Goal: Task Accomplishment & Management: Manage account settings

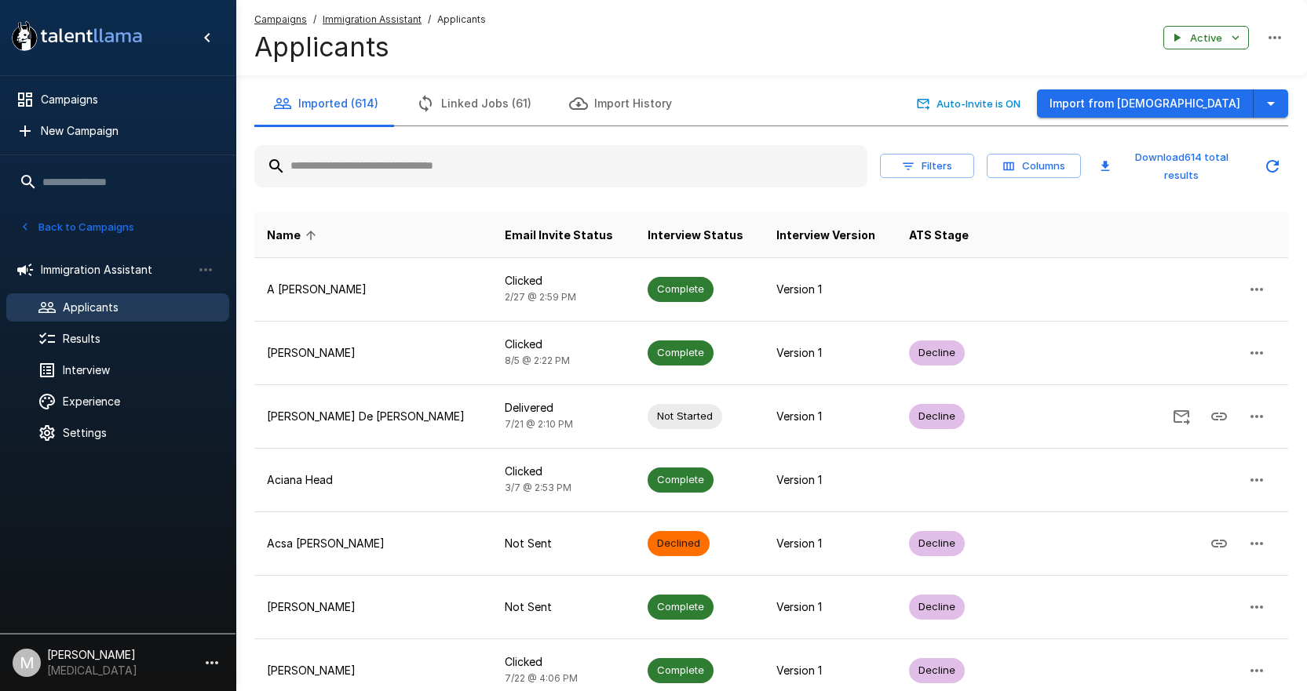
click at [334, 167] on input "text" at bounding box center [560, 166] width 613 height 28
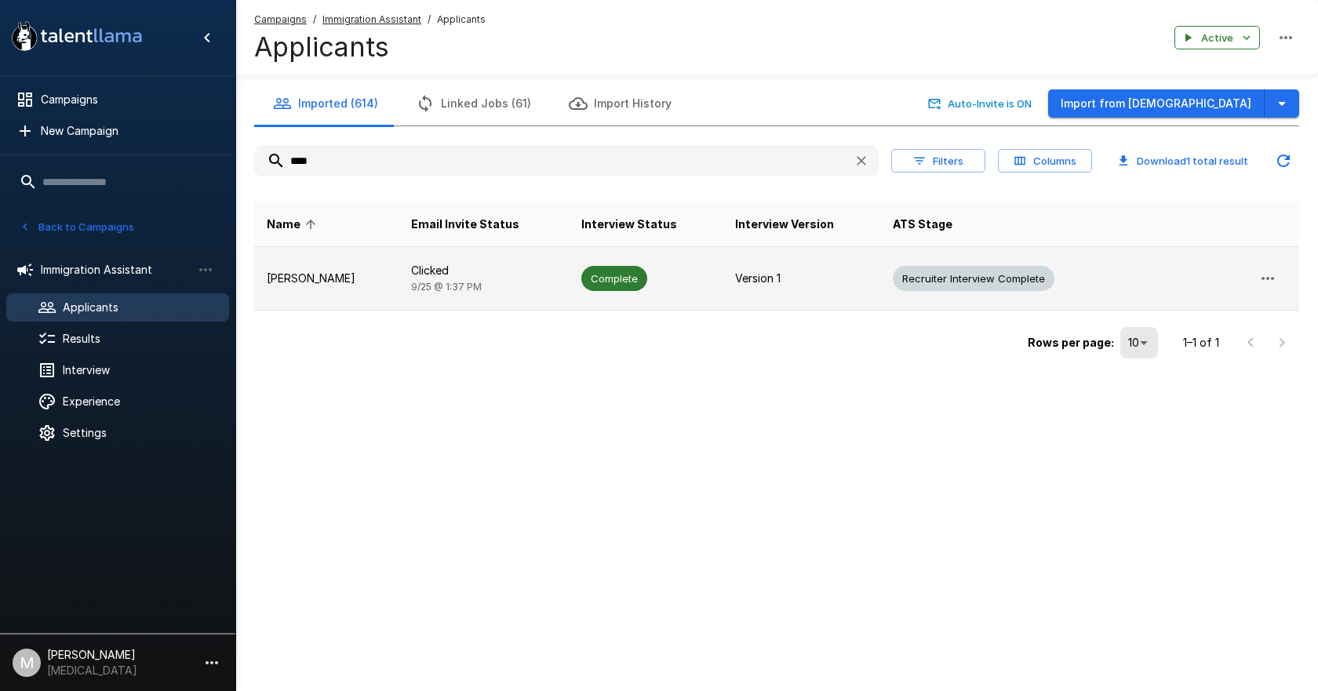
type input "****"
click at [499, 279] on td "Clicked [DATE] 1:37 PM" at bounding box center [484, 279] width 170 height 64
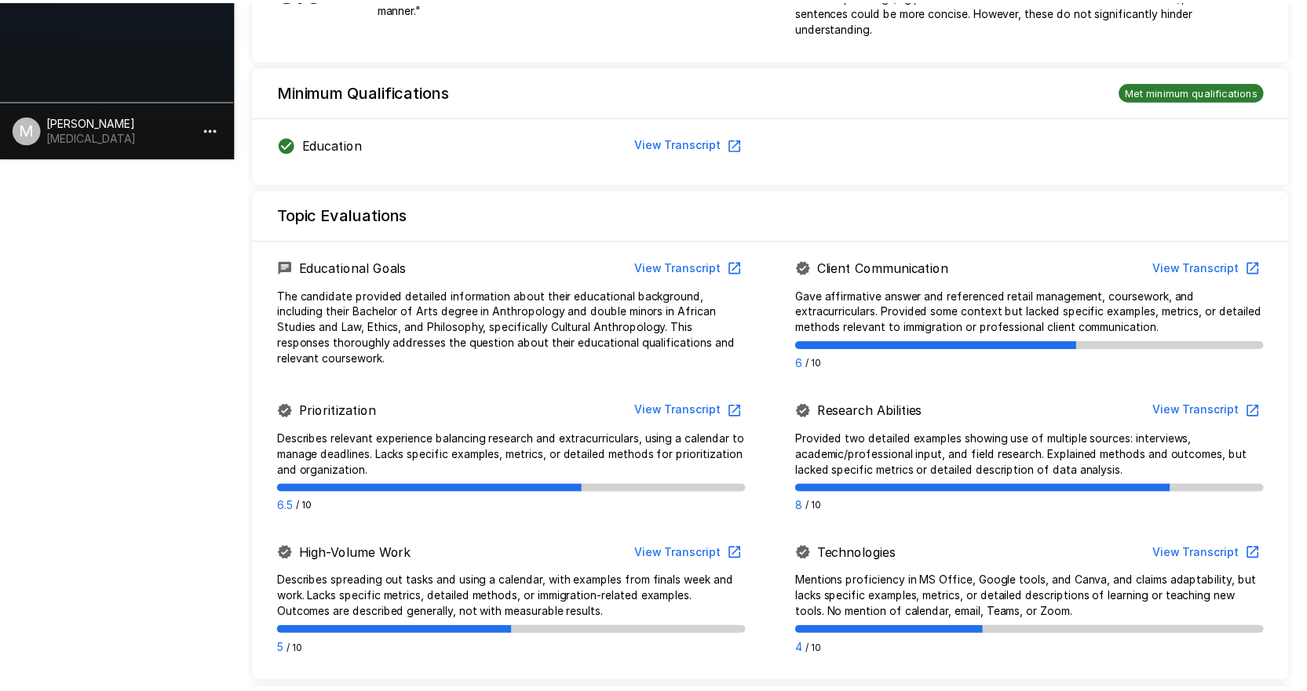
scroll to position [1042, 0]
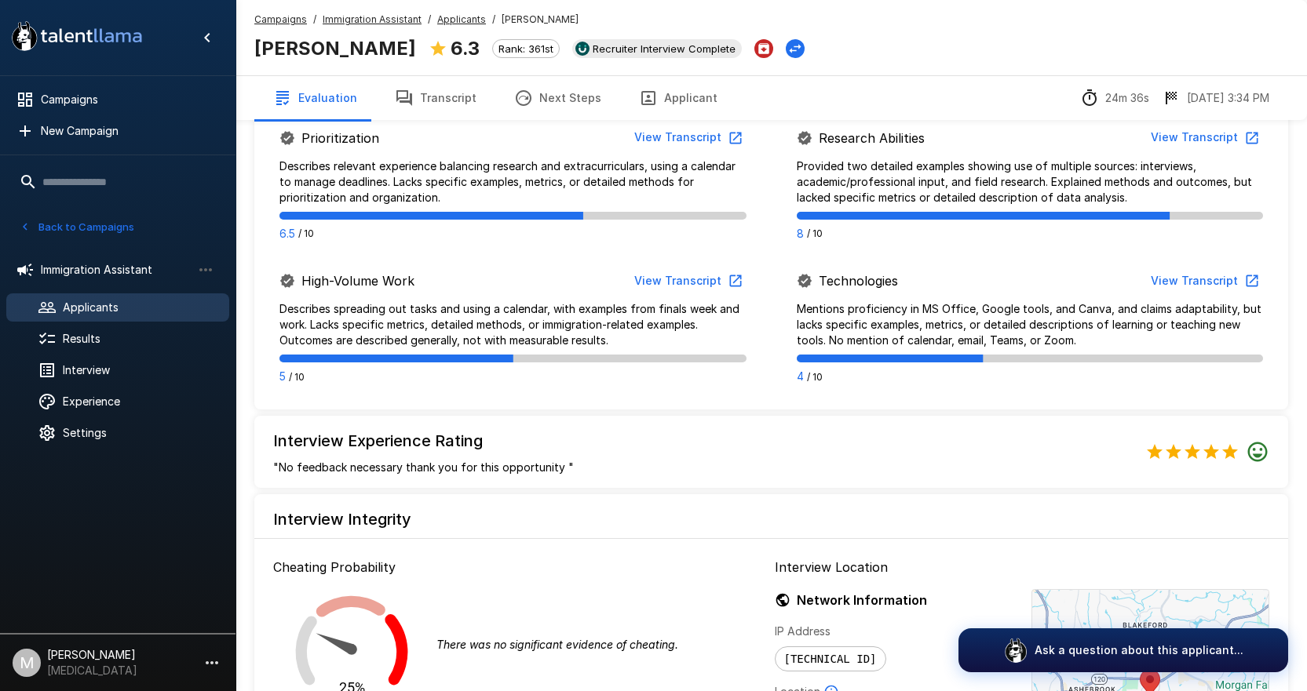
click at [514, 100] on icon "button" at bounding box center [523, 98] width 19 height 19
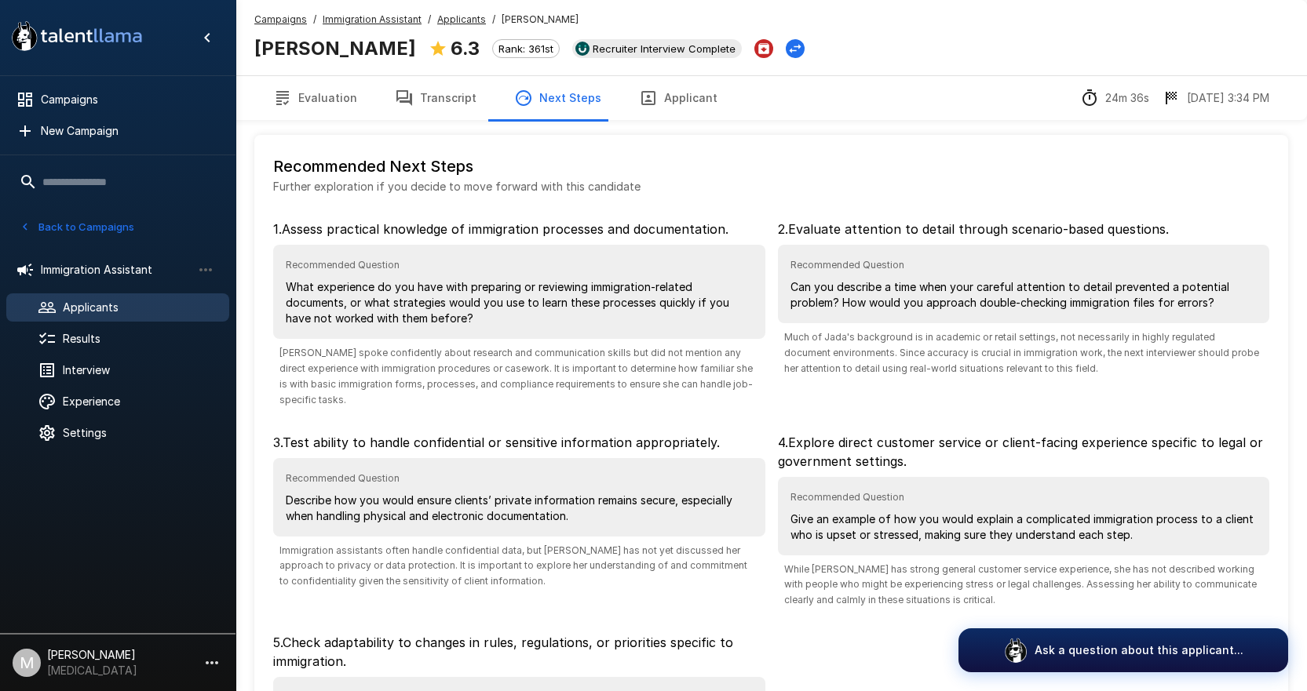
click at [461, 95] on button "Transcript" at bounding box center [435, 98] width 119 height 44
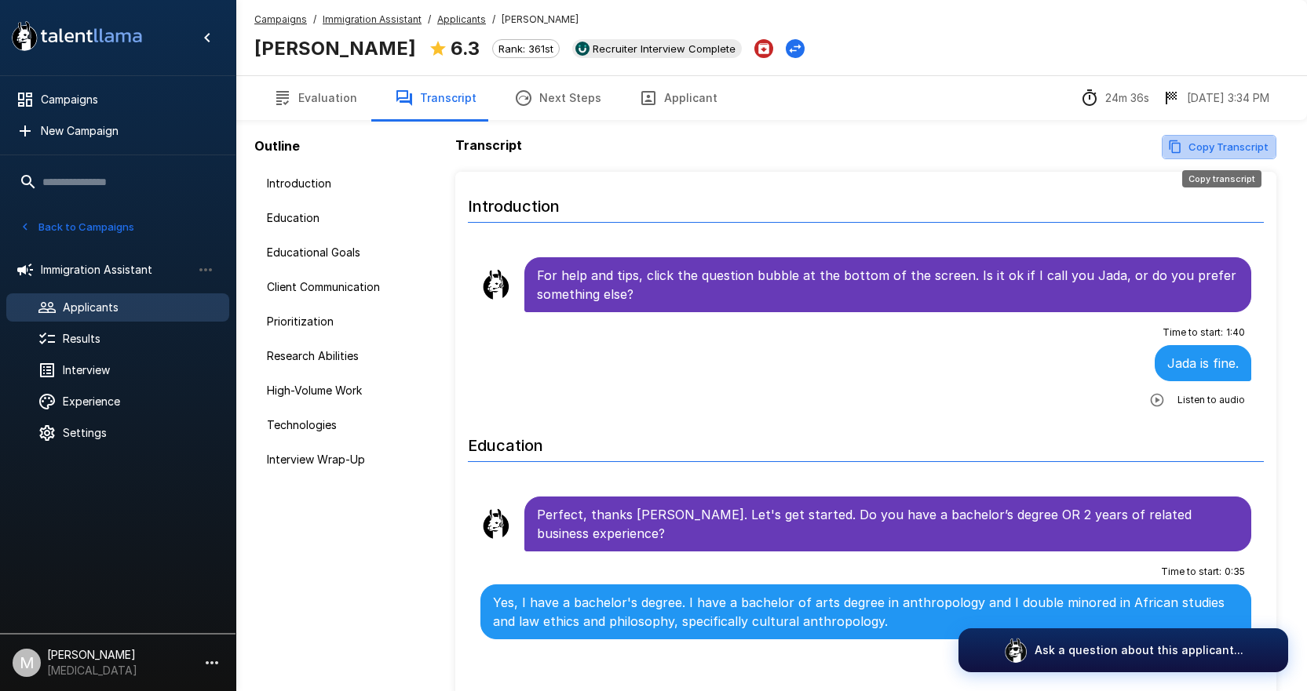
click at [1241, 148] on button "Copy Transcript" at bounding box center [1218, 147] width 115 height 24
click at [461, 13] on u "Applicants" at bounding box center [461, 19] width 49 height 12
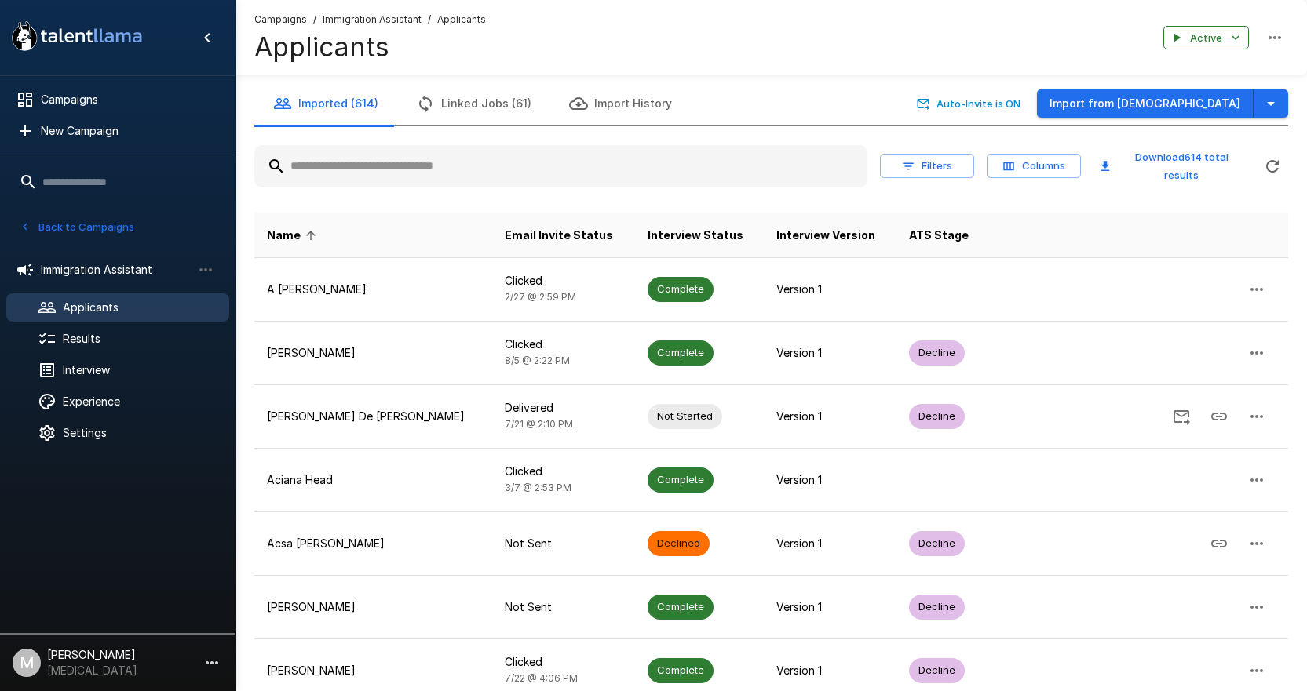
click at [537, 153] on input "text" at bounding box center [560, 166] width 613 height 28
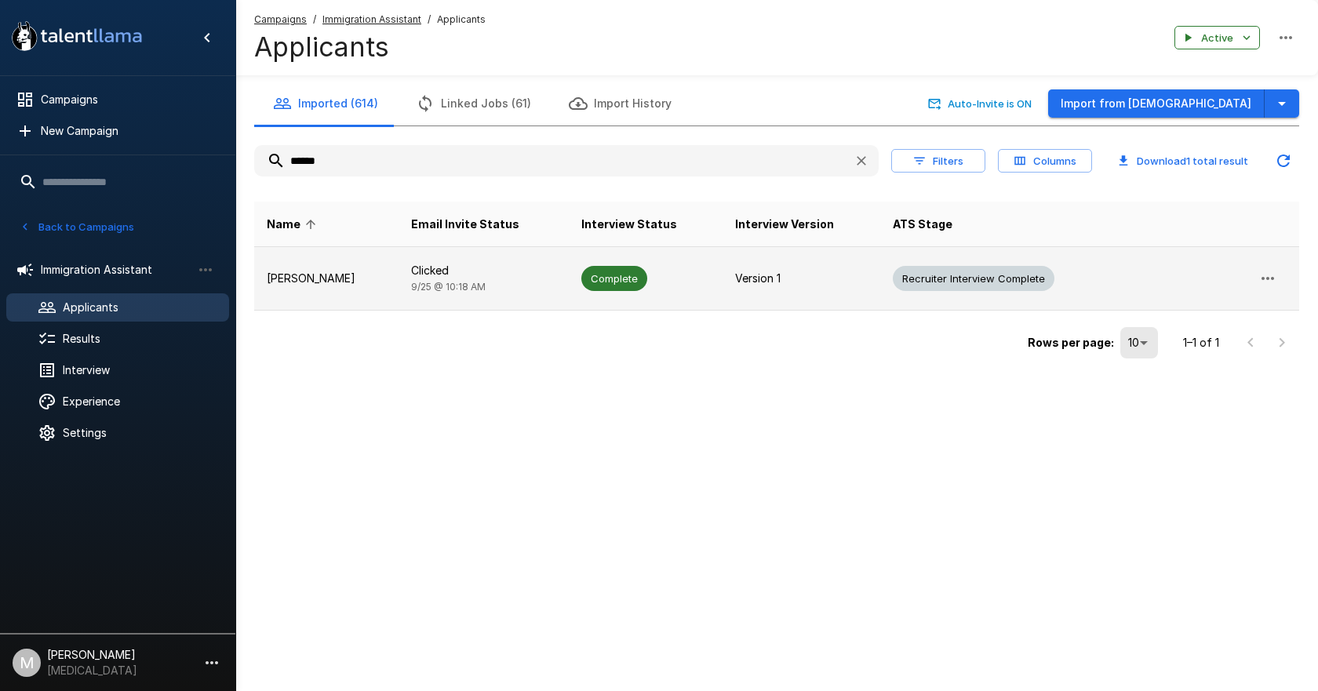
type input "******"
click at [443, 302] on td "Clicked [DATE] 10:18 AM" at bounding box center [484, 279] width 170 height 64
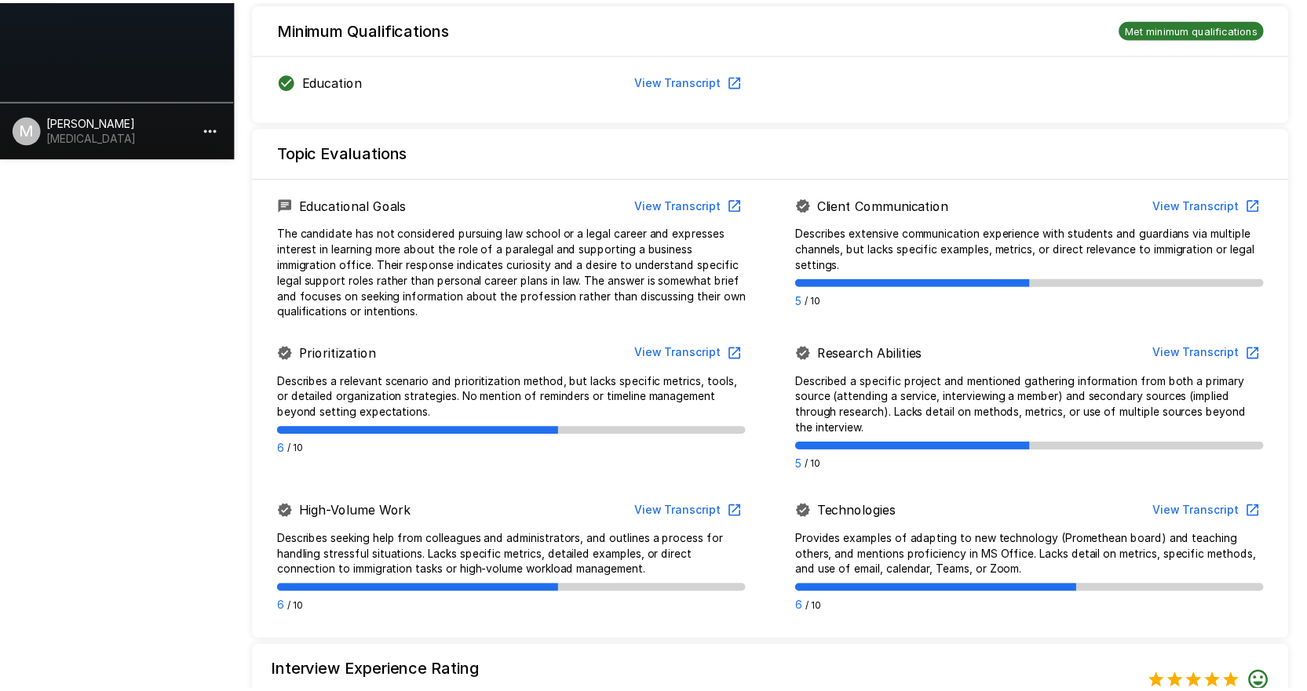
scroll to position [1000, 0]
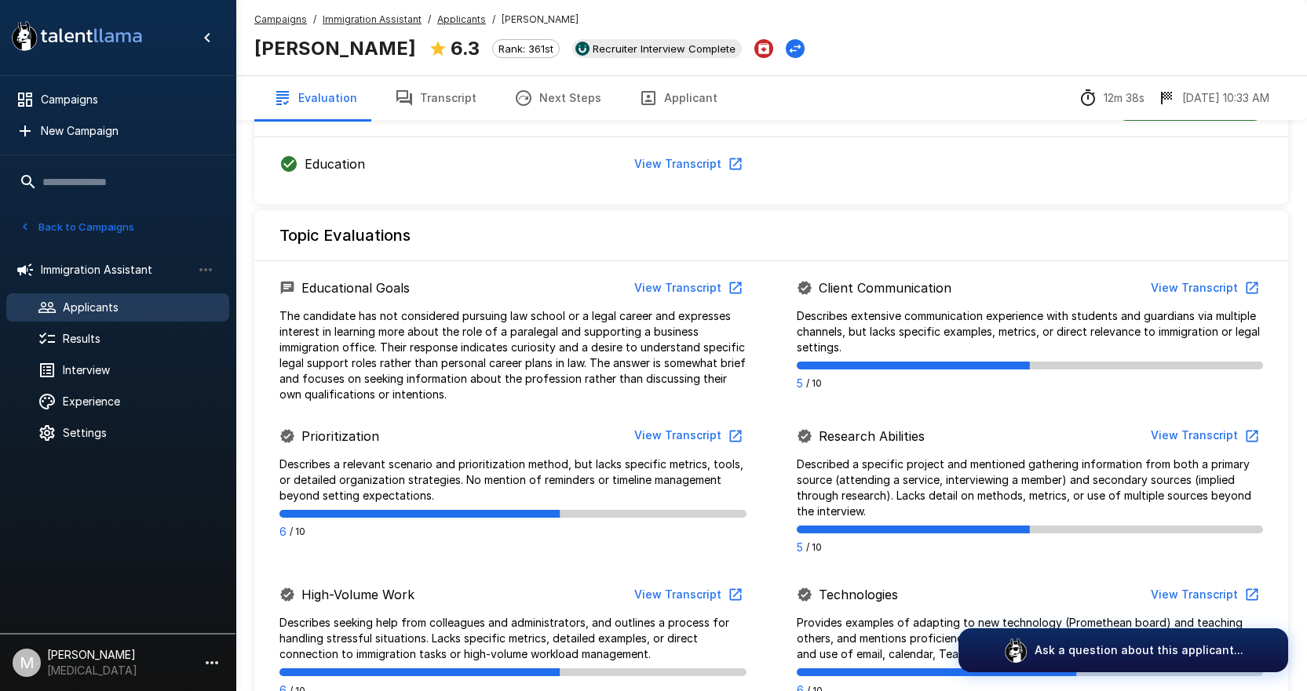
click at [541, 93] on button "Next Steps" at bounding box center [557, 98] width 125 height 44
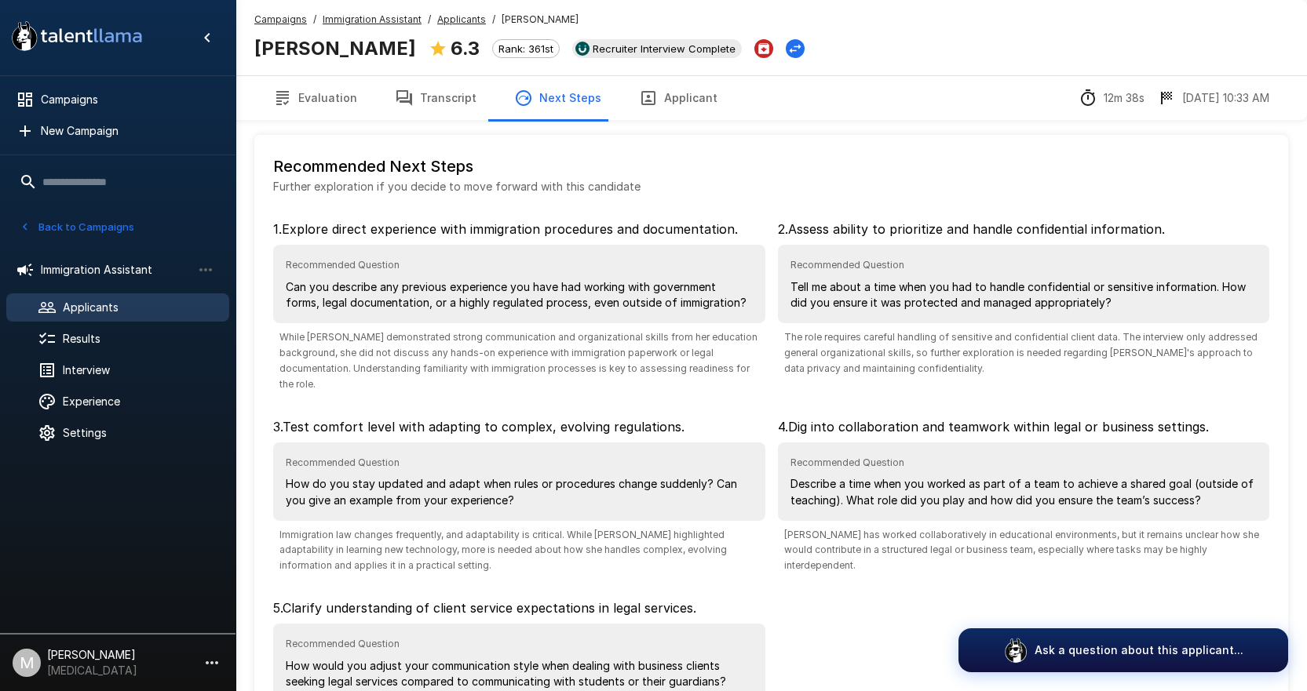
click at [456, 95] on button "Transcript" at bounding box center [435, 98] width 119 height 44
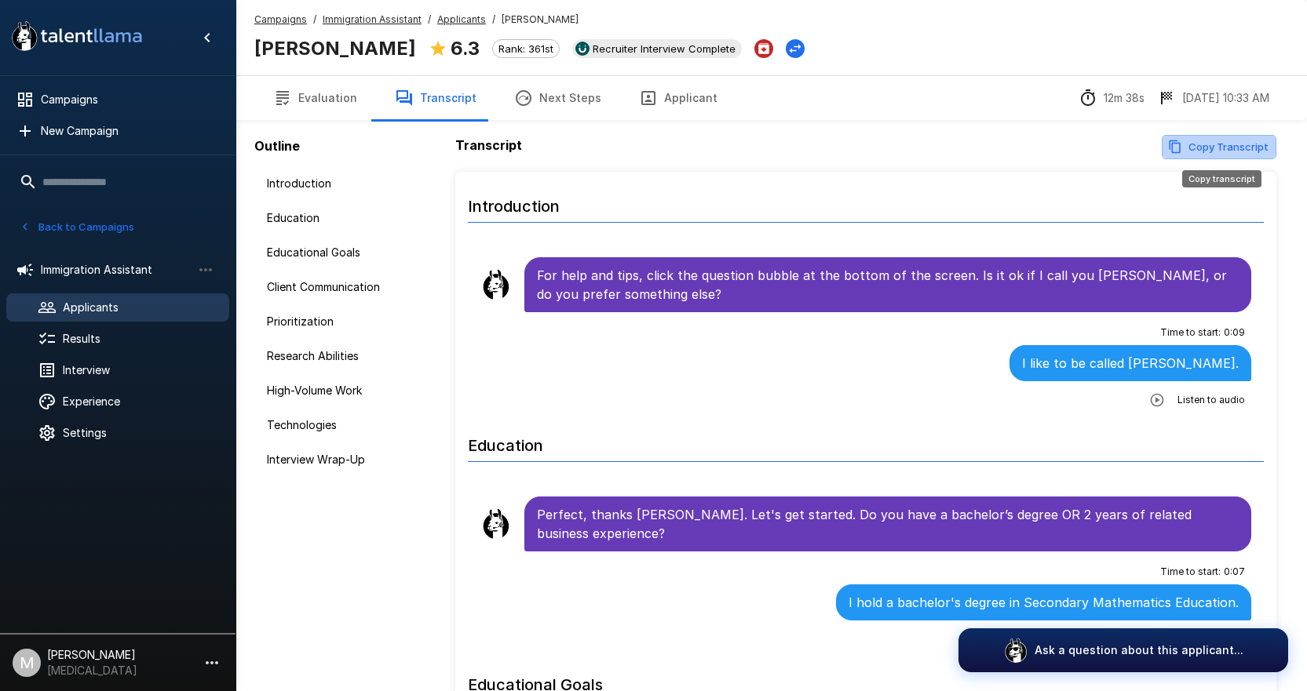
click at [1238, 149] on button "Copy Transcript" at bounding box center [1218, 147] width 115 height 24
drag, startPoint x: 465, startPoint y: 17, endPoint x: 21, endPoint y: 148, distance: 462.9
click at [465, 16] on u "Applicants" at bounding box center [461, 19] width 49 height 12
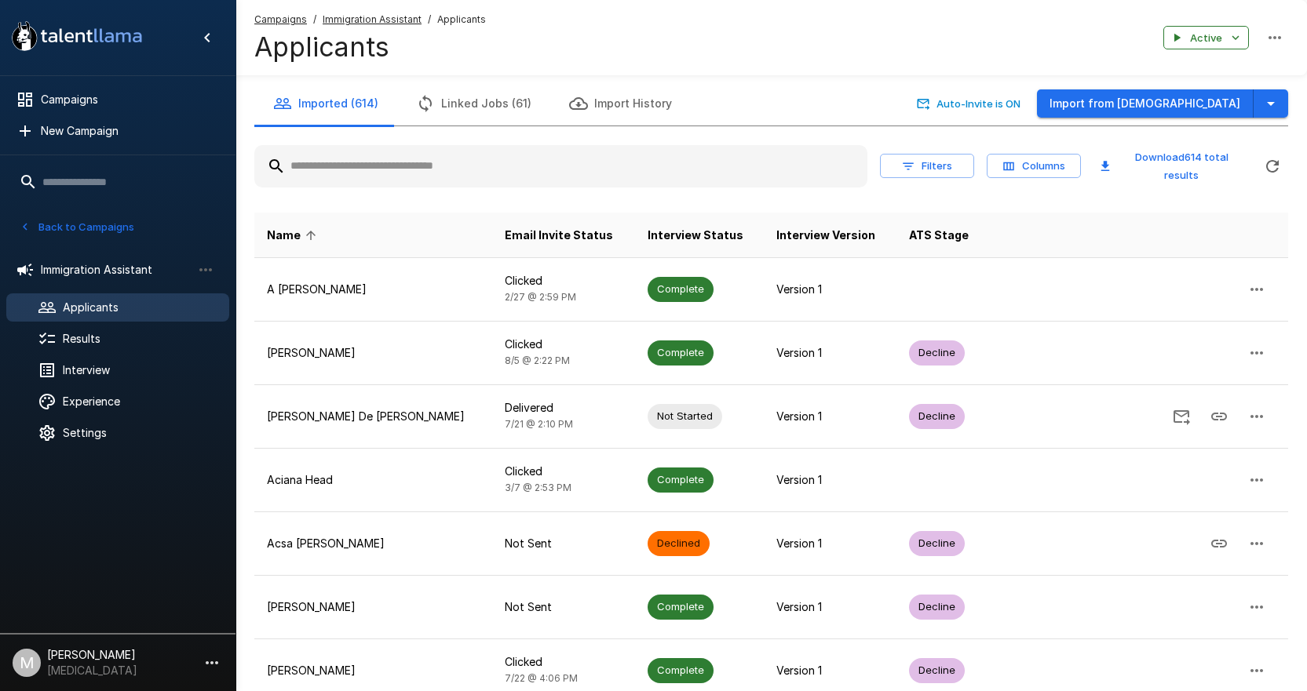
click at [609, 154] on input "text" at bounding box center [560, 166] width 613 height 28
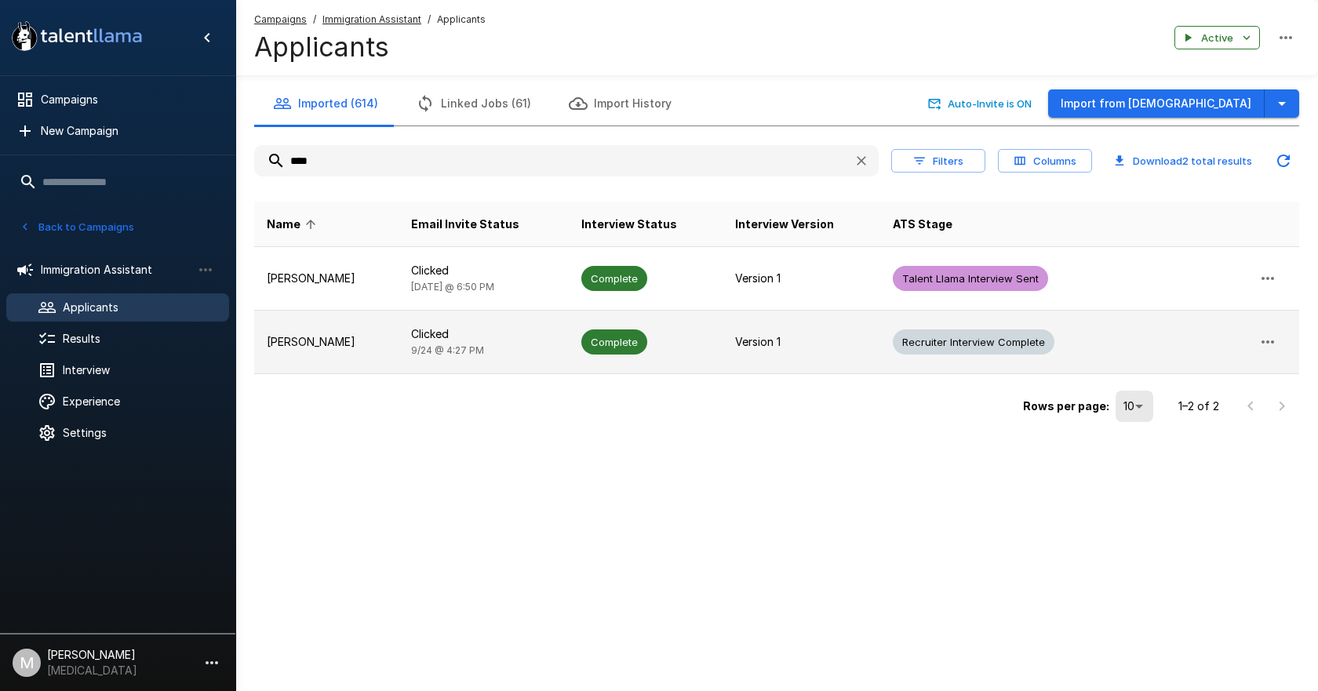
type input "****"
click at [448, 335] on p "Clicked" at bounding box center [483, 334] width 144 height 16
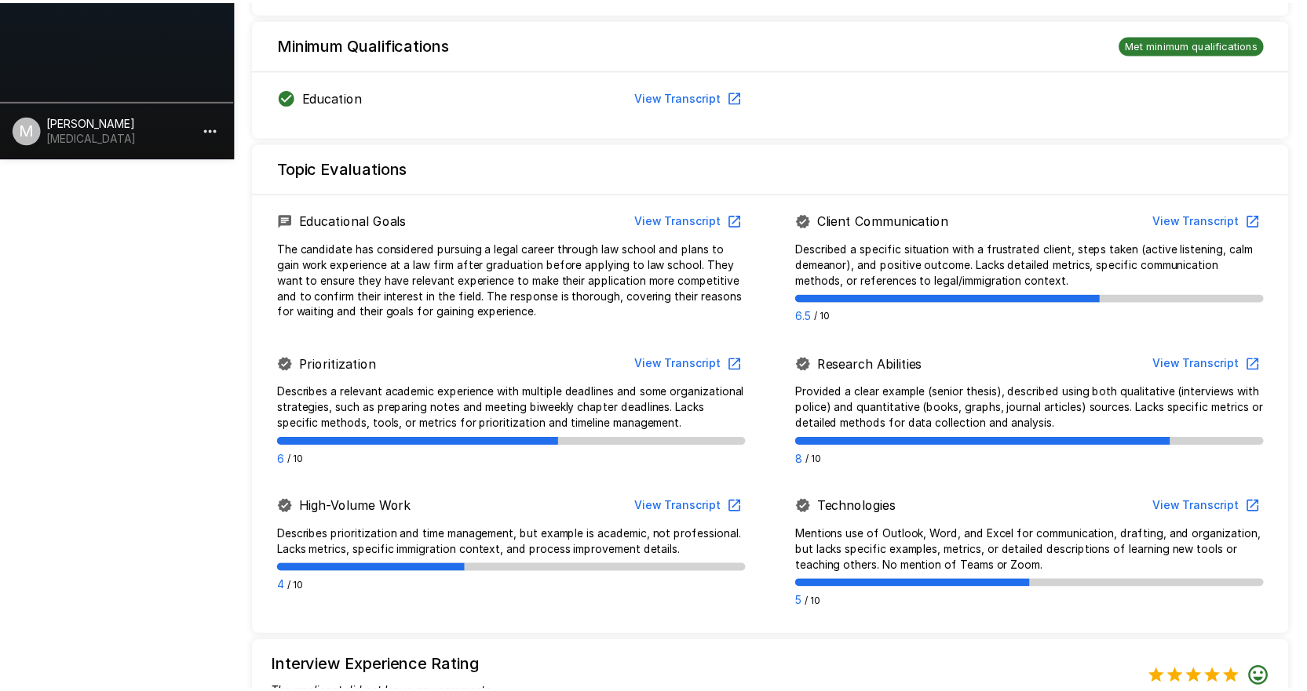
scroll to position [1011, 0]
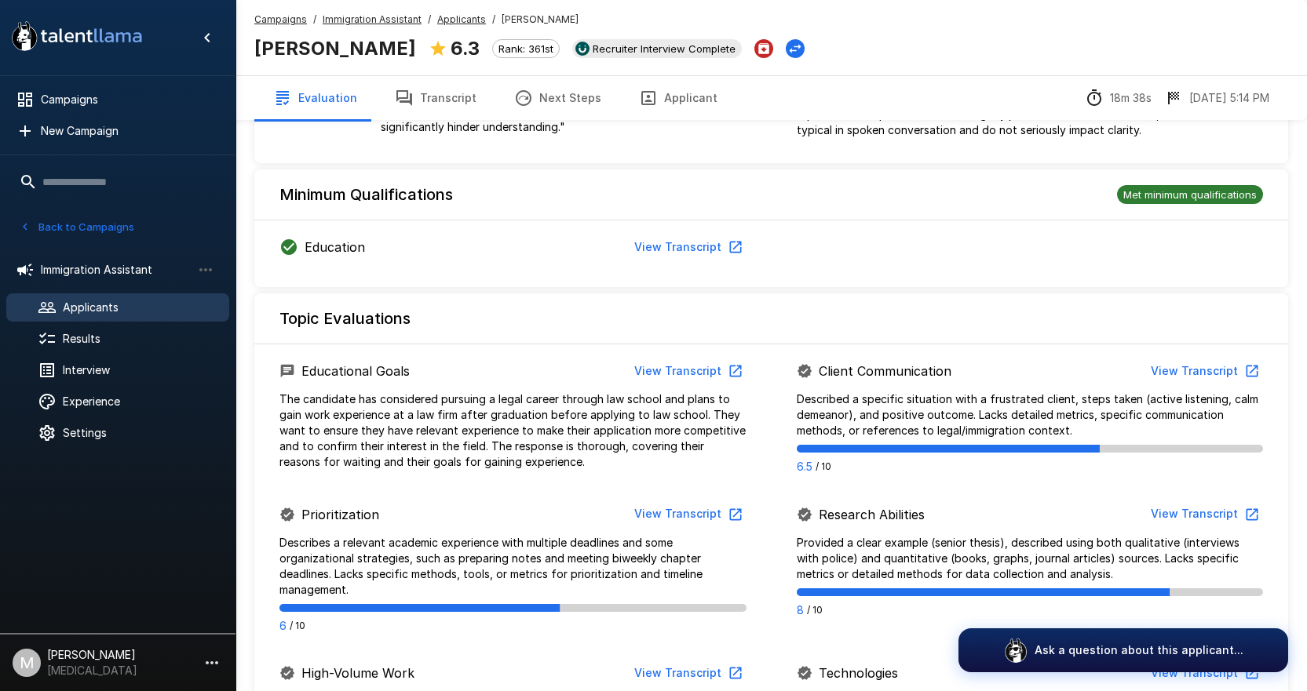
click at [556, 89] on button "Next Steps" at bounding box center [557, 98] width 125 height 44
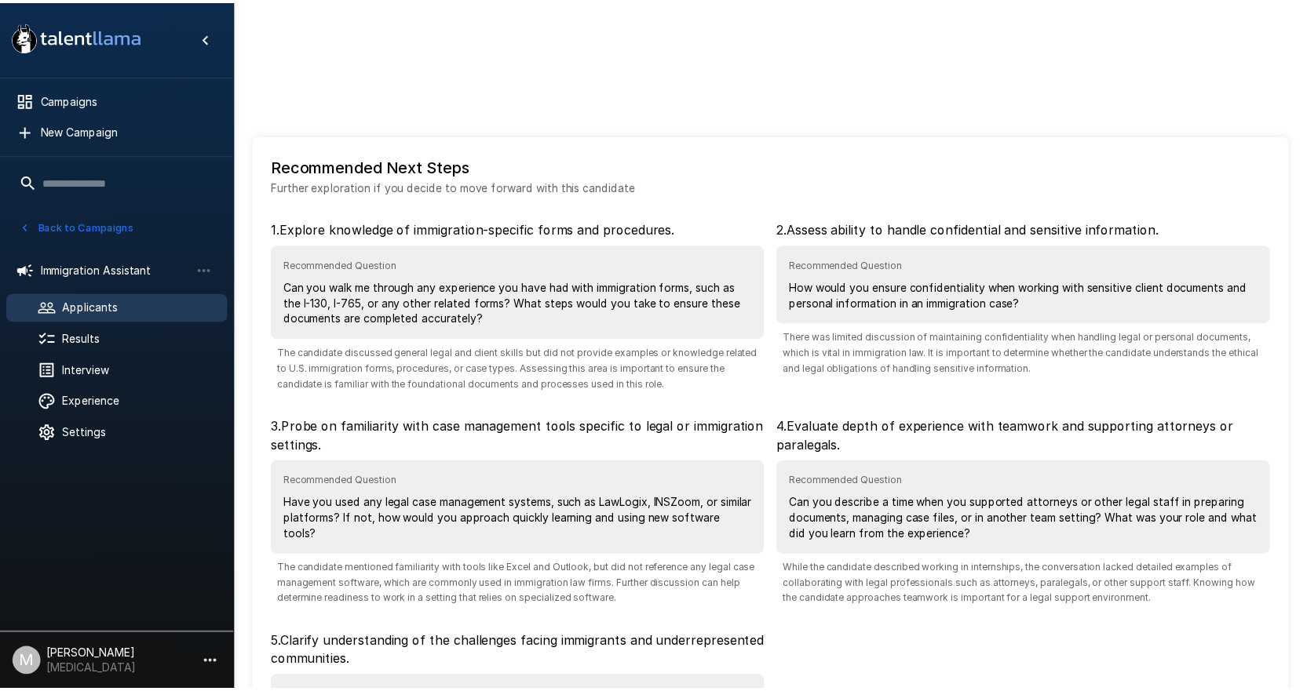
scroll to position [212, 0]
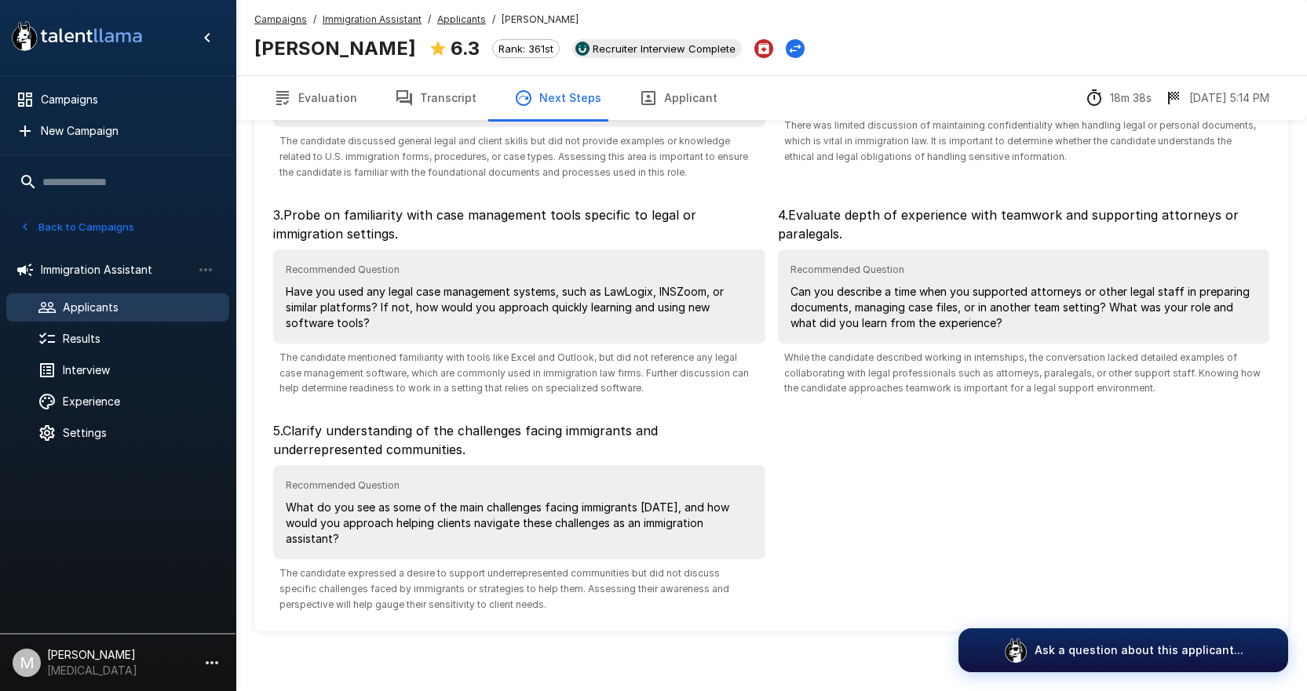
click at [460, 101] on button "Transcript" at bounding box center [435, 98] width 119 height 44
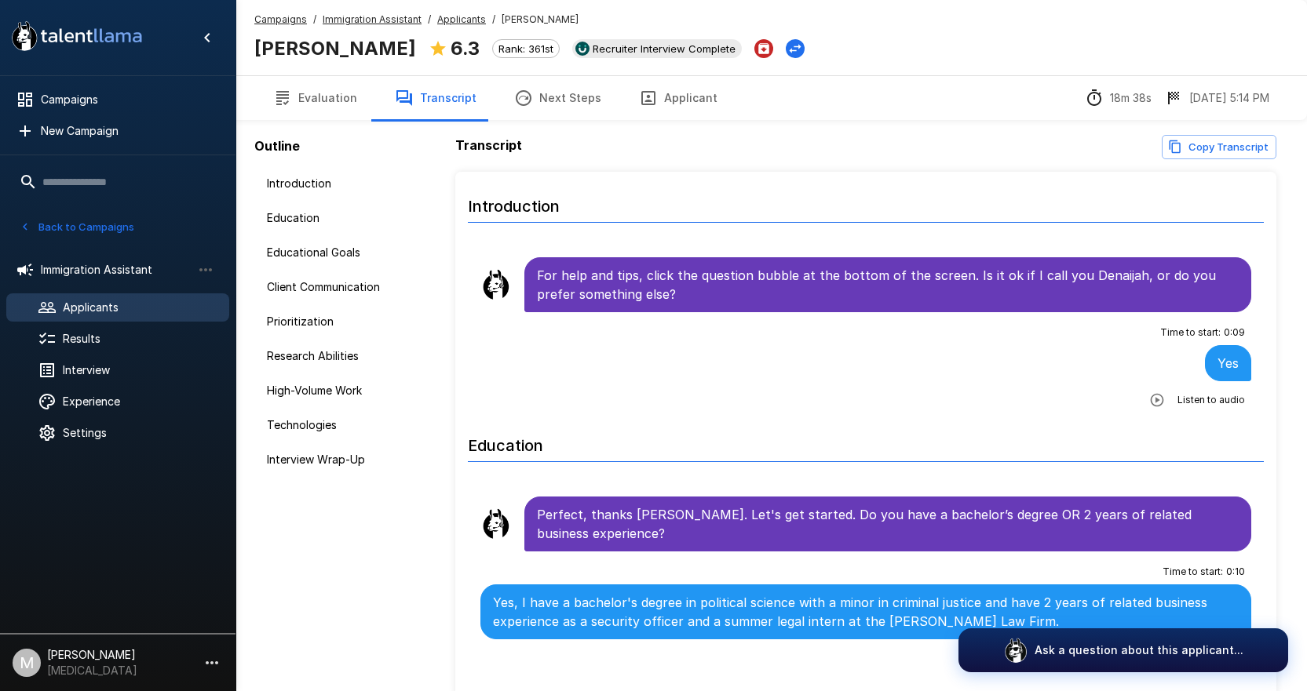
click at [1186, 151] on button "Copy Transcript" at bounding box center [1218, 147] width 115 height 24
click at [444, 20] on u "Applicants" at bounding box center [461, 19] width 49 height 12
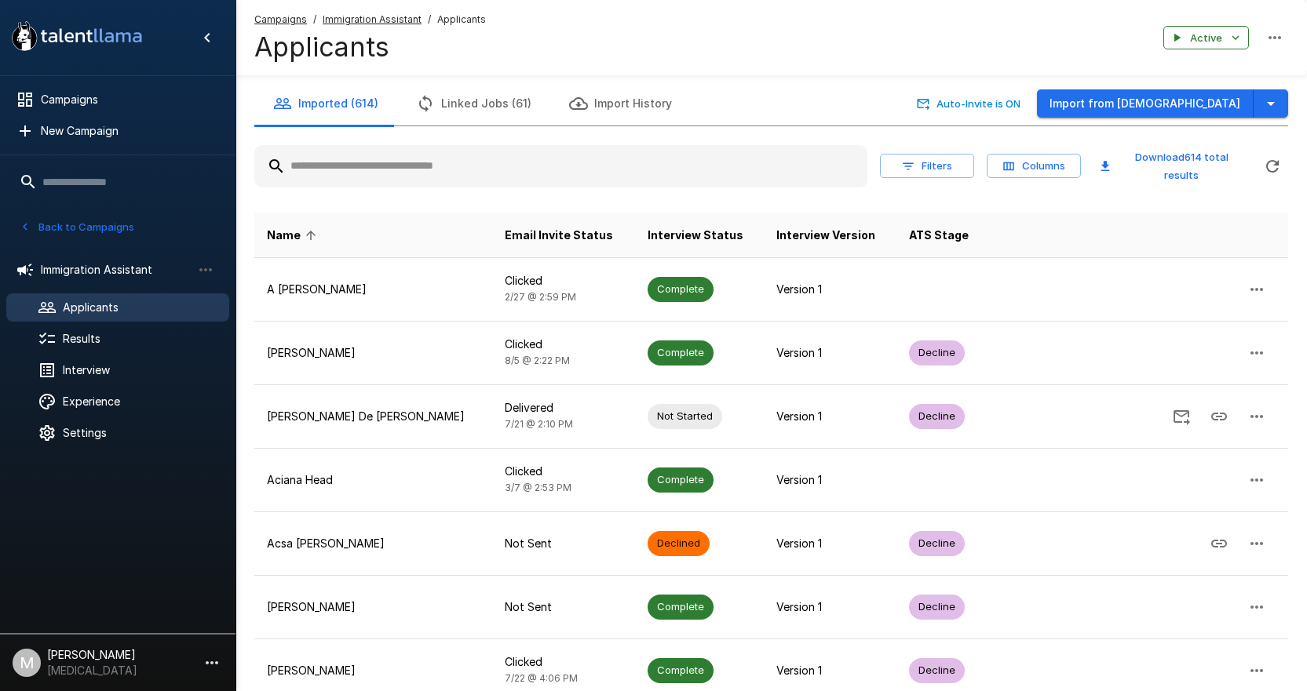
click at [467, 180] on input "text" at bounding box center [560, 166] width 613 height 28
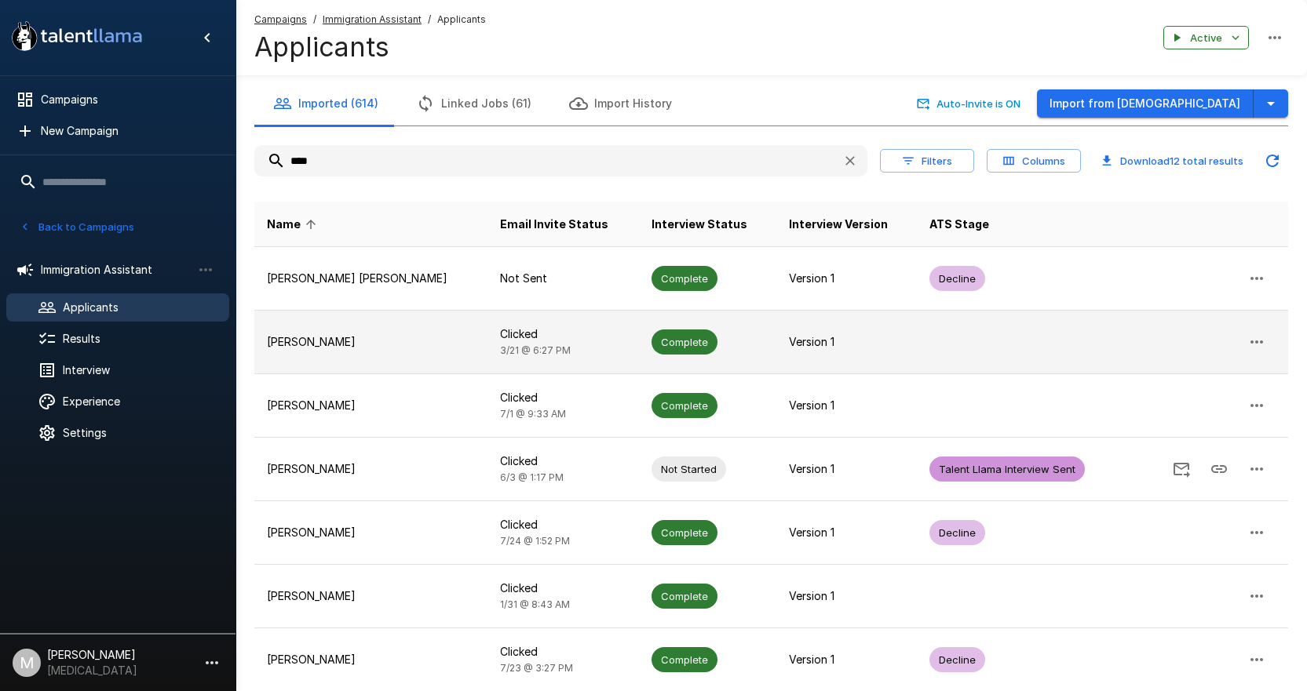
type input "****"
click at [374, 327] on td "[PERSON_NAME]" at bounding box center [370, 343] width 233 height 64
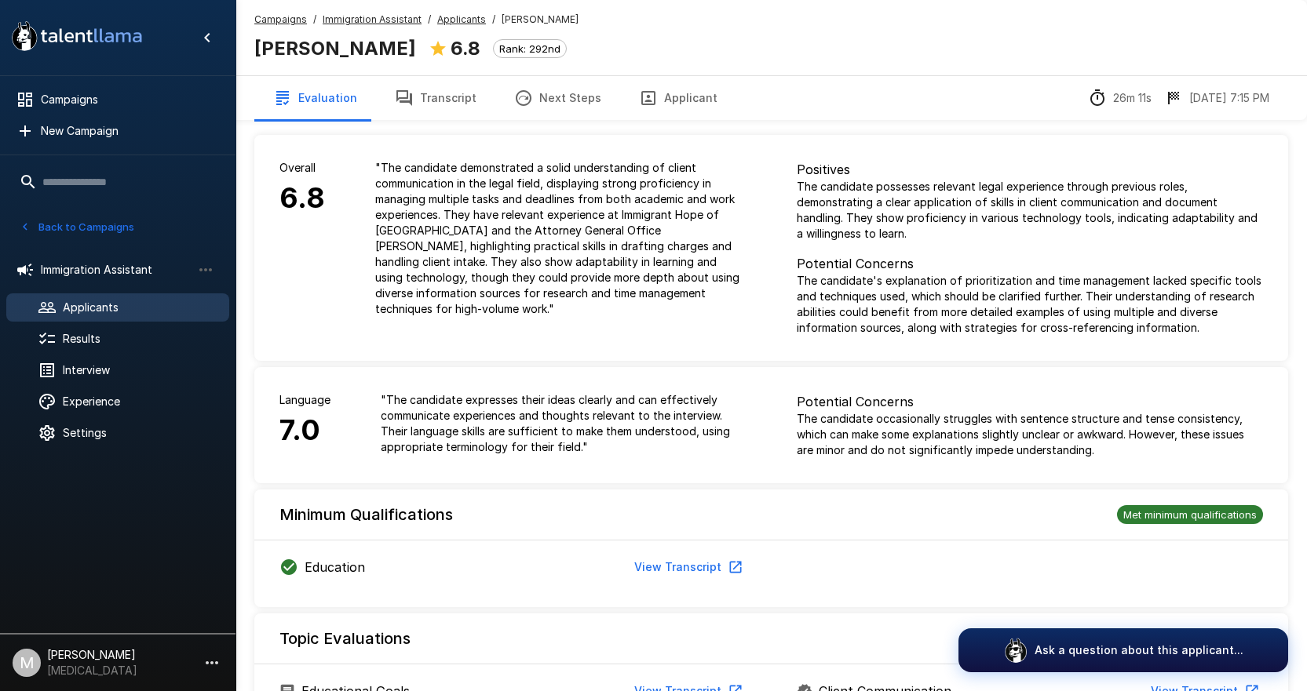
click at [454, 19] on u "Applicants" at bounding box center [461, 19] width 49 height 12
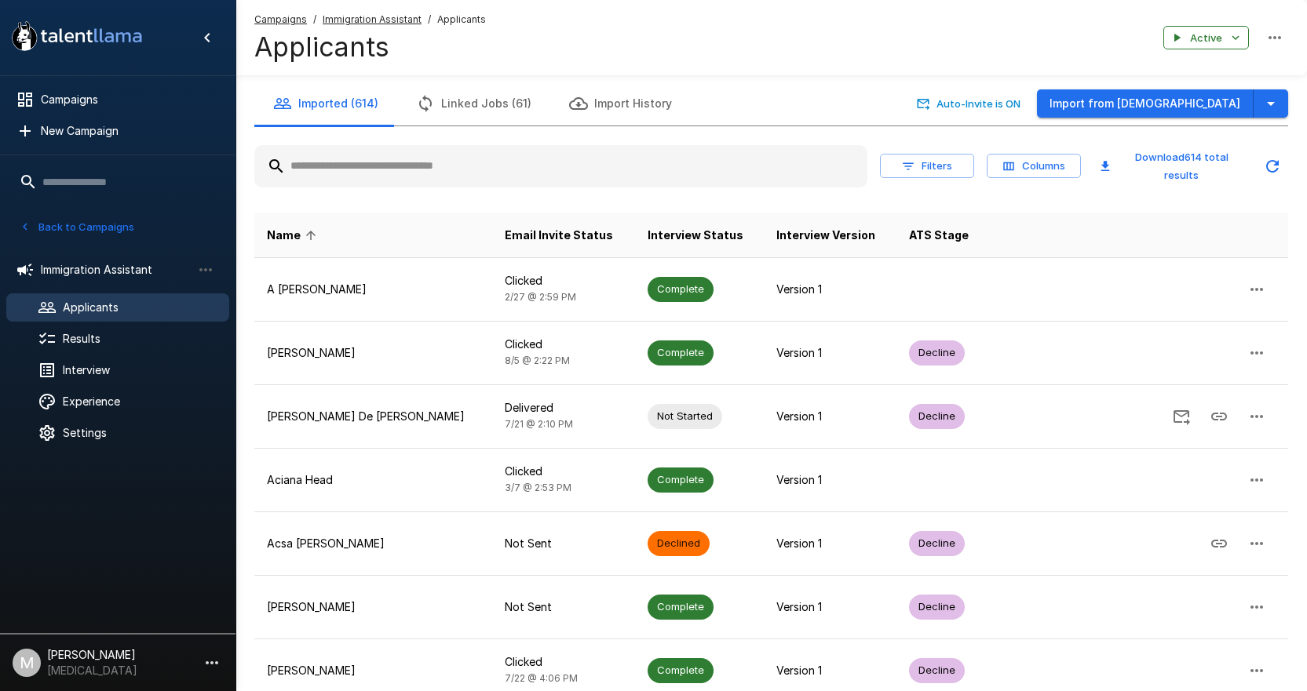
click at [406, 167] on input "text" at bounding box center [560, 166] width 613 height 28
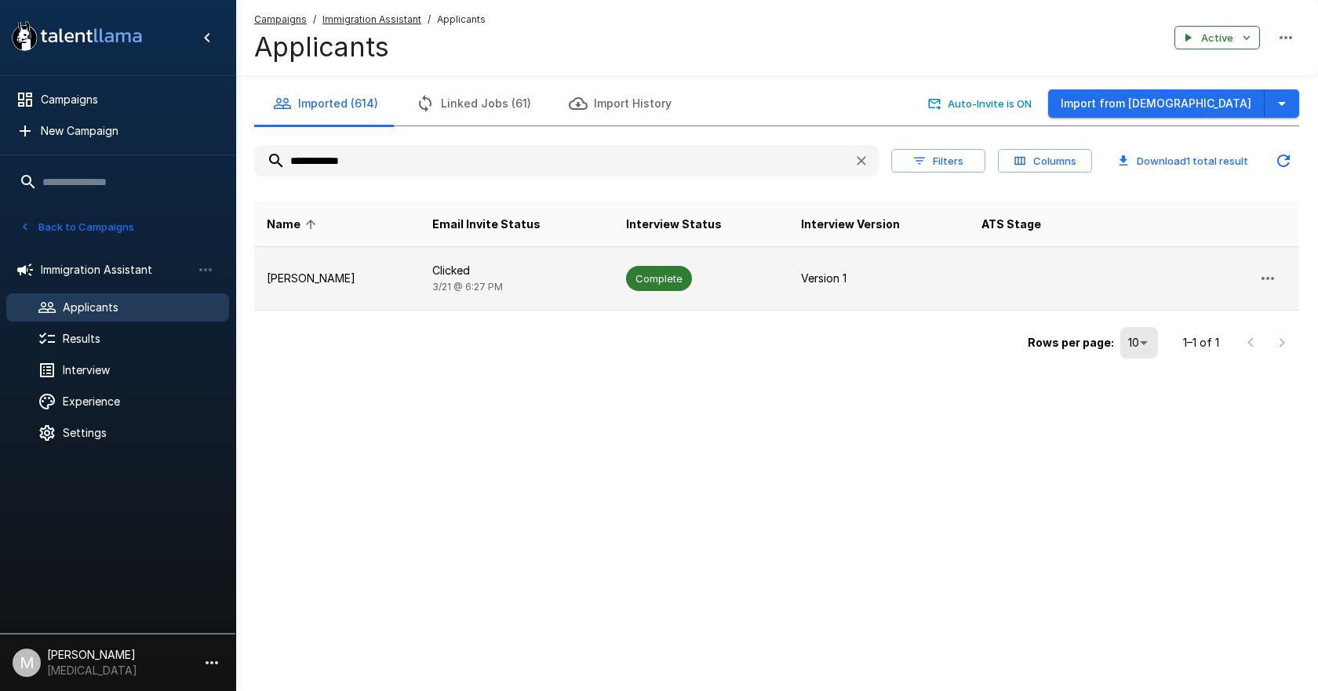
type input "**********"
click at [420, 279] on td "Clicked [DATE] 6:27 PM" at bounding box center [517, 279] width 194 height 64
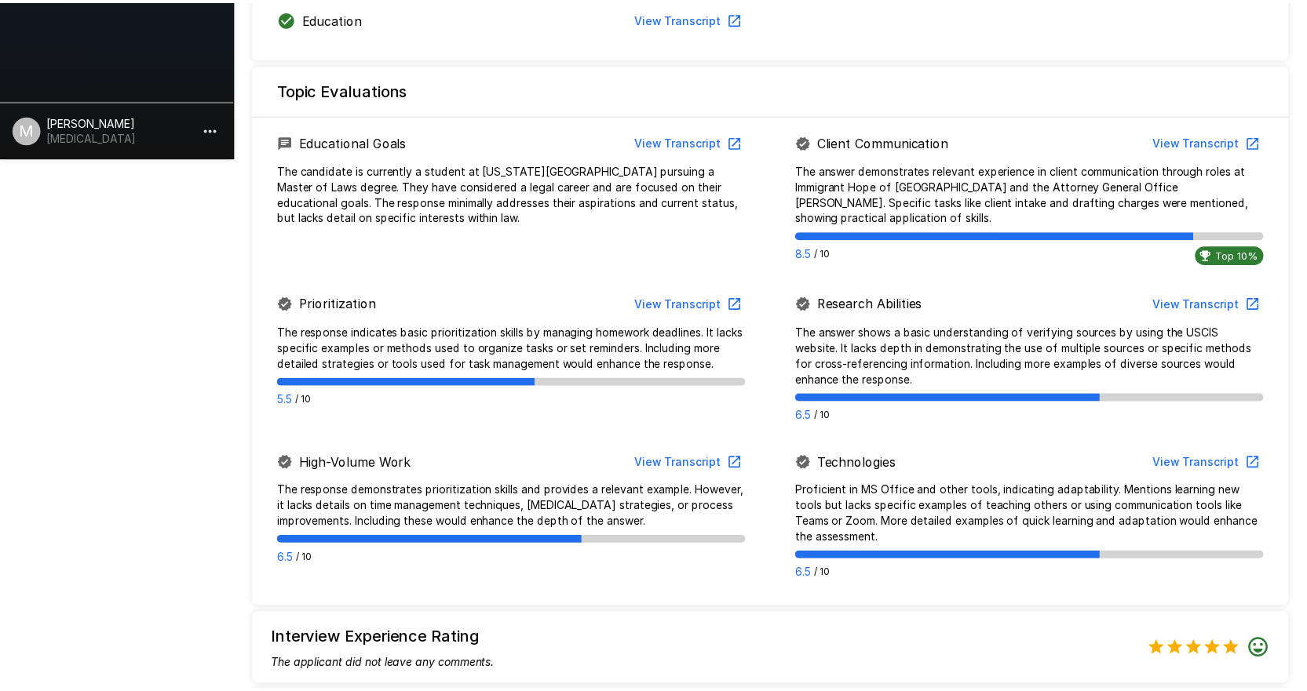
scroll to position [837, 0]
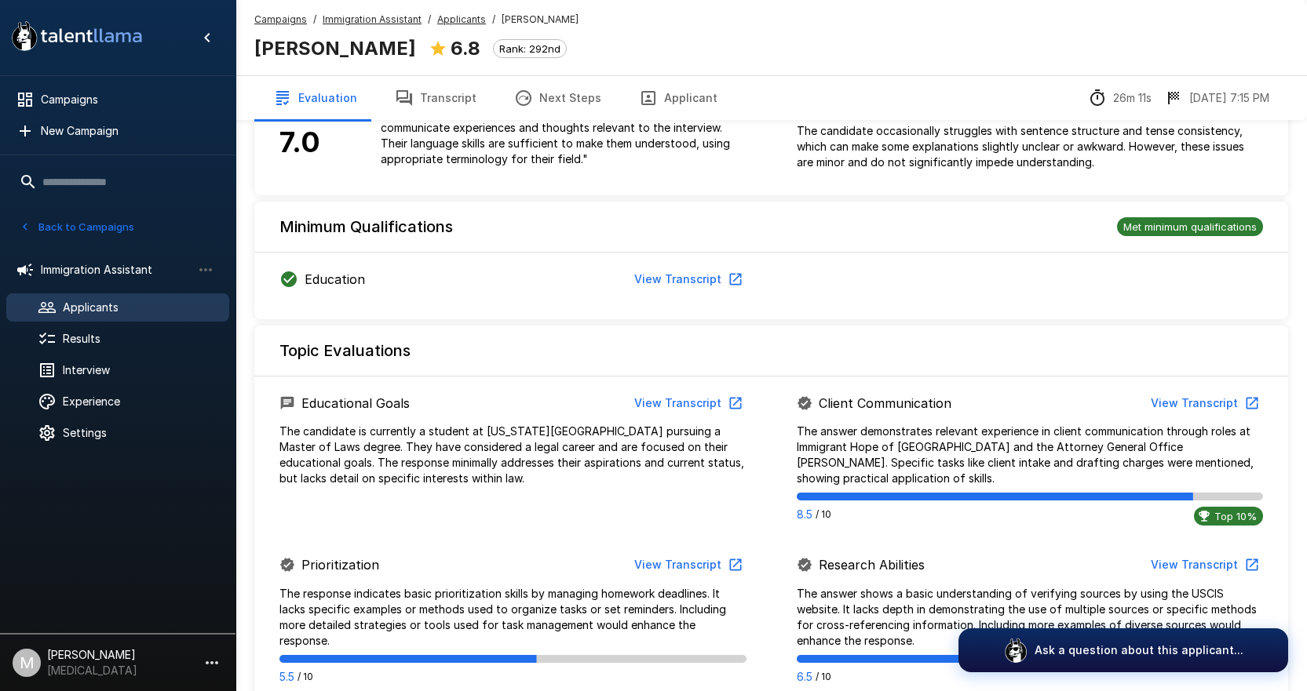
click at [589, 111] on button "Next Steps" at bounding box center [557, 98] width 125 height 44
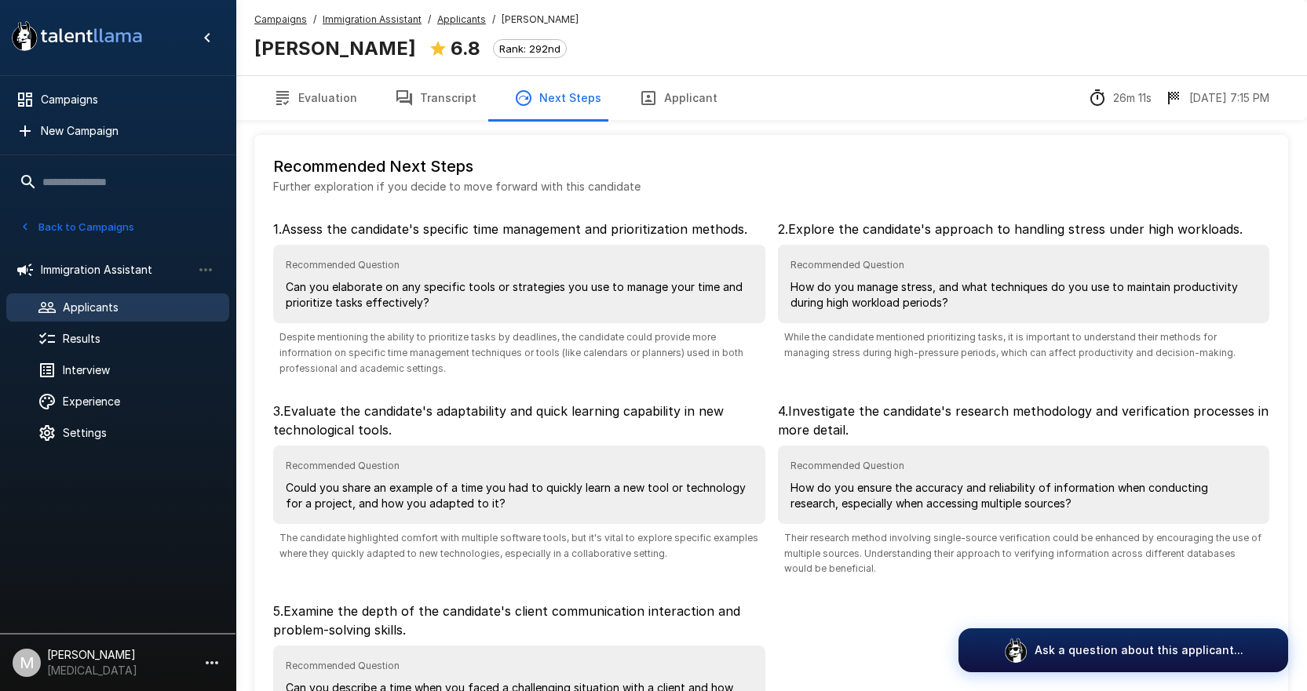
click at [432, 86] on button "Transcript" at bounding box center [435, 98] width 119 height 44
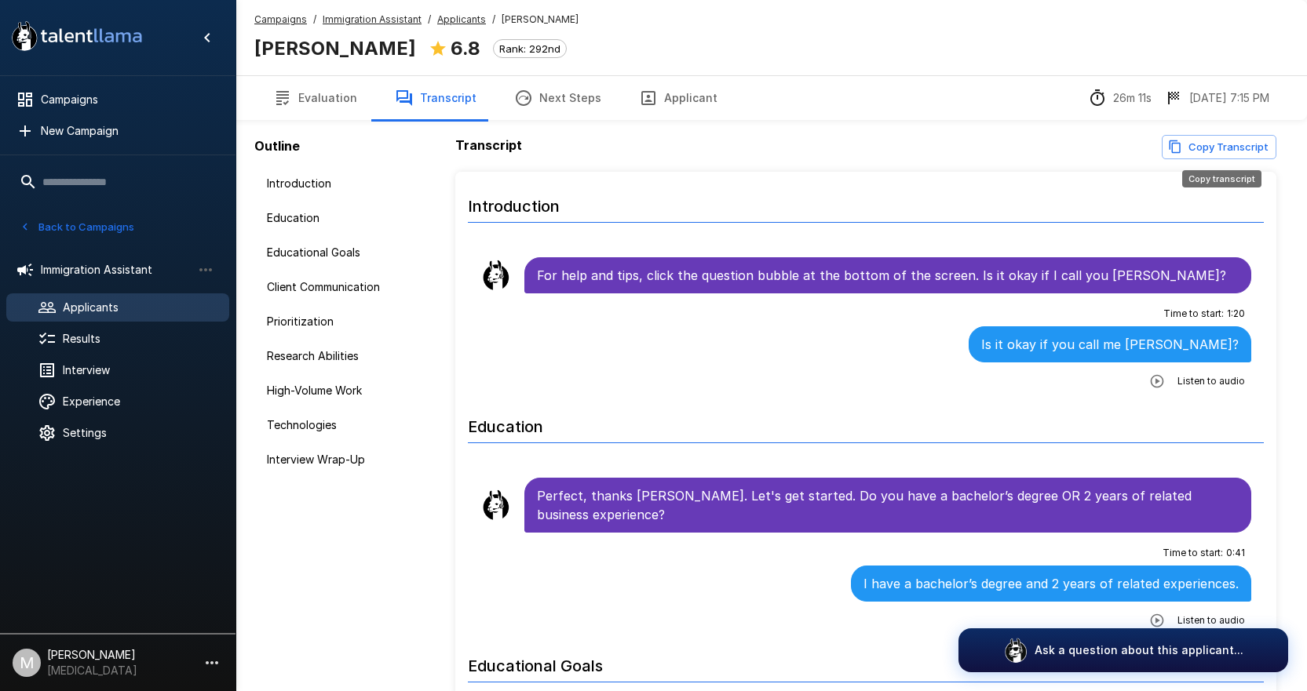
click at [1215, 149] on button "Copy Transcript" at bounding box center [1218, 147] width 115 height 24
click at [267, 16] on u "Campaigns" at bounding box center [280, 19] width 53 height 12
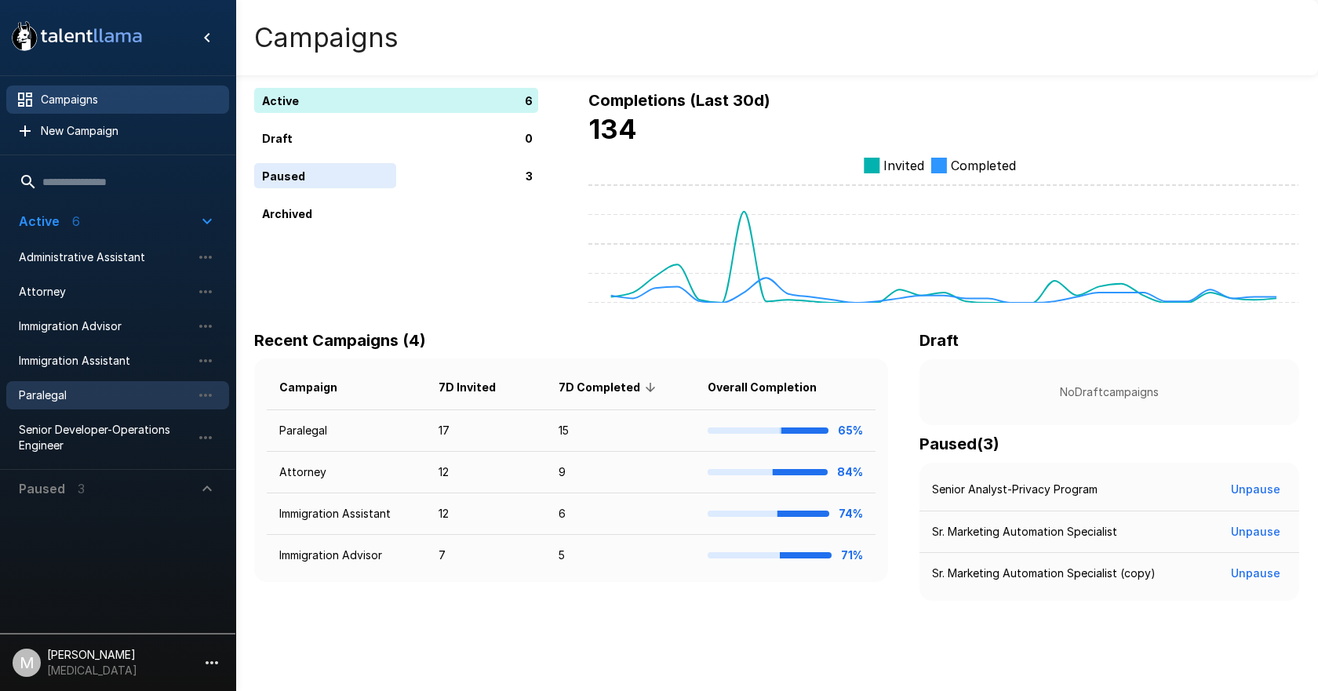
click at [38, 396] on span "Paralegal" at bounding box center [105, 396] width 173 height 16
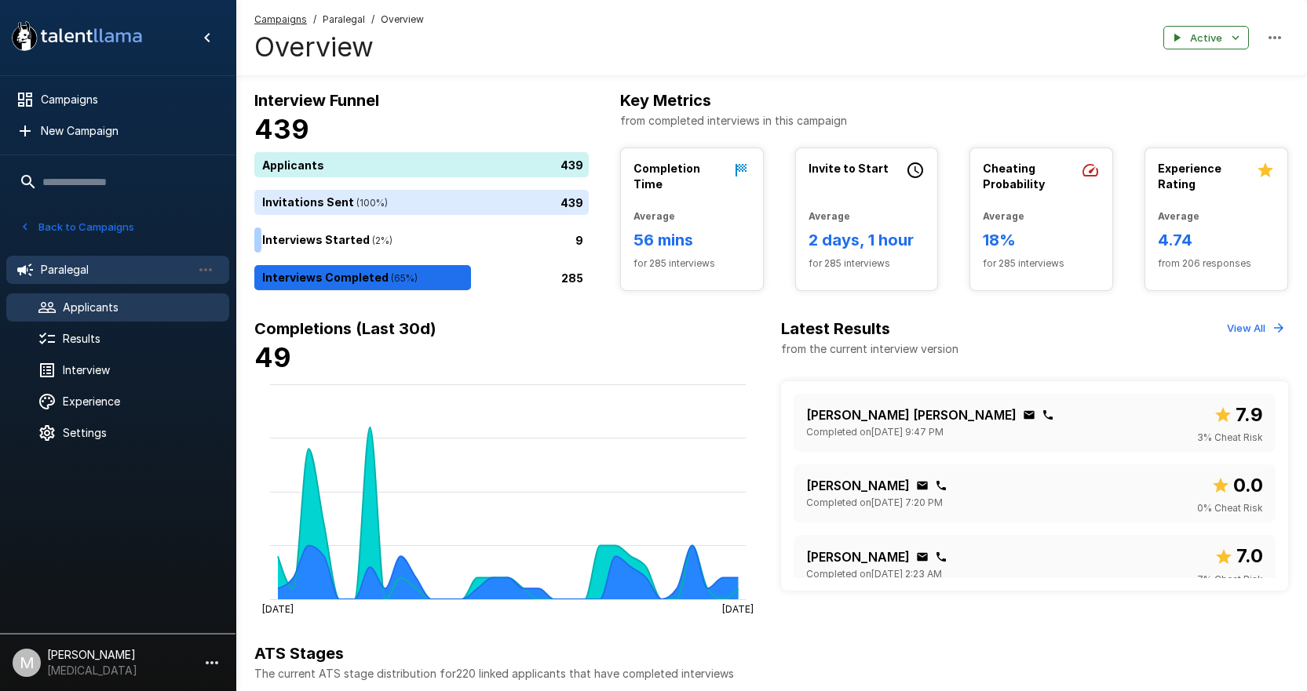
click at [123, 307] on span "Applicants" at bounding box center [140, 308] width 154 height 16
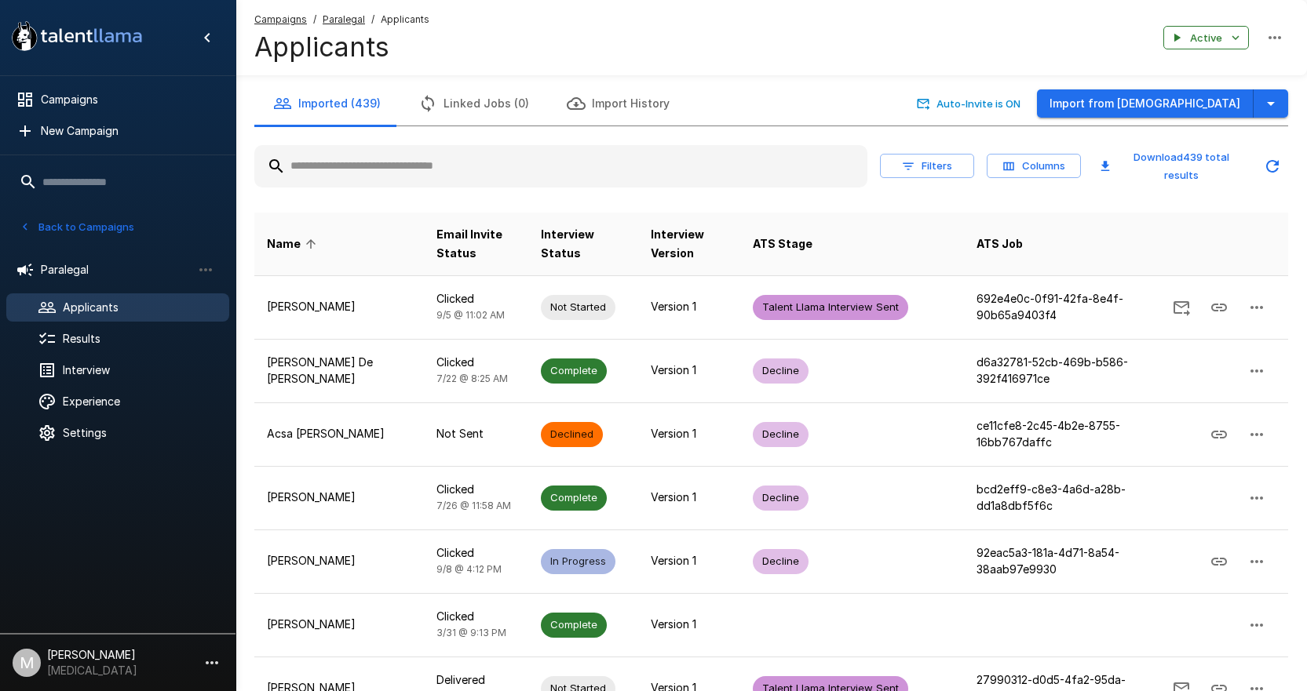
click at [432, 160] on input "text" at bounding box center [560, 166] width 613 height 28
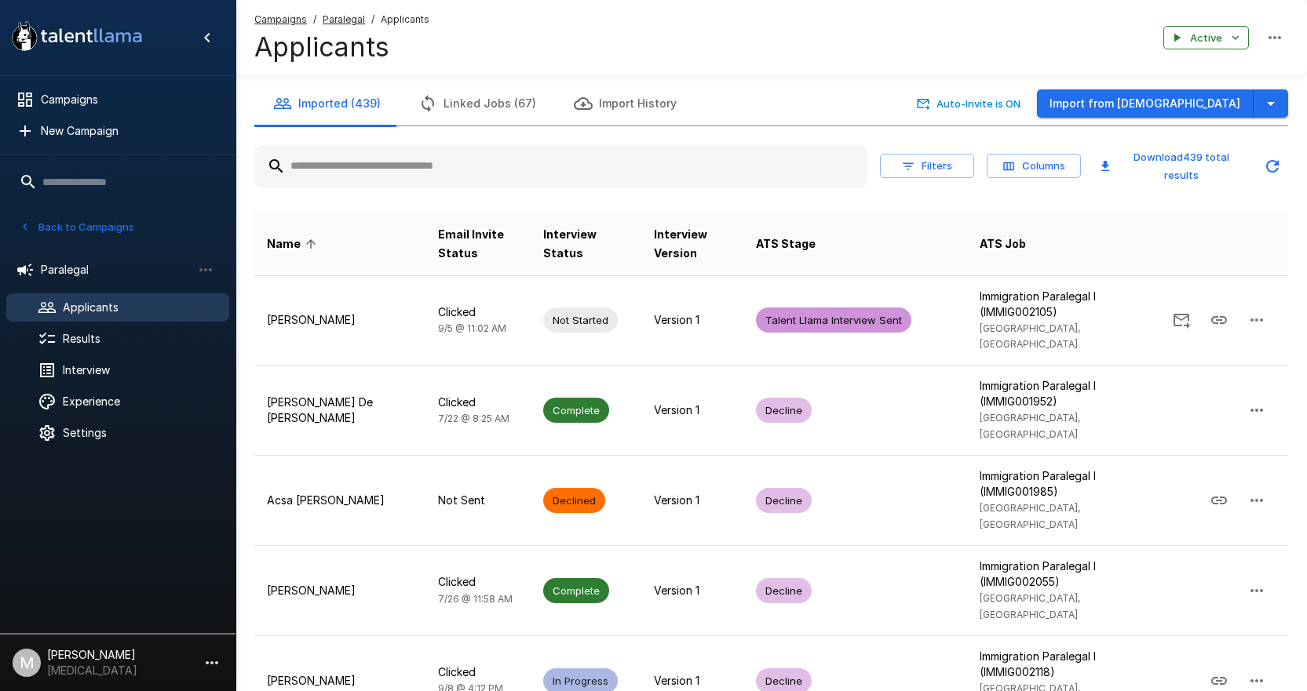
click at [432, 160] on input "text" at bounding box center [560, 166] width 613 height 28
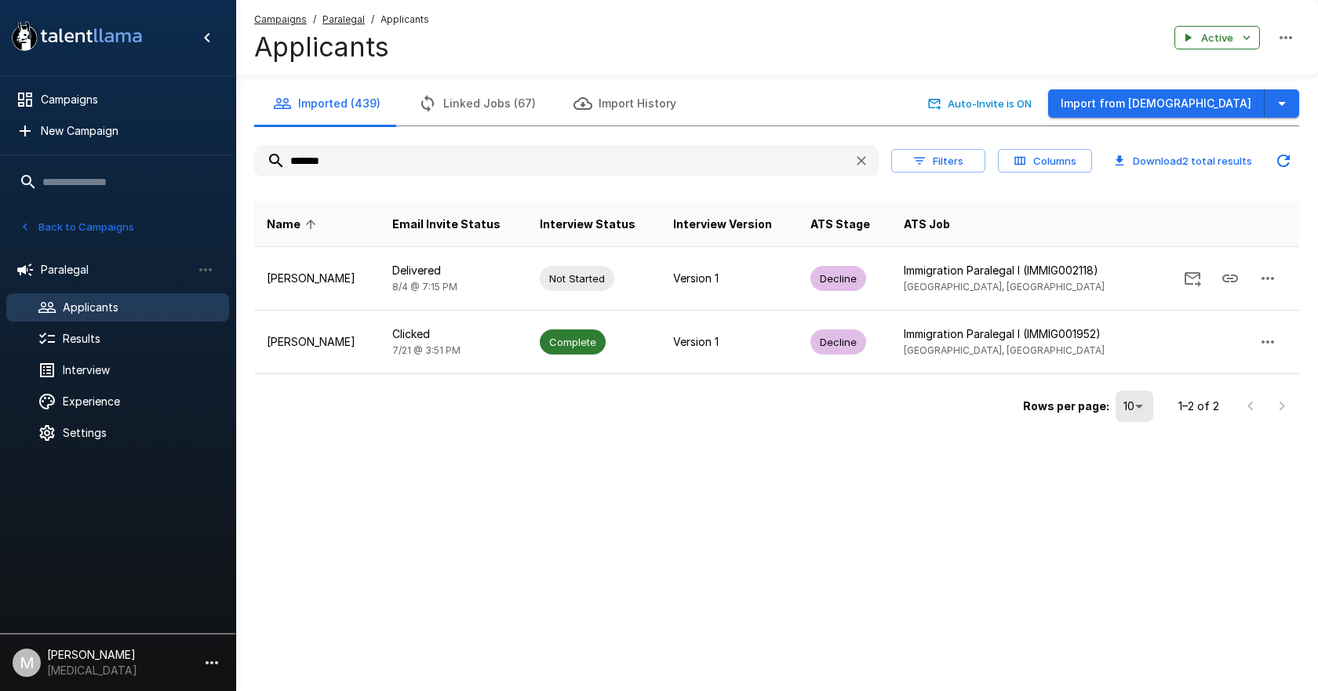
drag, startPoint x: 396, startPoint y: 163, endPoint x: 108, endPoint y: 163, distance: 288.8
click at [235, 163] on div ".st0{fill:#FFFFFF;} .st1{fill:#76a4ed;} Campaigns New Campaign Active 6 Adminis…" at bounding box center [776, 245] width 1083 height 490
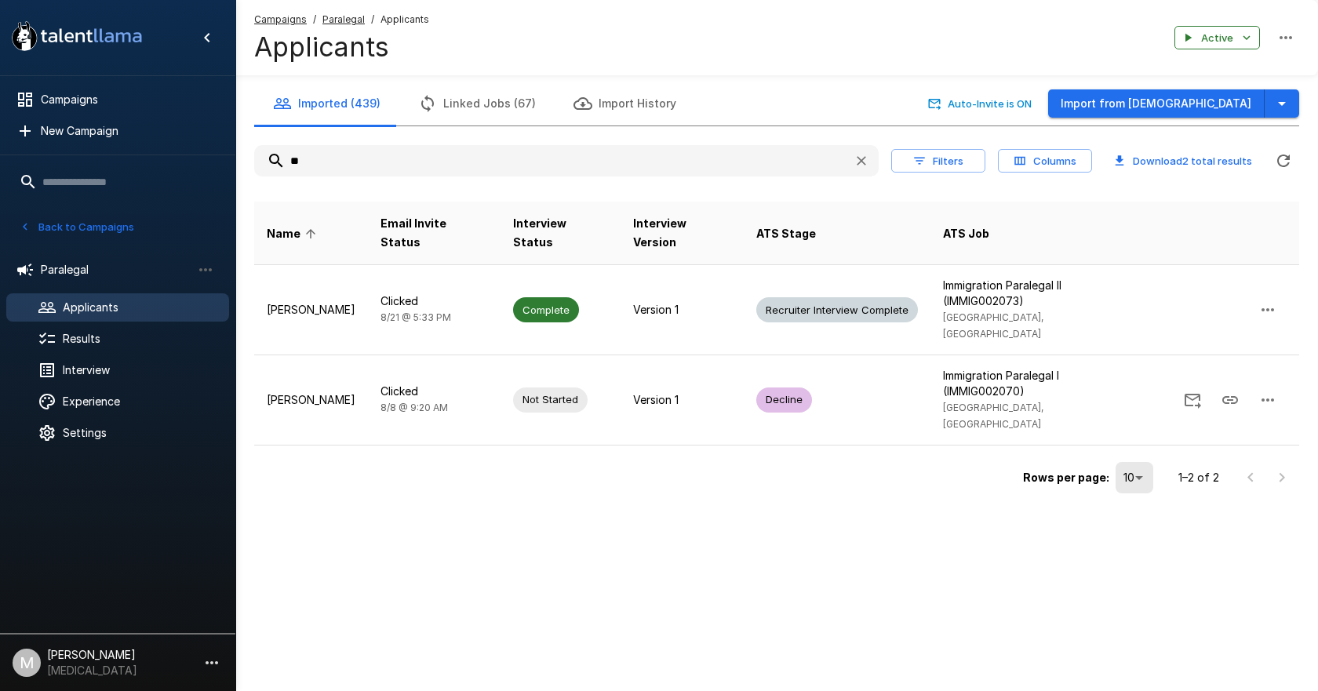
type input "*"
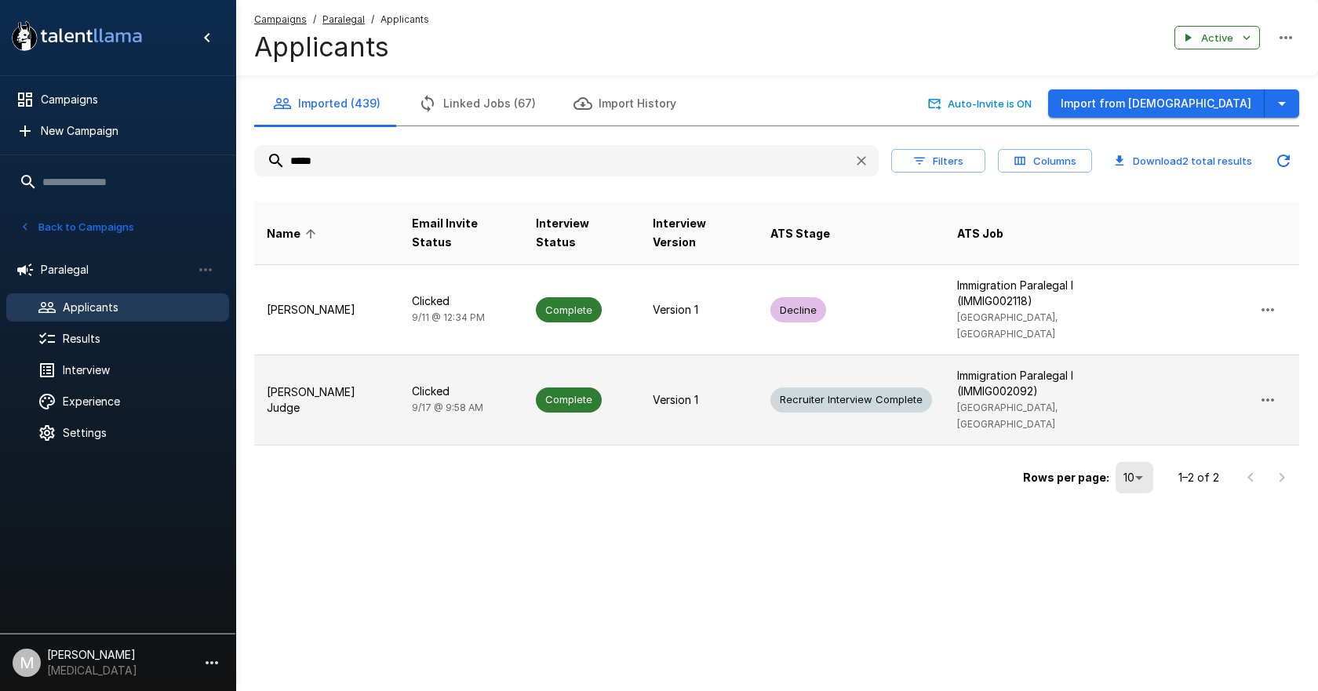
type input "*****"
click at [334, 385] on p "[PERSON_NAME] Judge" at bounding box center [327, 400] width 120 height 31
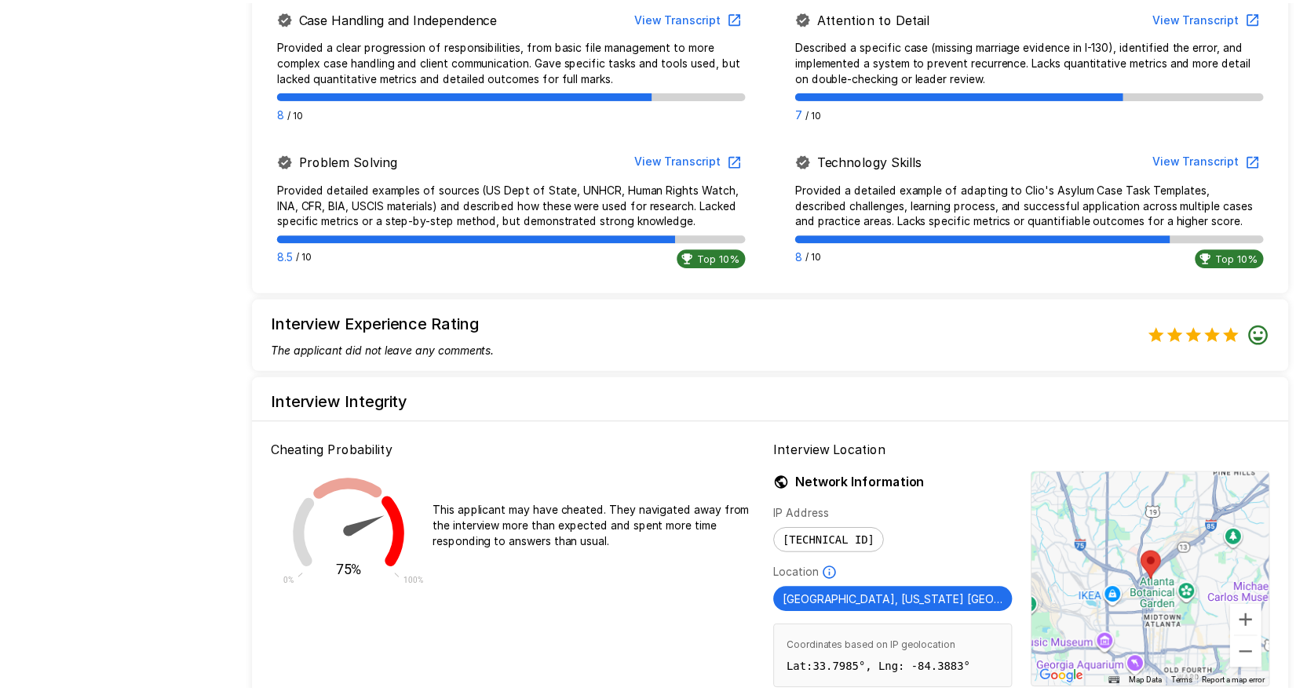
scroll to position [1186, 0]
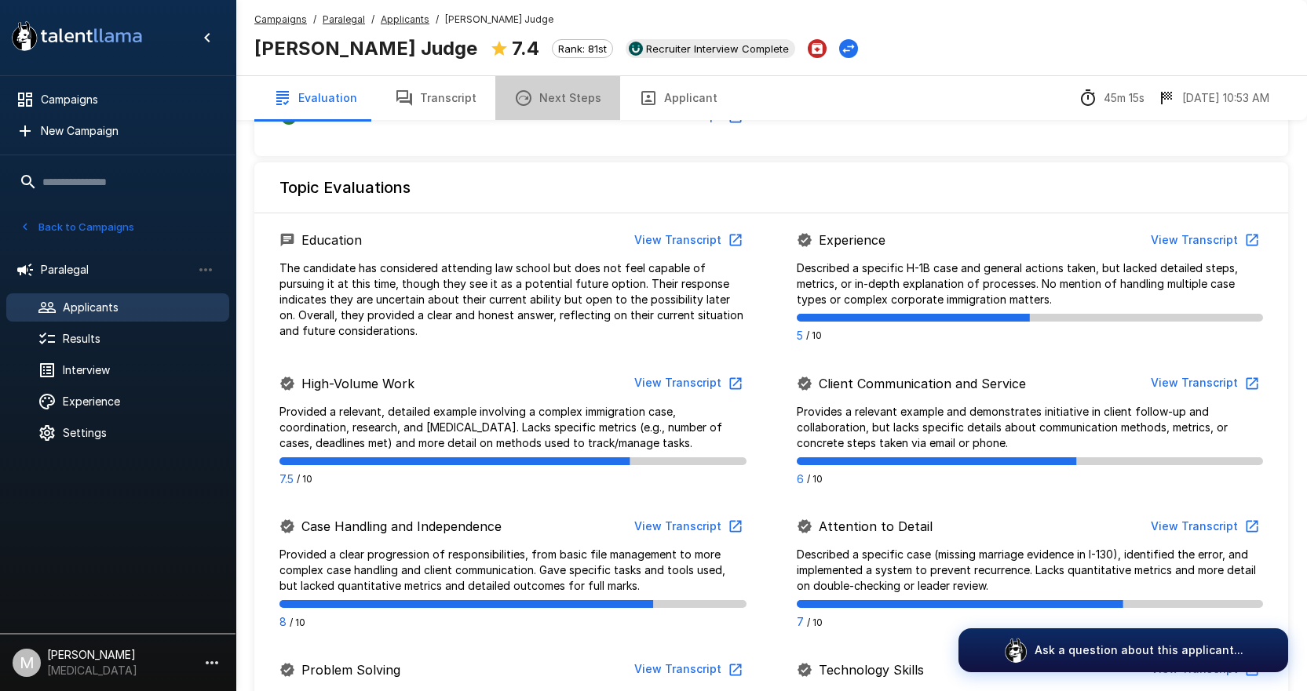
click at [565, 102] on button "Next Steps" at bounding box center [557, 98] width 125 height 44
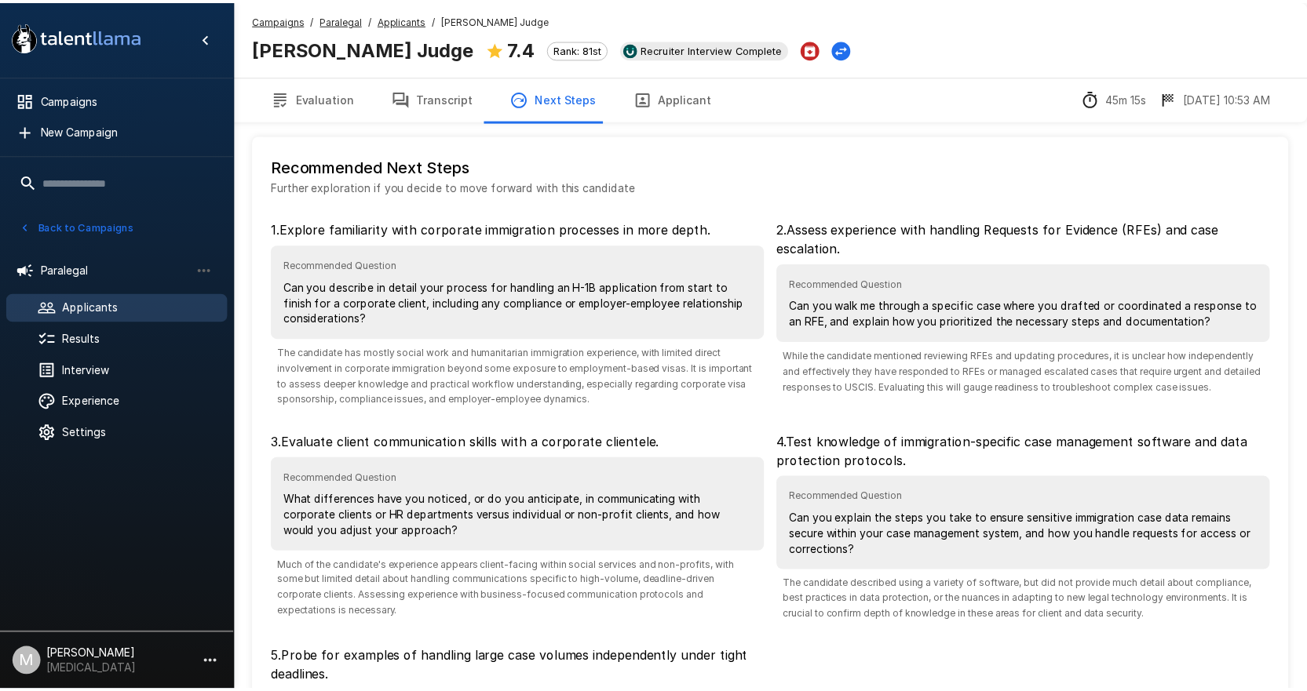
scroll to position [259, 0]
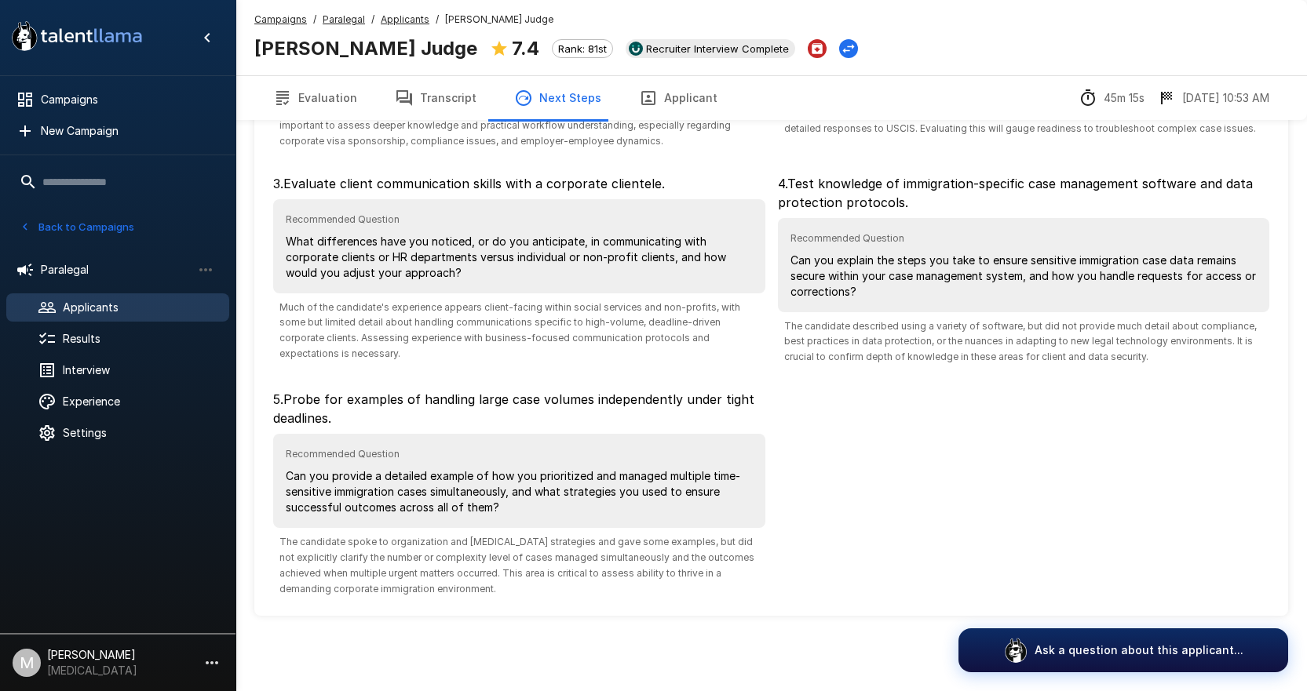
drag, startPoint x: 459, startPoint y: 114, endPoint x: 958, endPoint y: 67, distance: 501.2
click at [459, 114] on button "Transcript" at bounding box center [435, 98] width 119 height 44
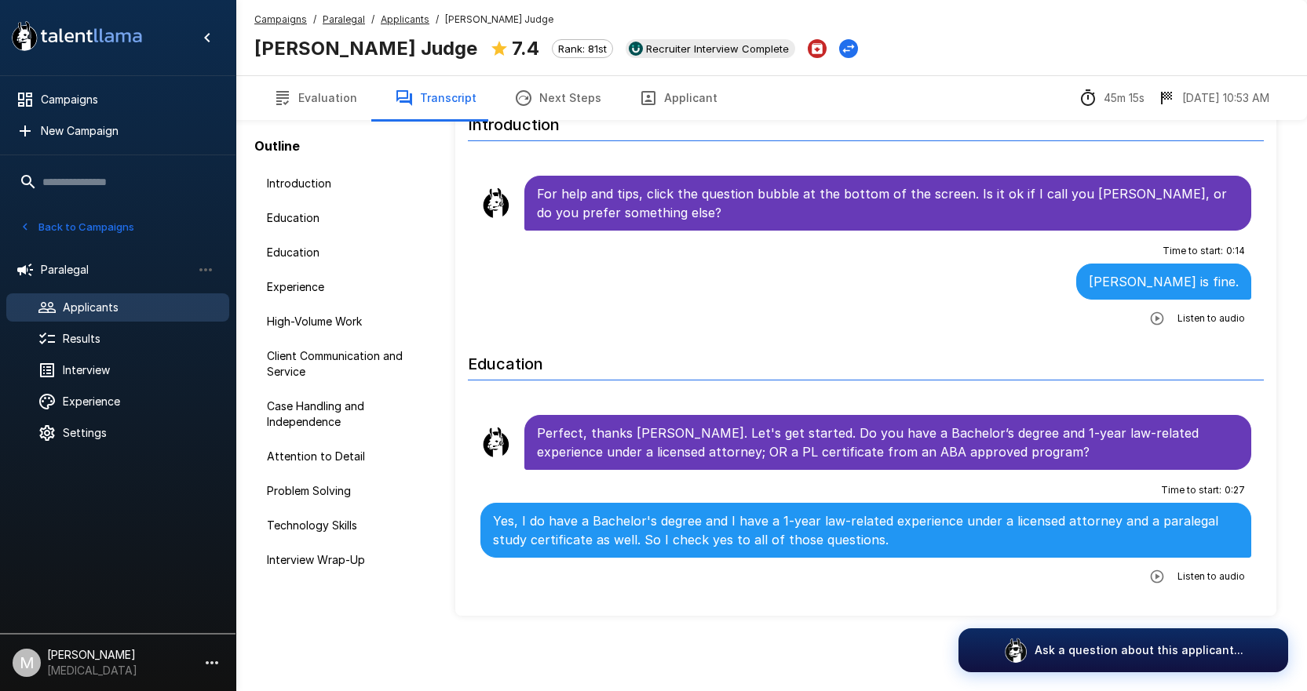
scroll to position [82, 0]
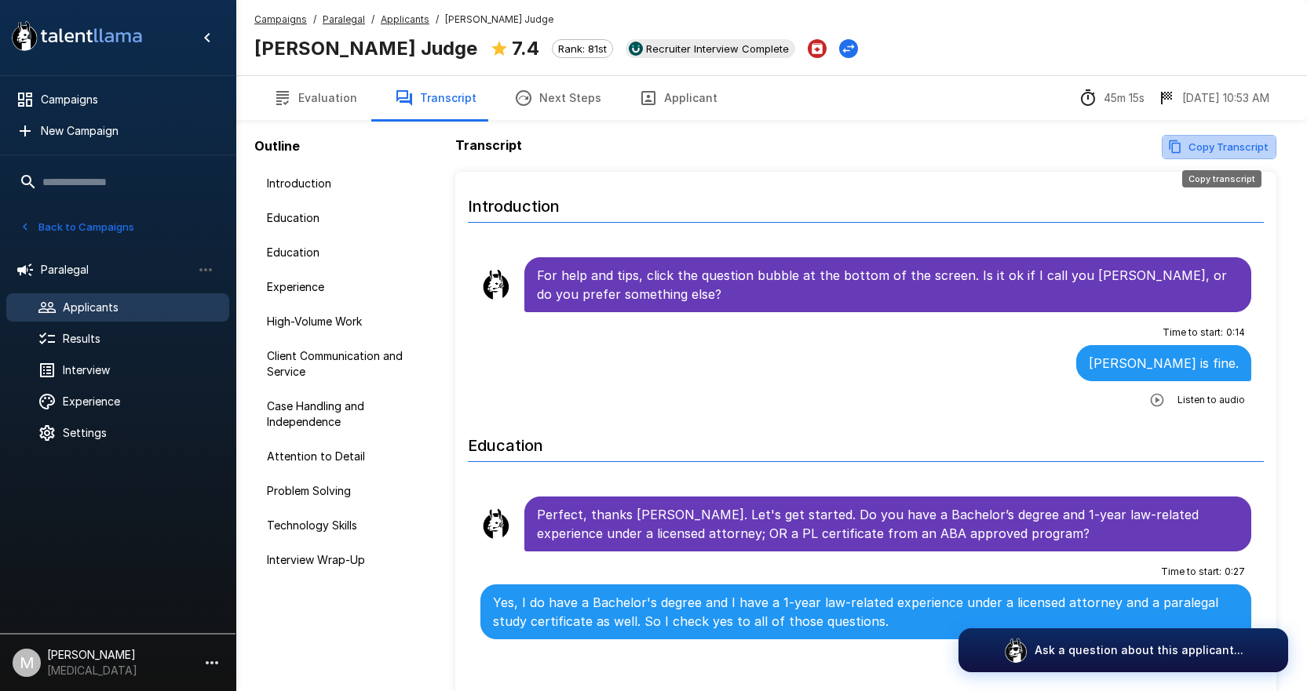
click at [1235, 149] on button "Copy Transcript" at bounding box center [1218, 147] width 115 height 24
click at [399, 20] on u "Applicants" at bounding box center [405, 19] width 49 height 12
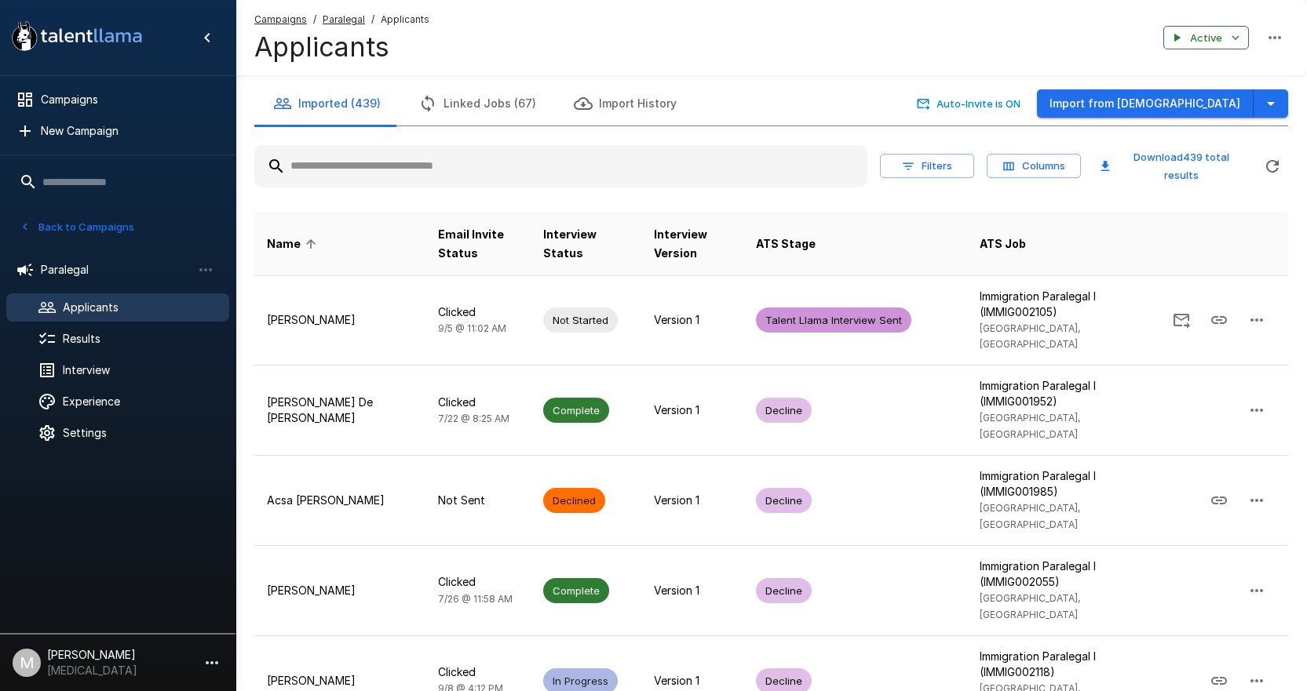
click at [374, 161] on input "text" at bounding box center [560, 166] width 613 height 28
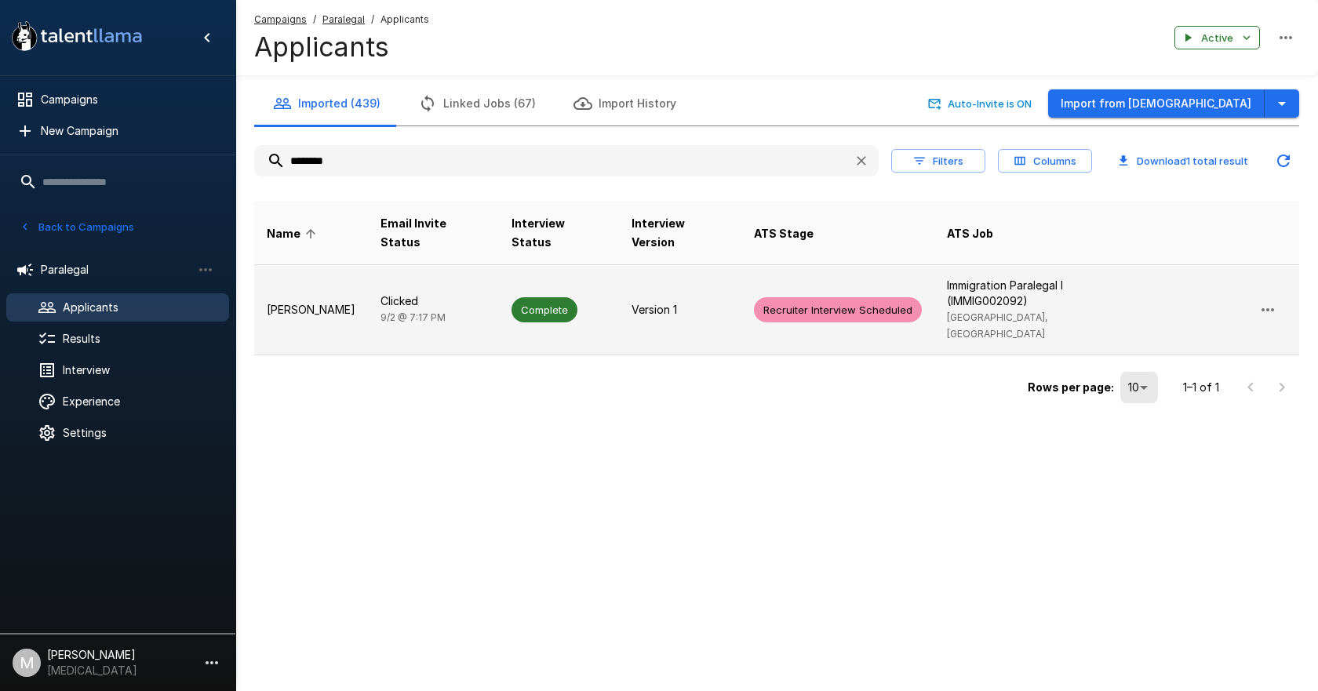
type input "********"
click at [399, 305] on td "Clicked [DATE] 7:17 PM" at bounding box center [433, 310] width 131 height 90
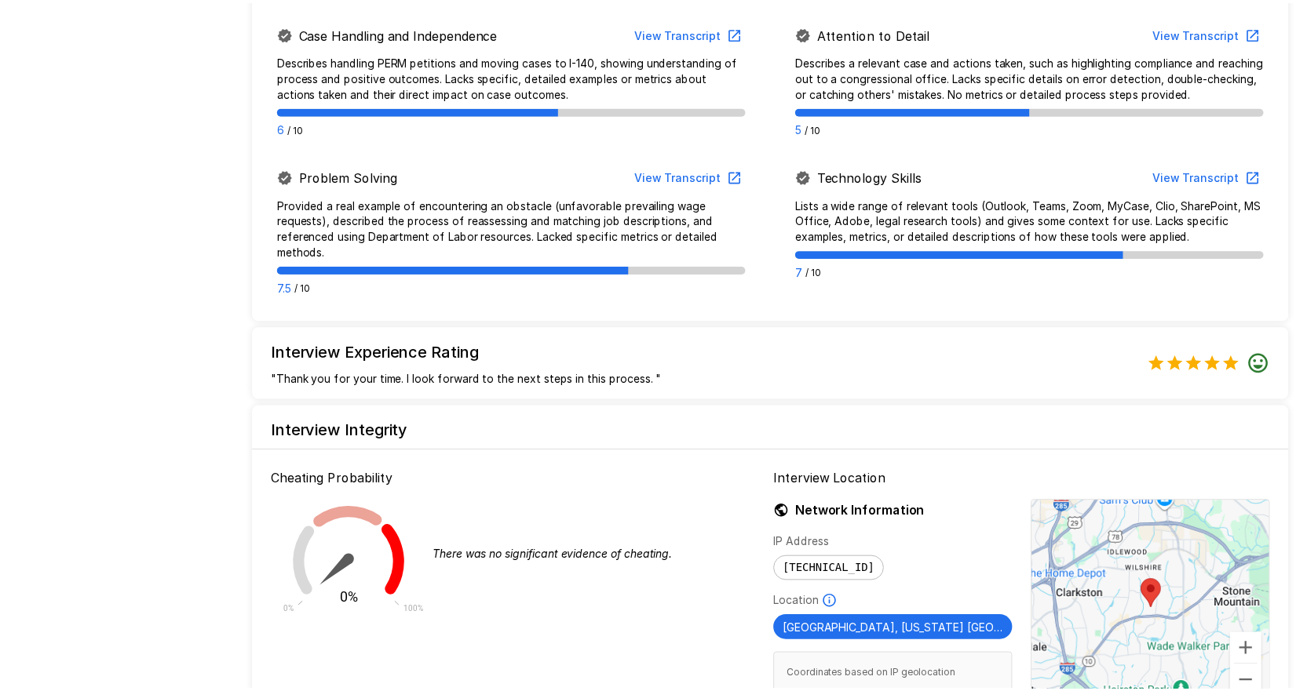
scroll to position [1198, 0]
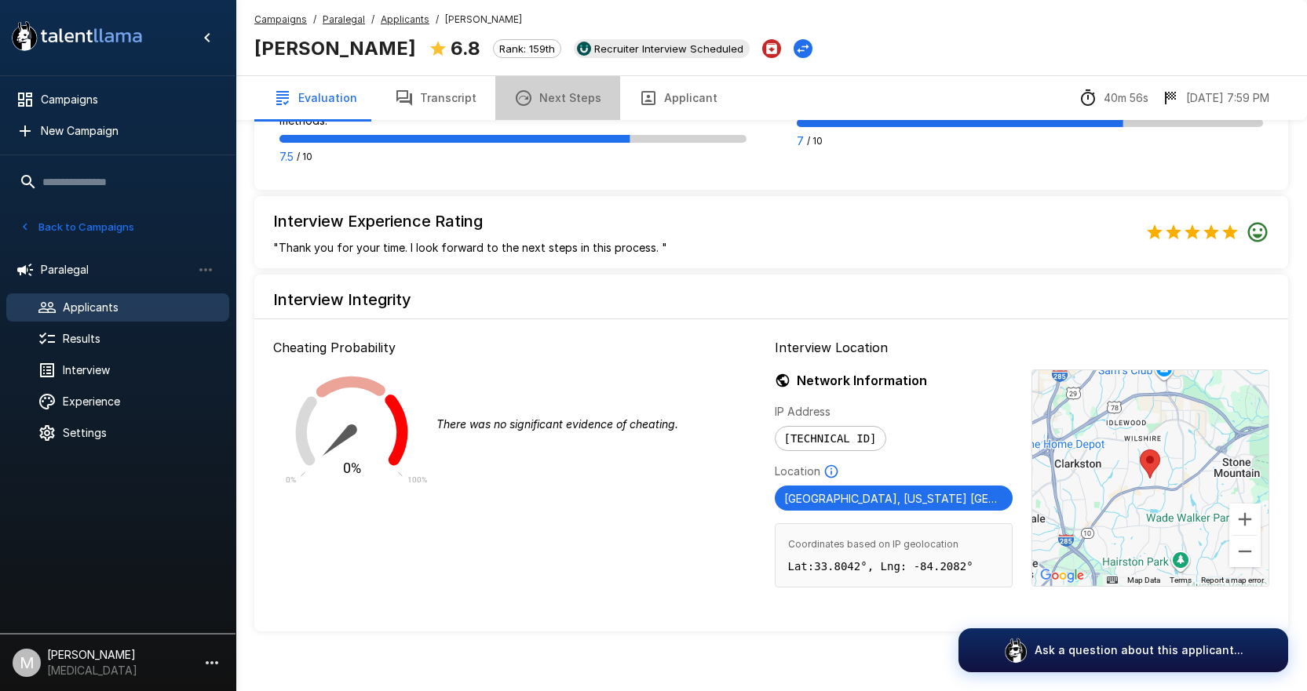
click at [557, 115] on button "Next Steps" at bounding box center [557, 98] width 125 height 44
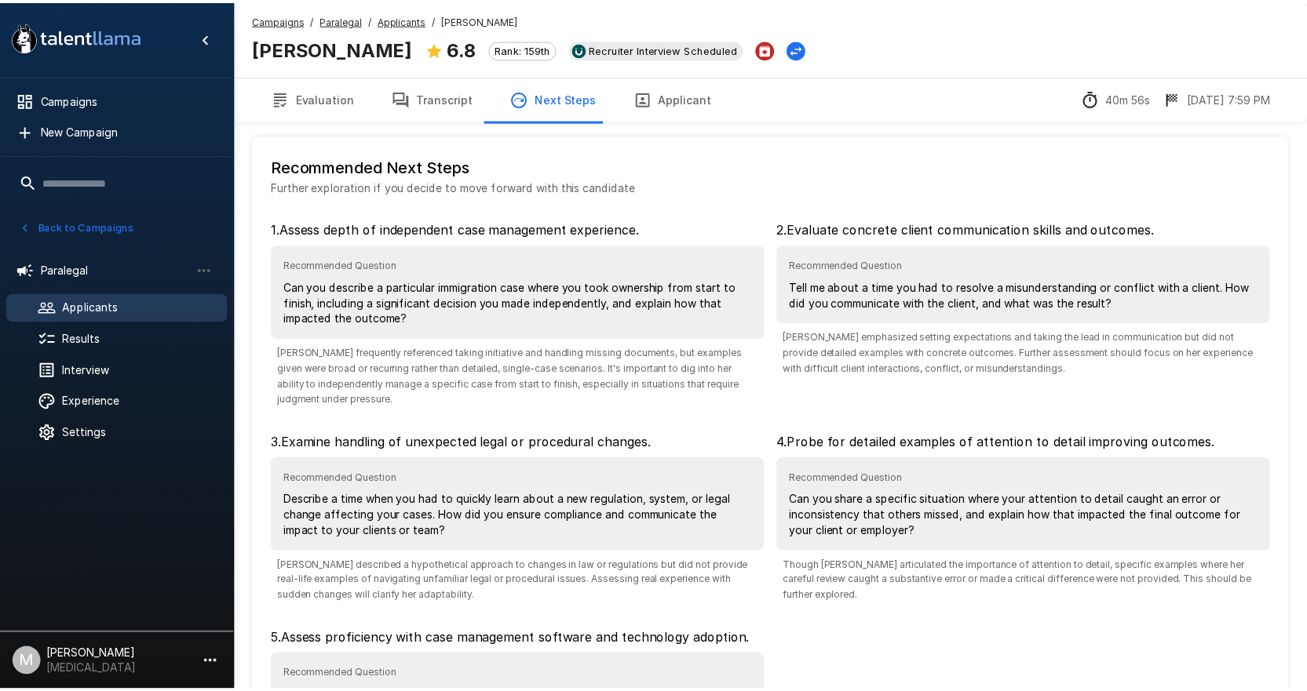
scroll to position [206, 0]
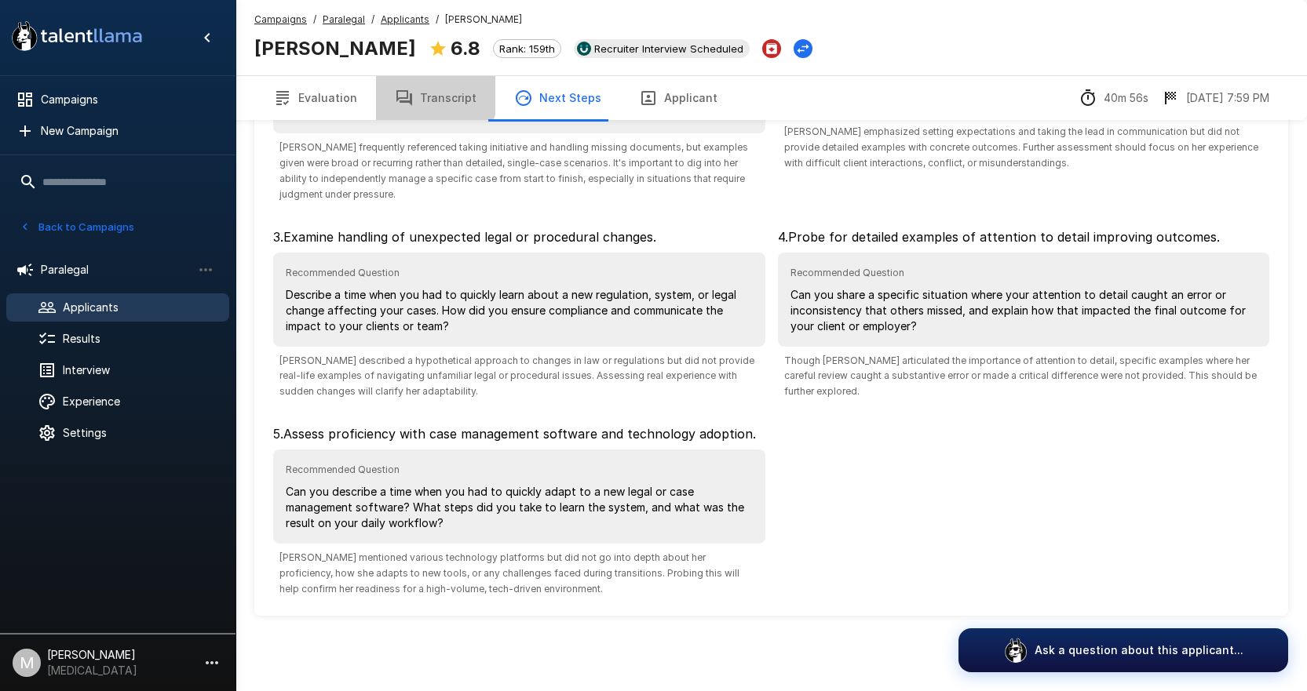
click at [420, 89] on button "Transcript" at bounding box center [435, 98] width 119 height 44
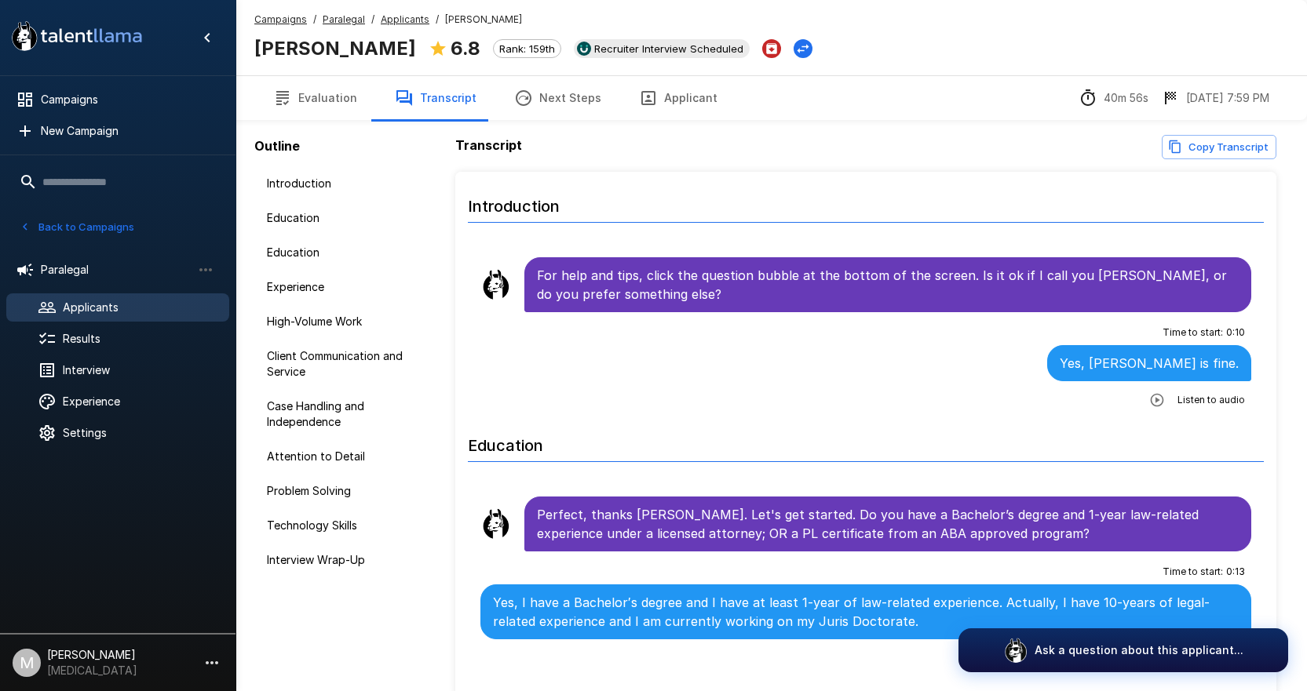
click at [1233, 148] on button "Copy Transcript" at bounding box center [1218, 147] width 115 height 24
click at [413, 27] on span "Applicants" at bounding box center [405, 20] width 49 height 16
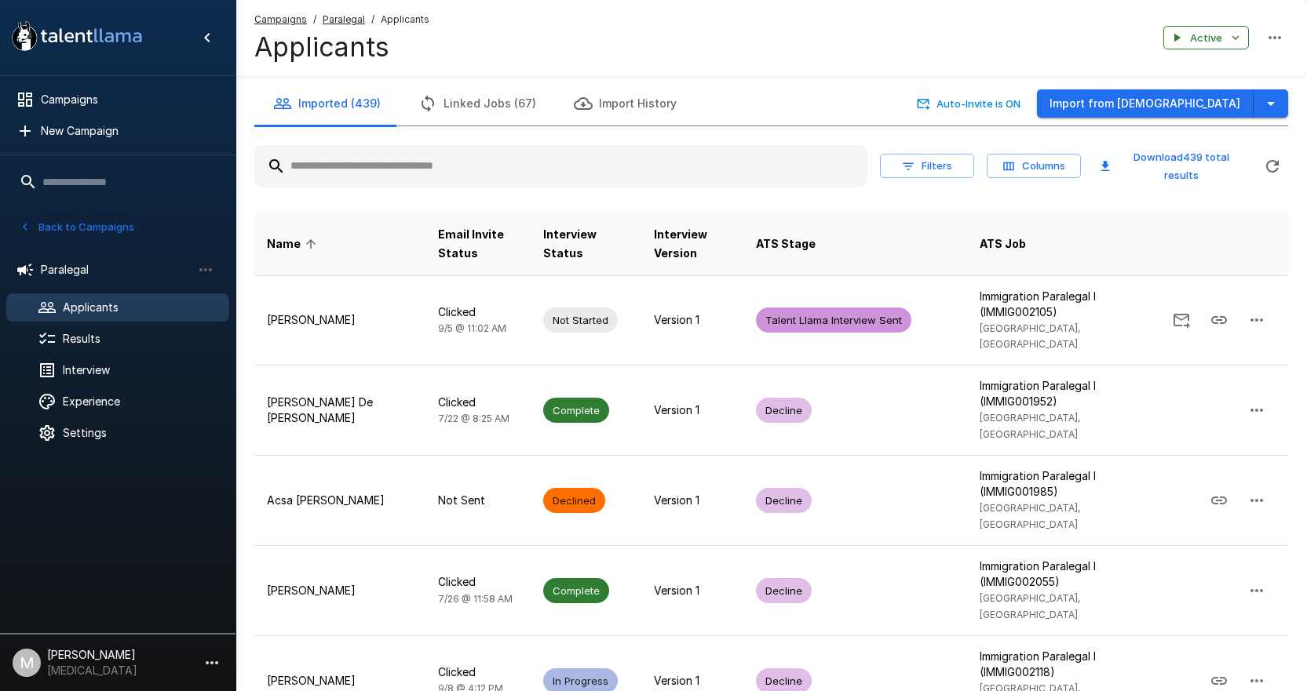
click at [413, 172] on input "text" at bounding box center [560, 166] width 613 height 28
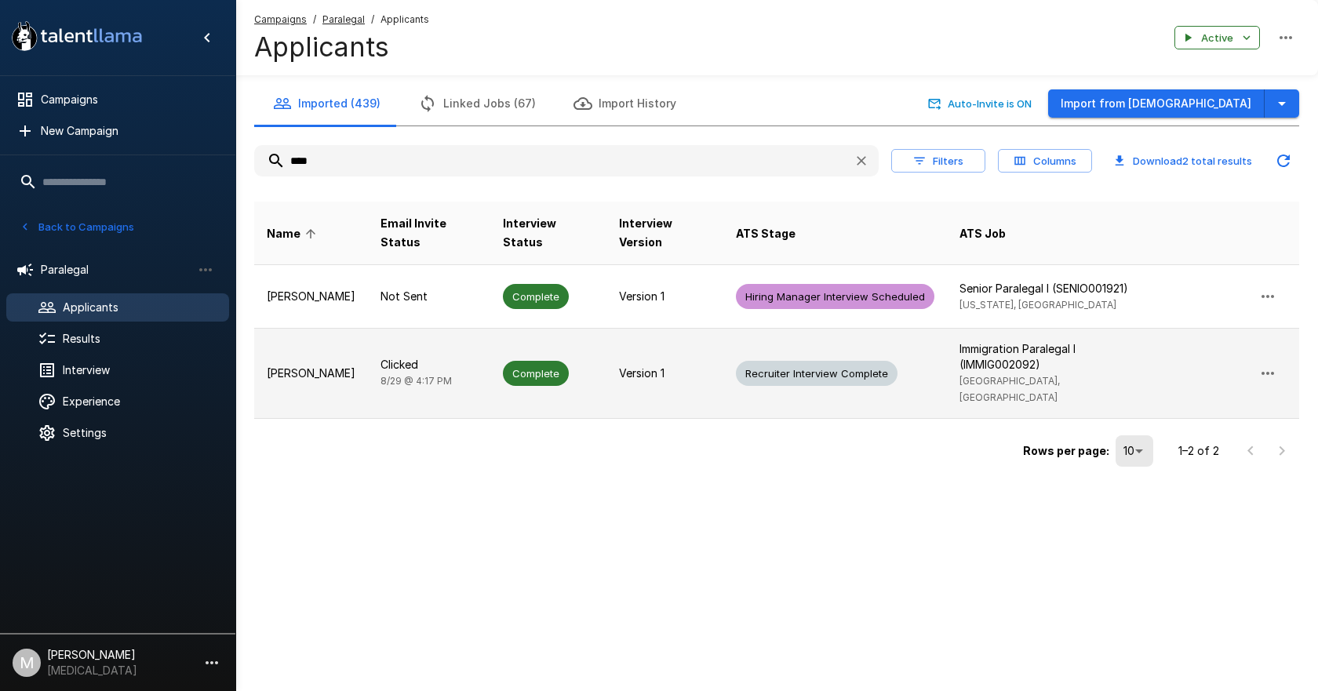
type input "****"
click at [383, 377] on span "[DATE] 4:17 PM" at bounding box center [416, 381] width 71 height 12
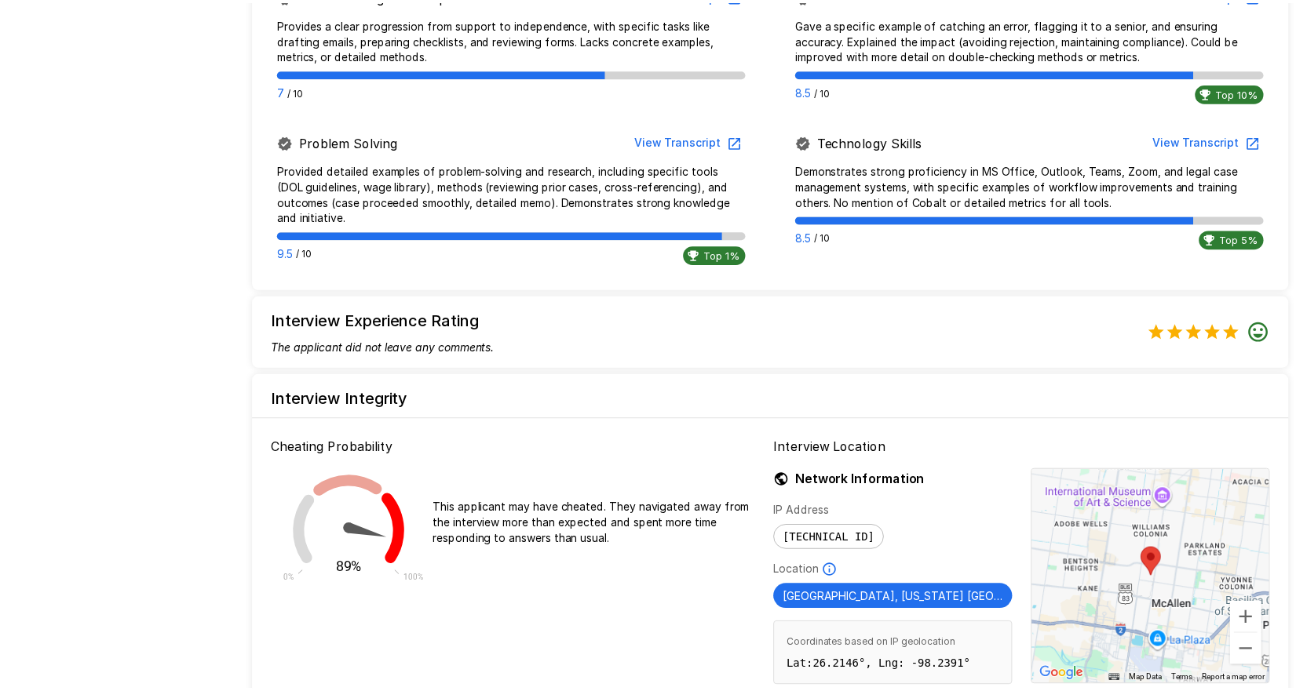
scroll to position [1183, 0]
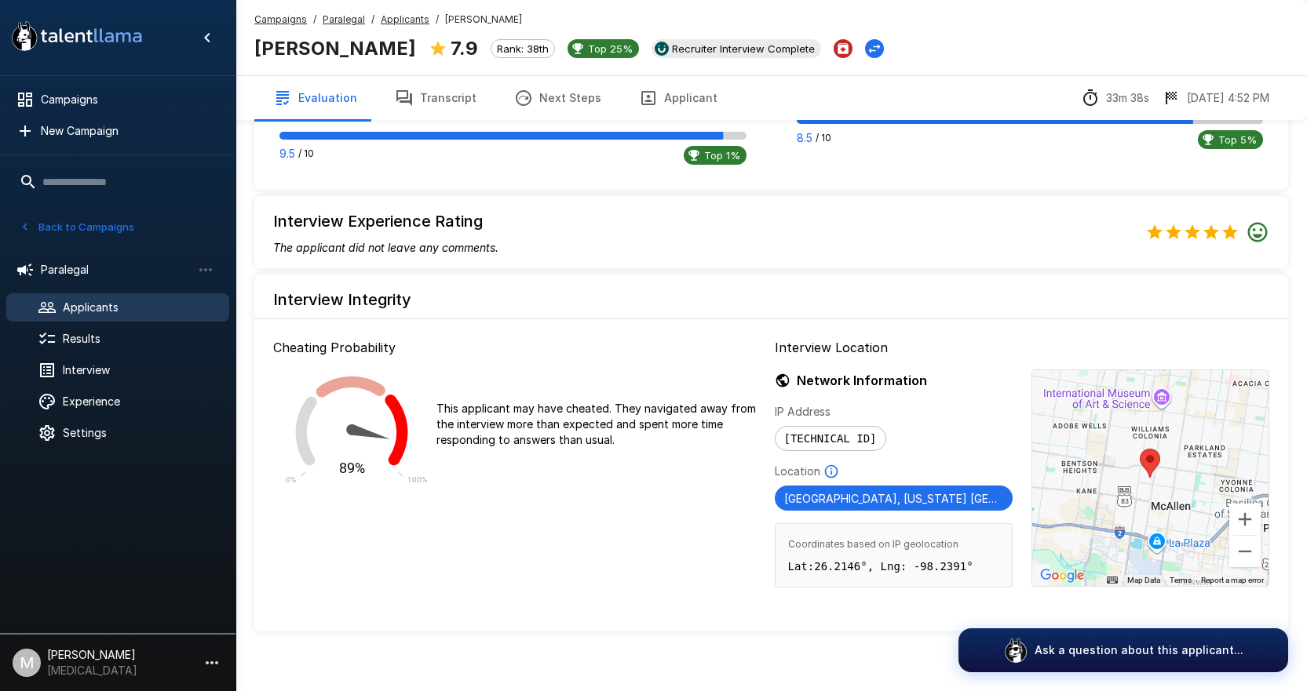
click at [567, 109] on button "Next Steps" at bounding box center [557, 98] width 125 height 44
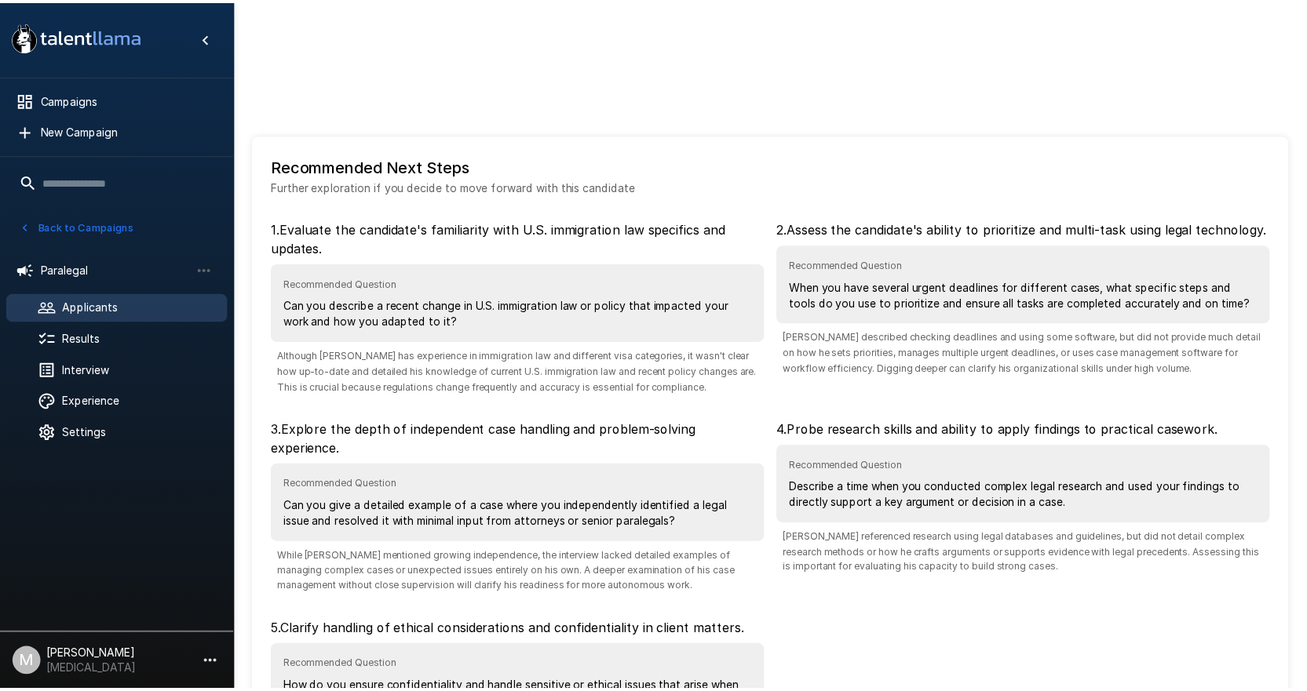
scroll to position [180, 0]
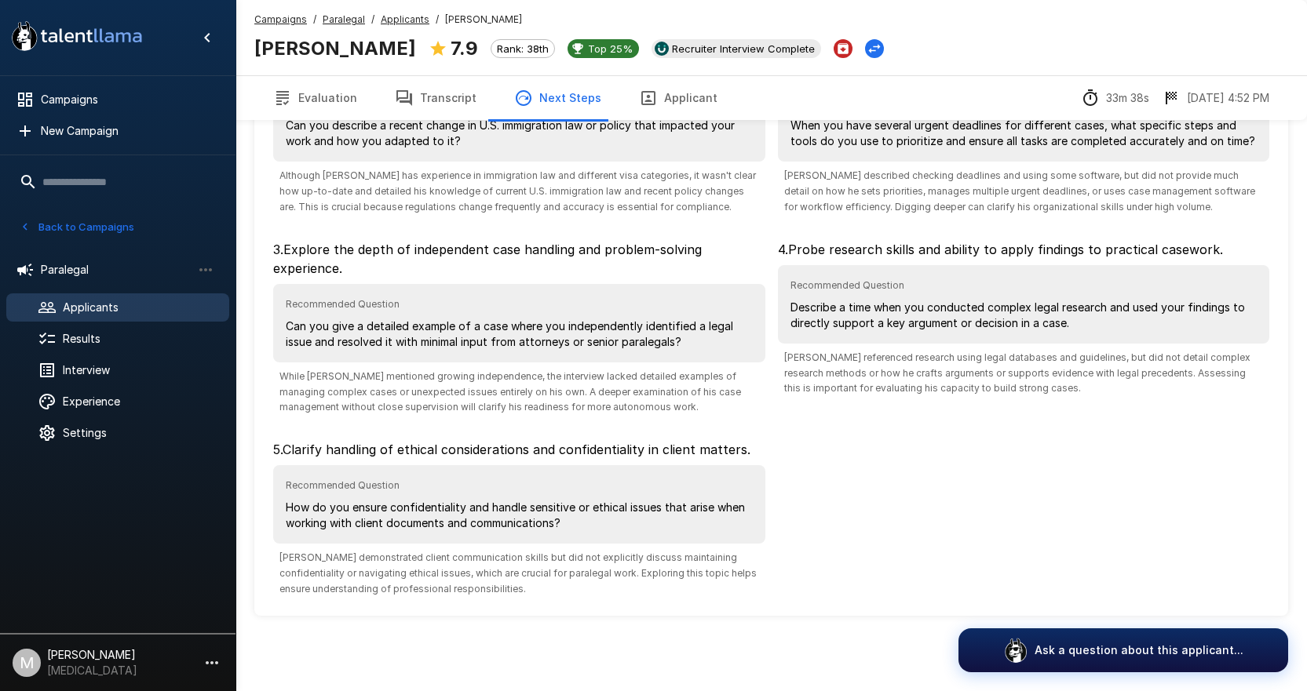
drag, startPoint x: 420, startPoint y: 88, endPoint x: 1039, endPoint y: 67, distance: 619.5
click at [420, 88] on button "Transcript" at bounding box center [435, 98] width 119 height 44
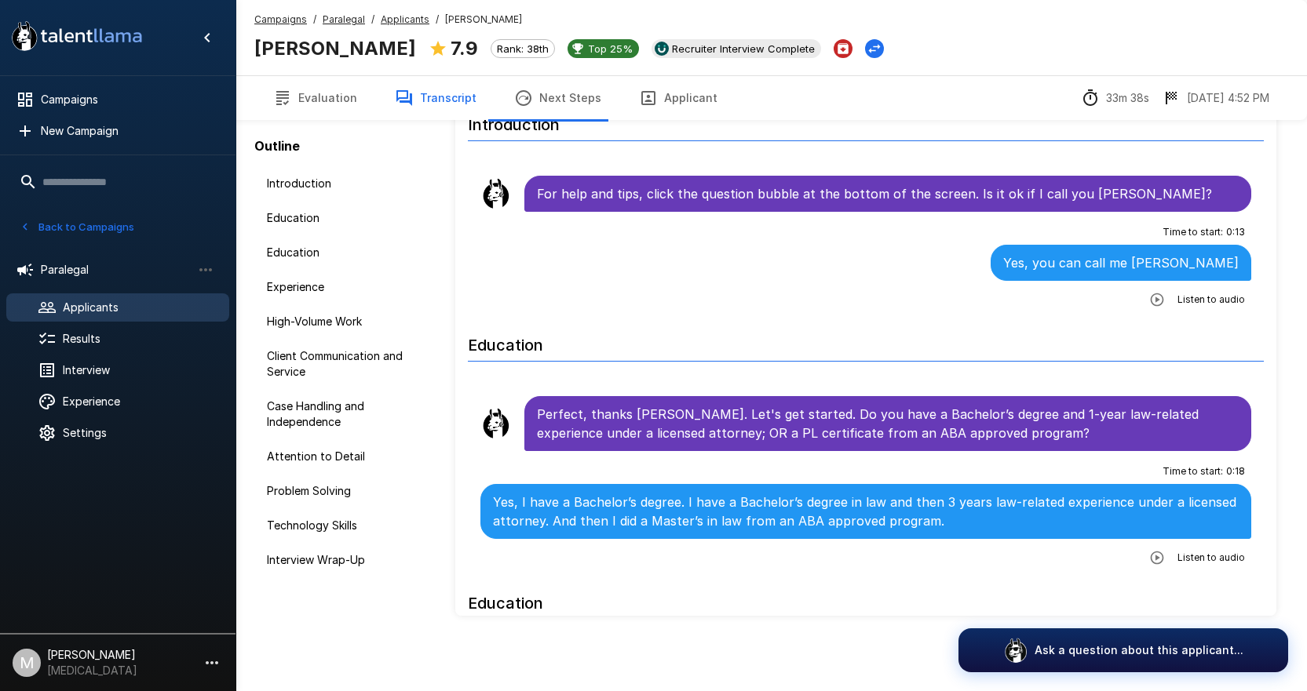
scroll to position [82, 0]
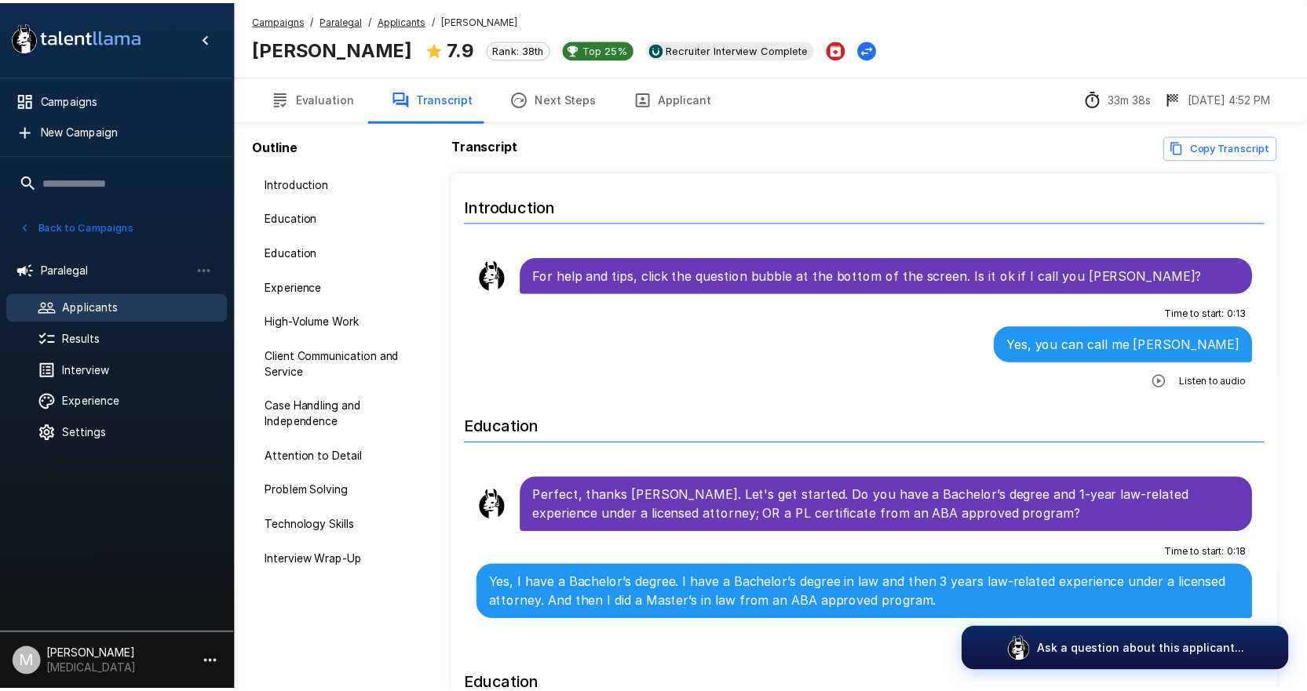
scroll to position [82, 0]
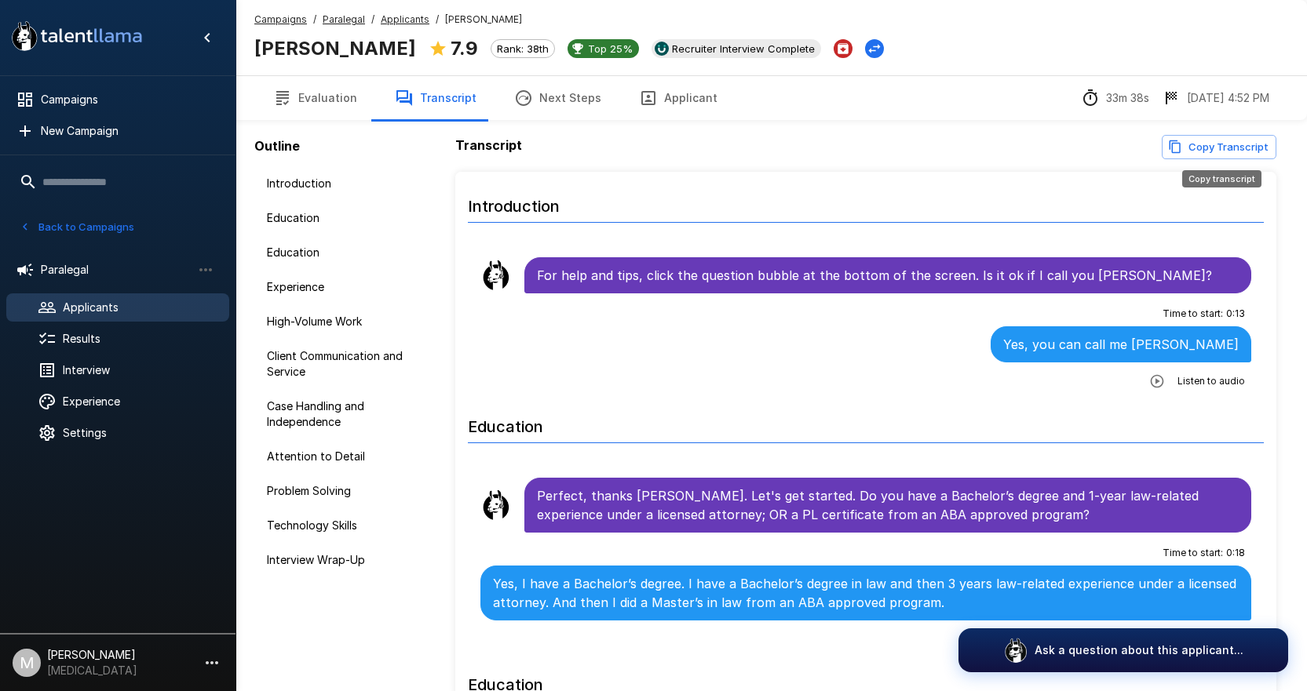
click at [1205, 142] on button "Copy Transcript" at bounding box center [1218, 147] width 115 height 24
click at [396, 9] on div "Campaigns / Paralegal / Applicants / [PERSON_NAME] [PERSON_NAME] 7.9 Rank: 38th…" at bounding box center [770, 37] width 1071 height 75
click at [400, 20] on u "Applicants" at bounding box center [405, 19] width 49 height 12
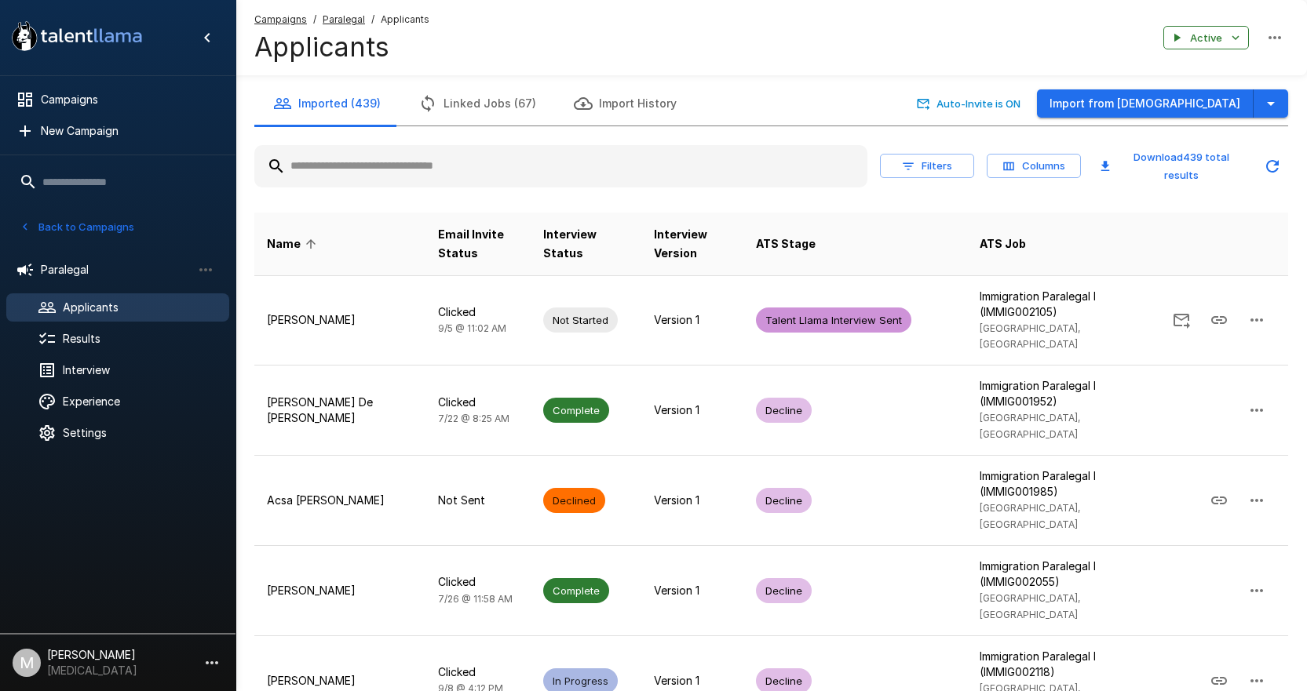
click at [448, 176] on input "text" at bounding box center [560, 166] width 613 height 28
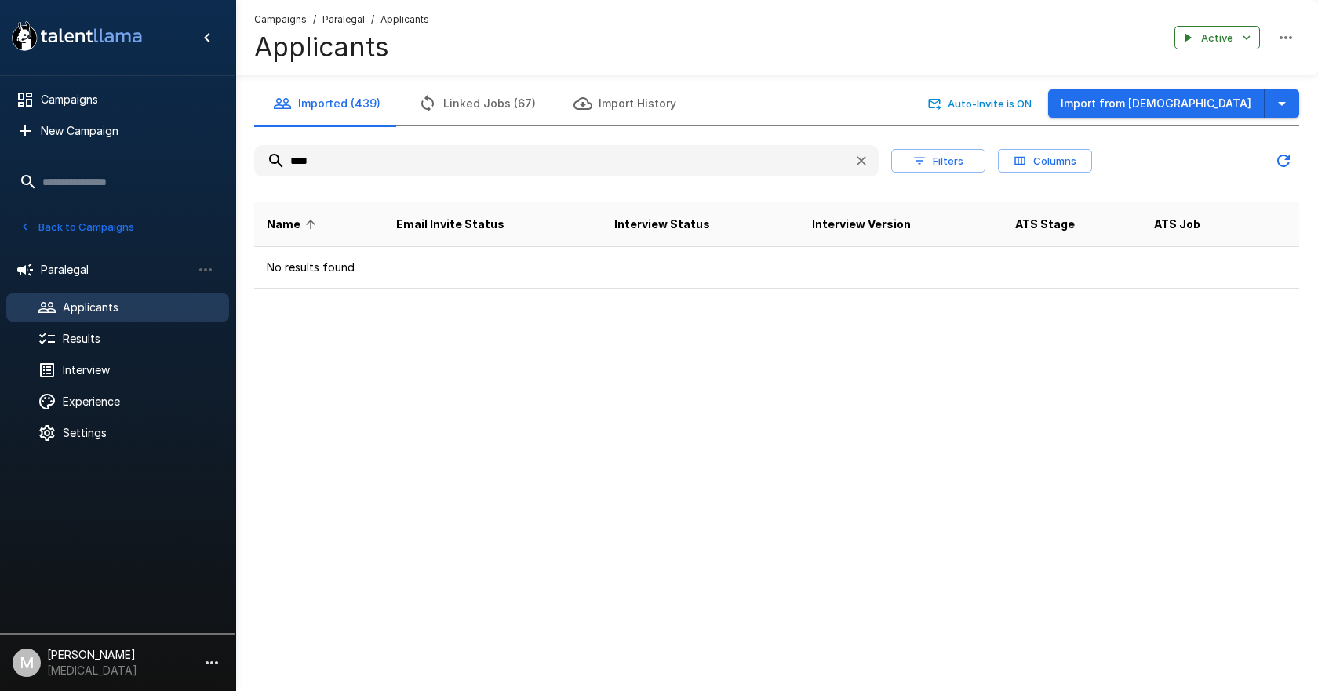
type input "****"
click at [269, 16] on u "Campaigns" at bounding box center [280, 19] width 53 height 12
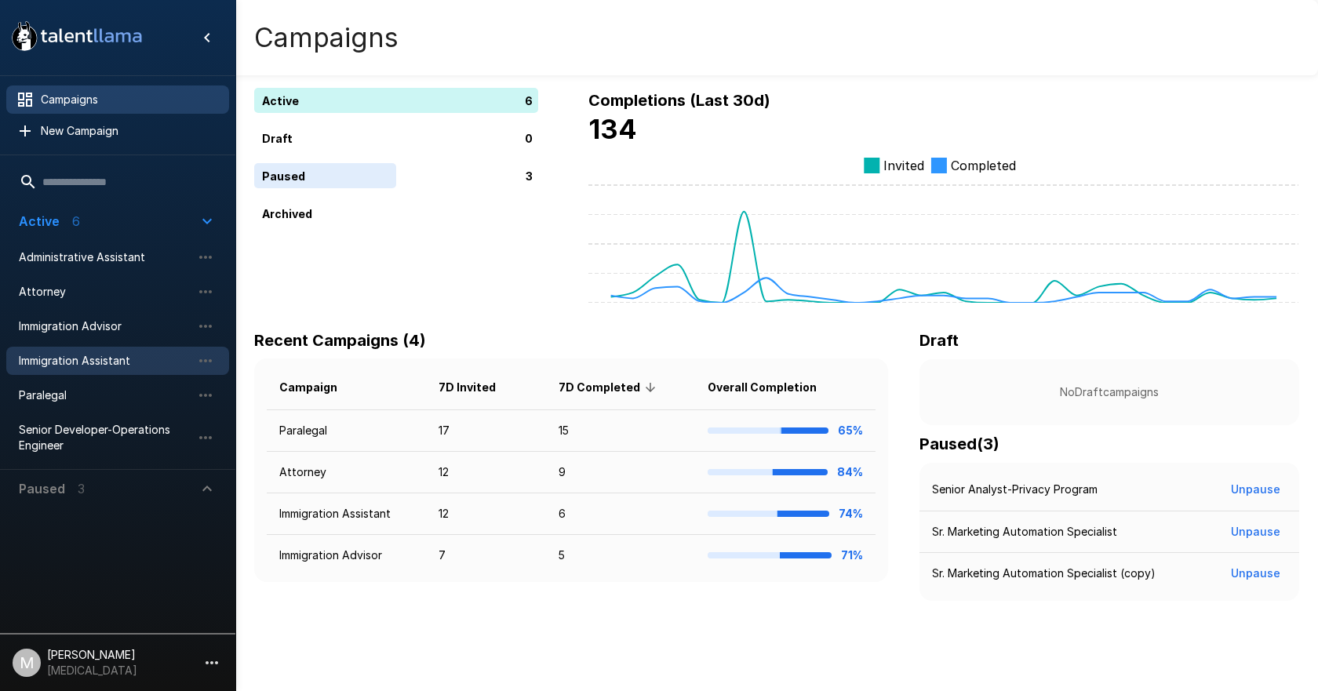
click at [137, 360] on span "Immigration Assistant" at bounding box center [105, 361] width 173 height 16
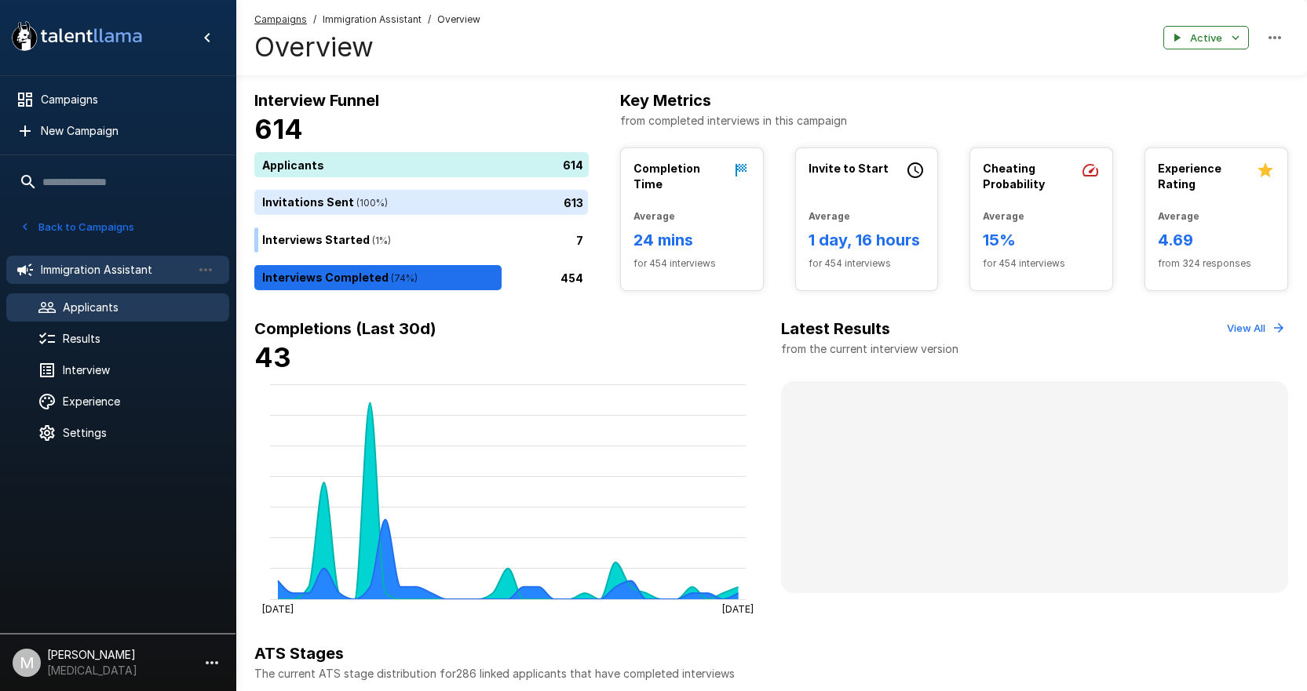
click at [143, 308] on span "Applicants" at bounding box center [140, 308] width 154 height 16
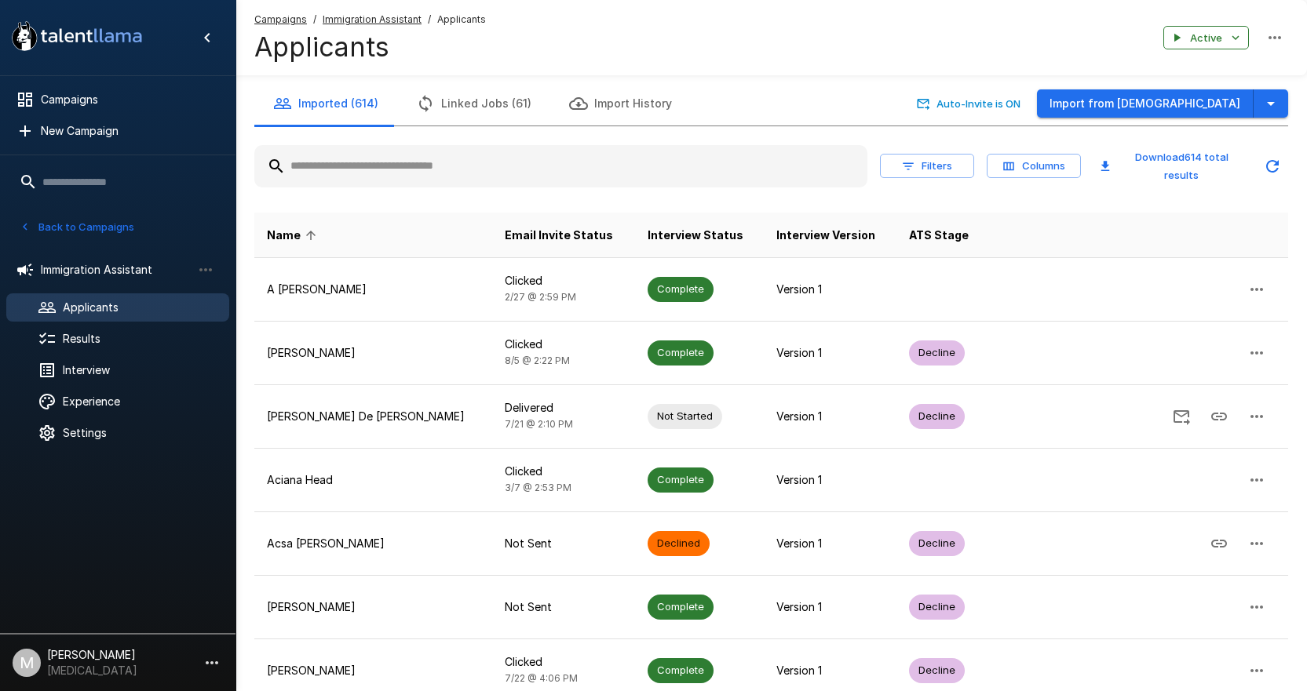
click at [437, 173] on input "text" at bounding box center [560, 166] width 613 height 28
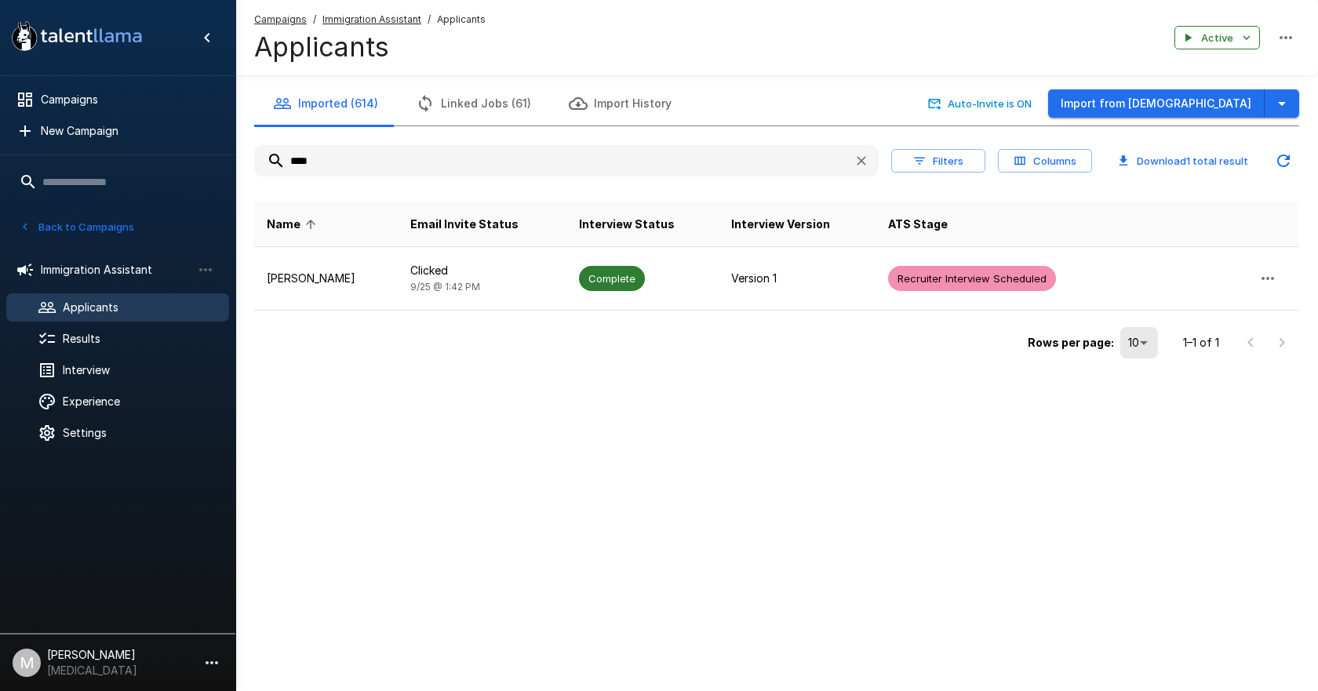
type input "****"
click at [428, 246] on th "Email Invite Status" at bounding box center [482, 225] width 169 height 46
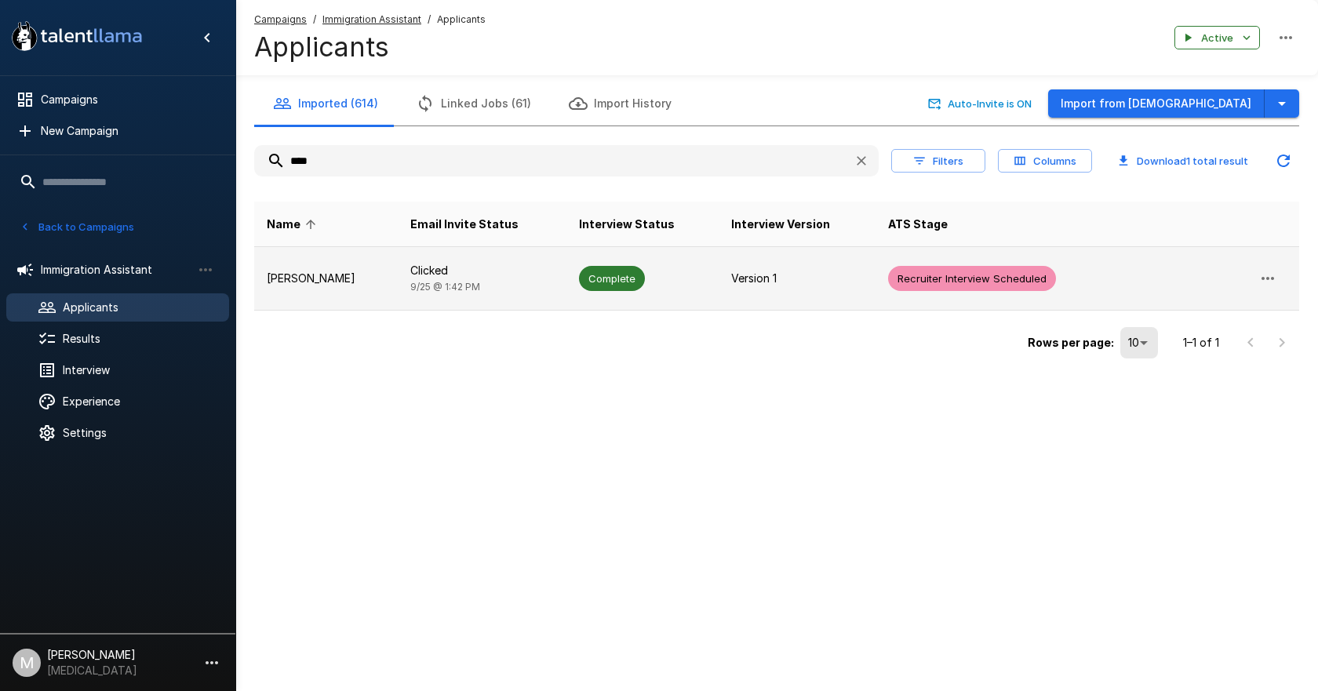
click at [441, 268] on p "Clicked" at bounding box center [482, 271] width 144 height 16
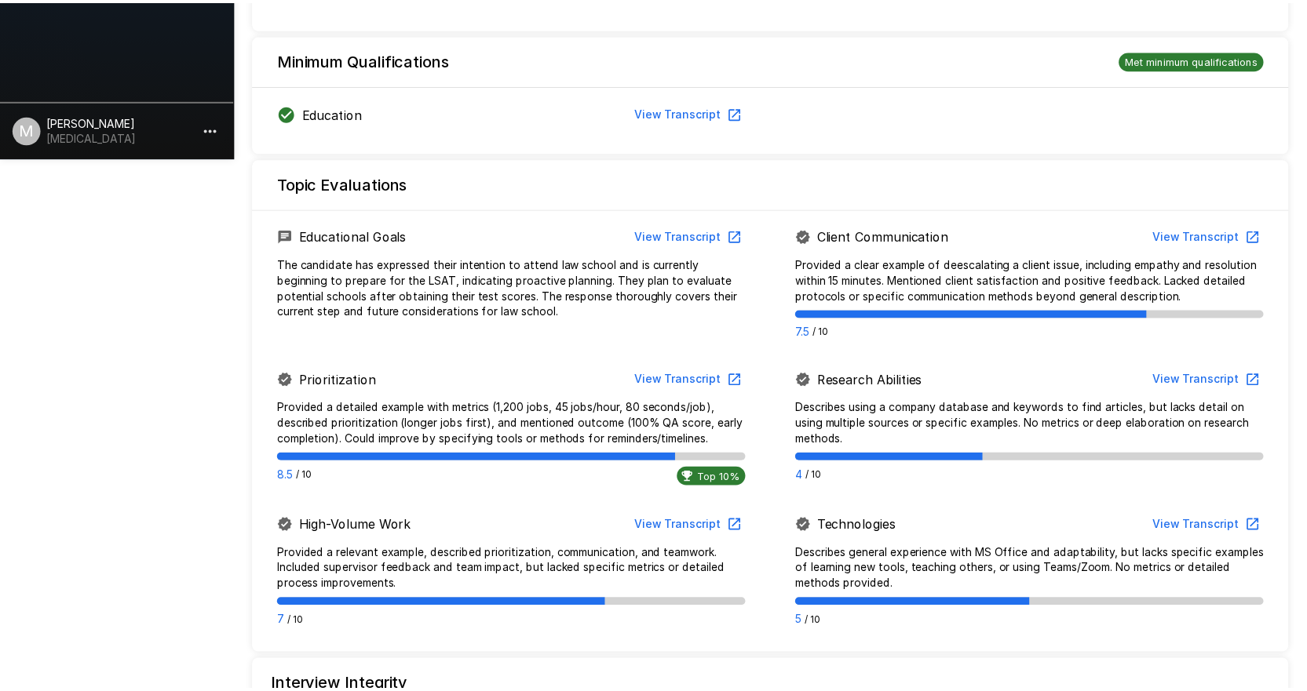
scroll to position [920, 0]
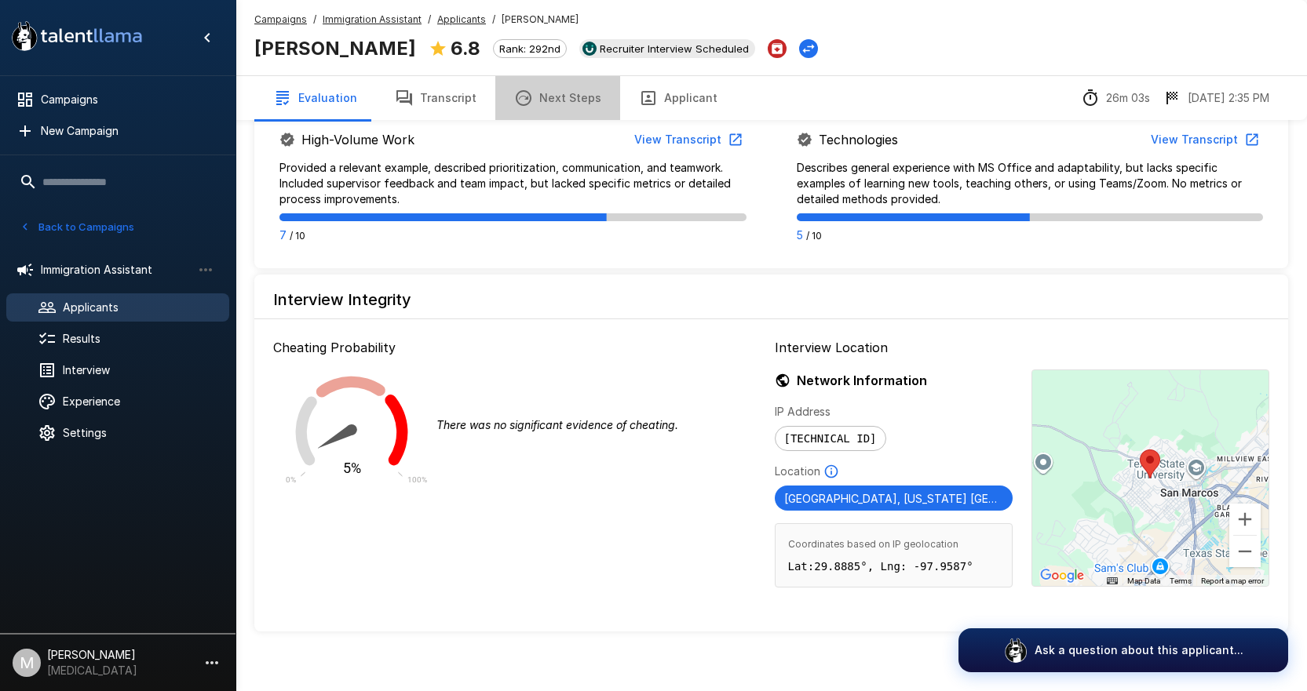
click at [583, 98] on button "Next Steps" at bounding box center [557, 98] width 125 height 44
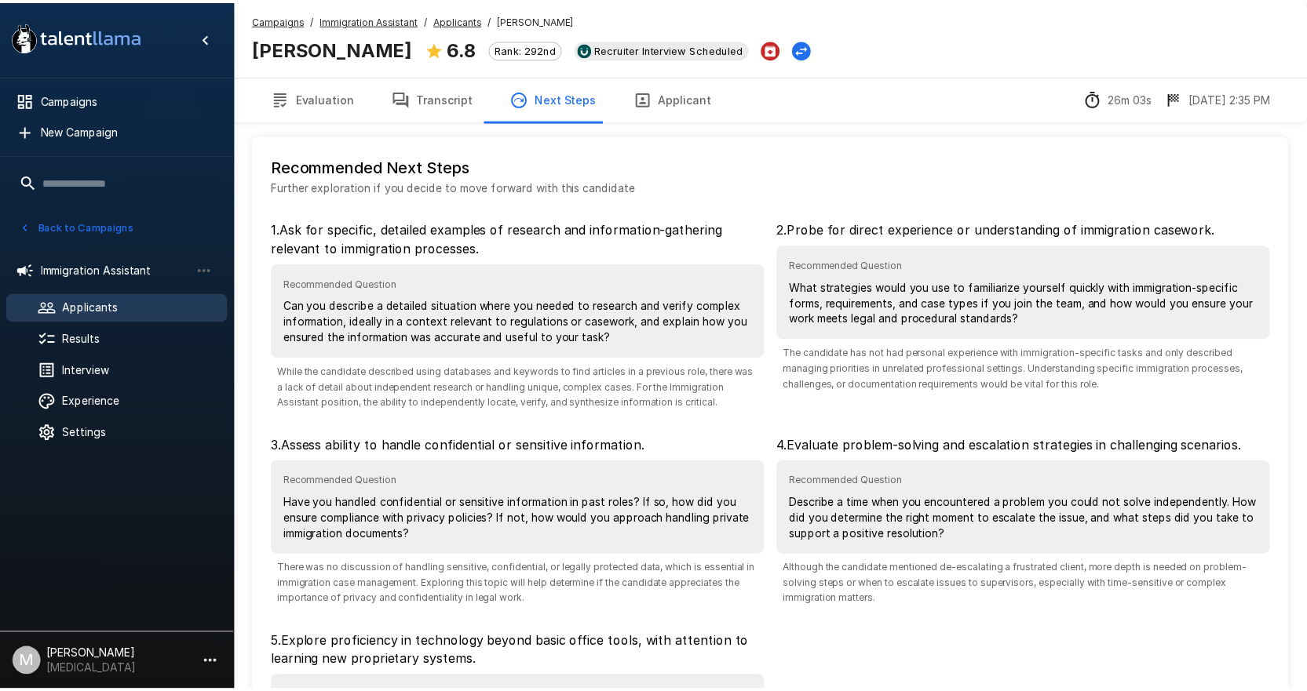
scroll to position [228, 0]
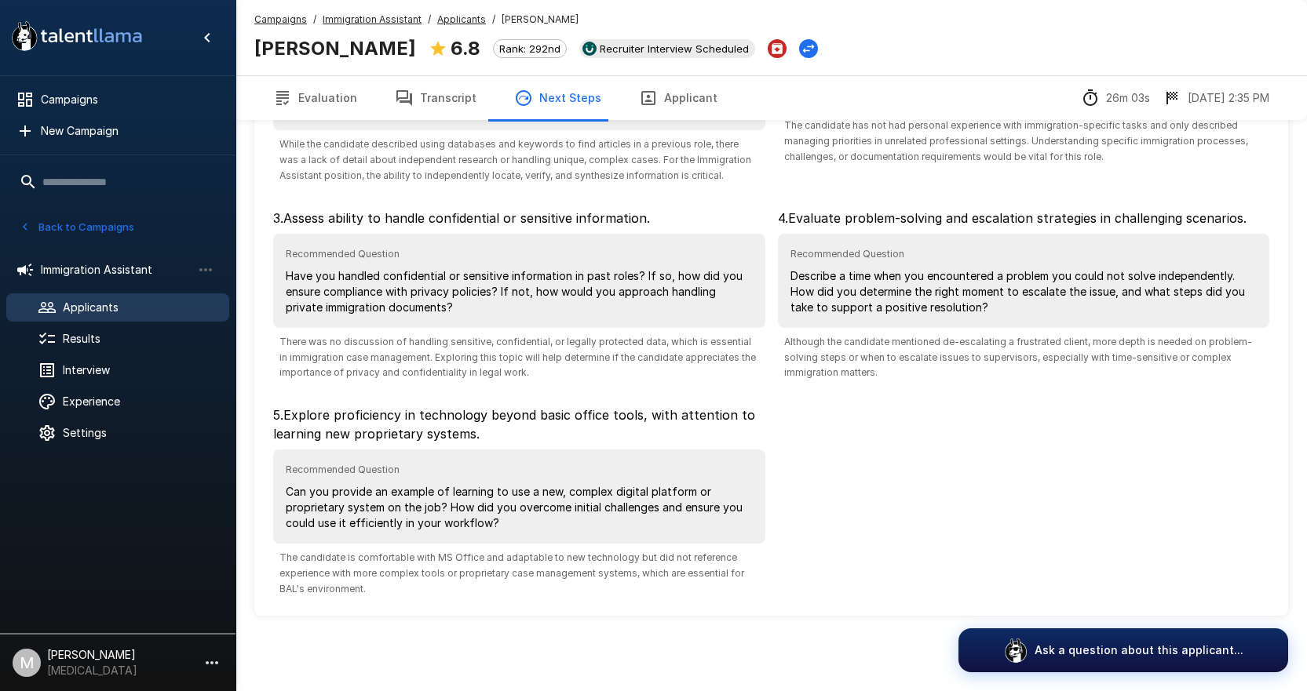
click at [406, 99] on icon "button" at bounding box center [404, 98] width 16 height 16
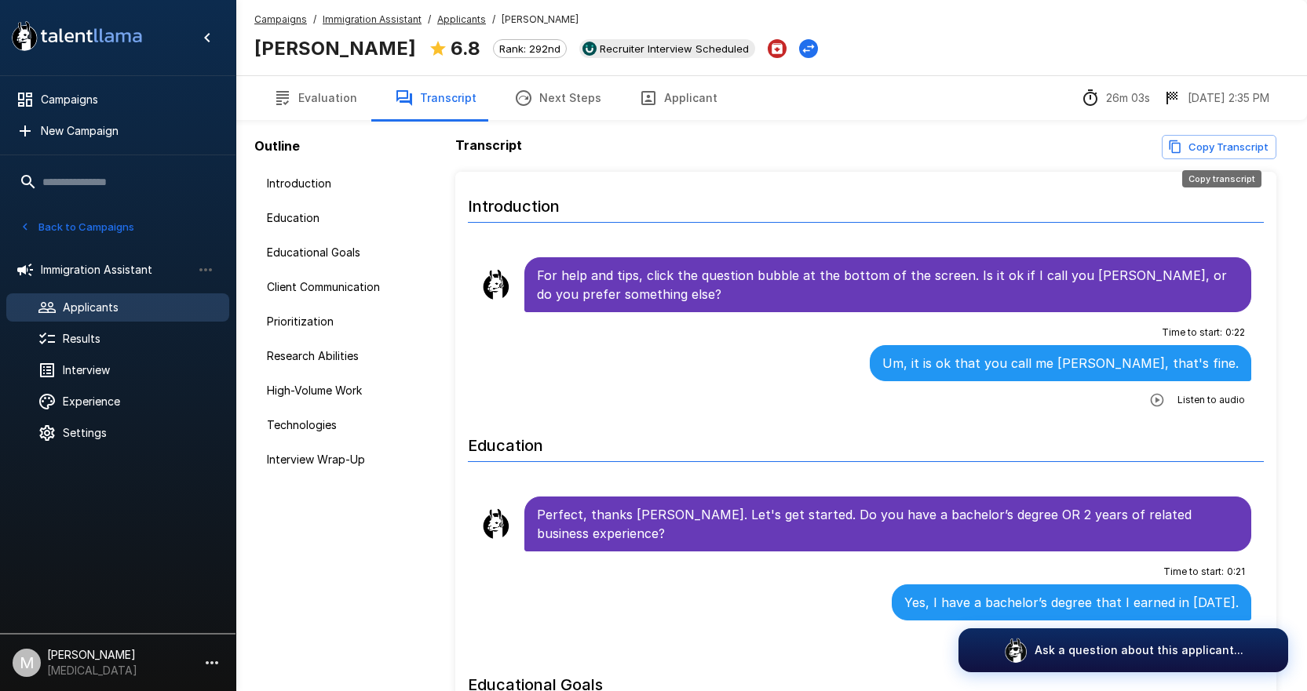
click at [1191, 151] on button "Copy Transcript" at bounding box center [1218, 147] width 115 height 24
click at [1201, 144] on button "Copy Transcript" at bounding box center [1218, 147] width 115 height 24
click at [154, 301] on span "Applicants" at bounding box center [140, 308] width 154 height 16
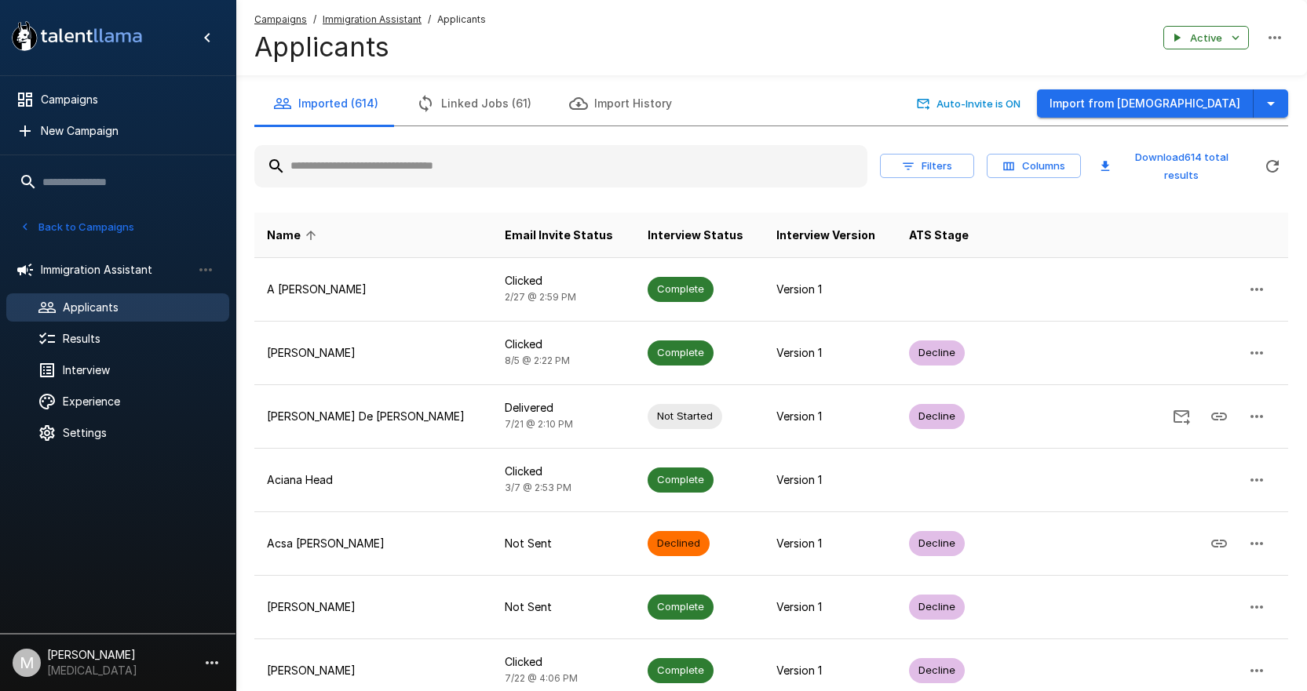
click at [406, 173] on input "text" at bounding box center [560, 166] width 613 height 28
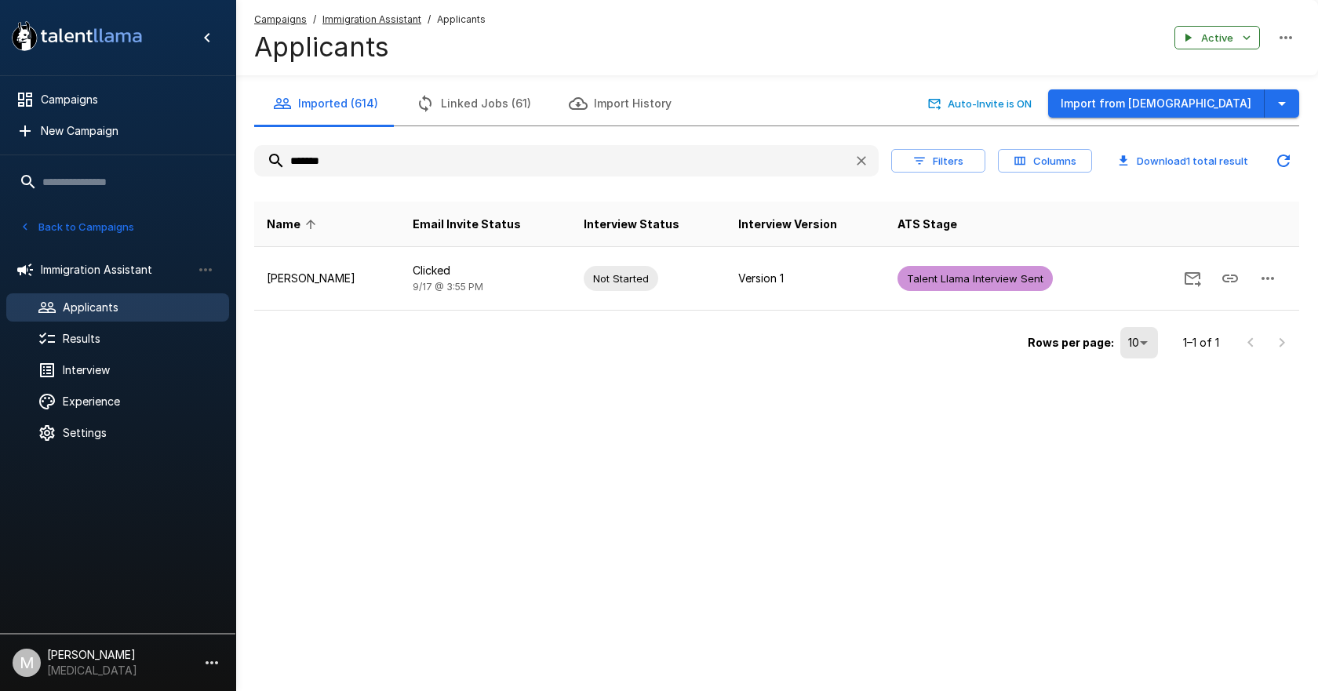
drag, startPoint x: 414, startPoint y: 156, endPoint x: 164, endPoint y: 164, distance: 249.7
click at [235, 159] on div ".st0{fill:#FFFFFF;} .st1{fill:#76a4ed;} Campaigns New Campaign Active 6 Adminis…" at bounding box center [776, 213] width 1083 height 426
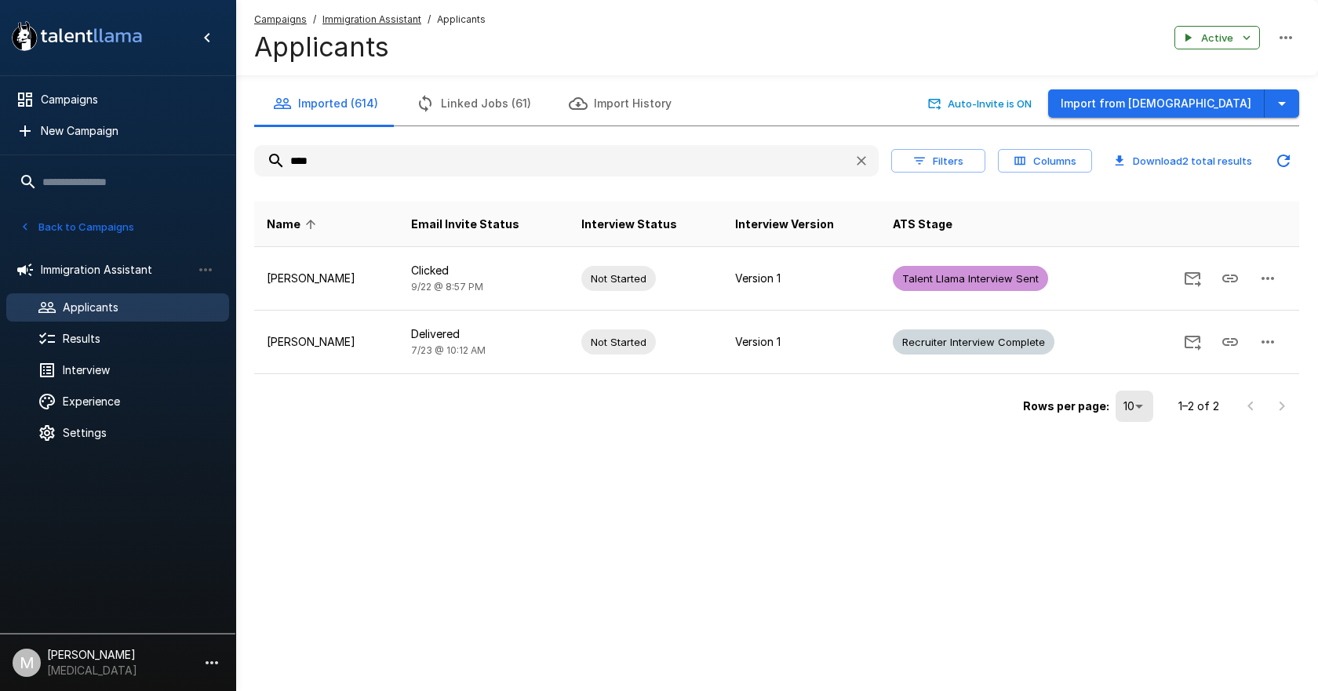
drag, startPoint x: 379, startPoint y: 159, endPoint x: 28, endPoint y: 157, distance: 350.8
click at [235, 159] on div ".st0{fill:#FFFFFF;} .st1{fill:#76a4ed;} Campaigns New Campaign Active 6 Adminis…" at bounding box center [776, 245] width 1083 height 490
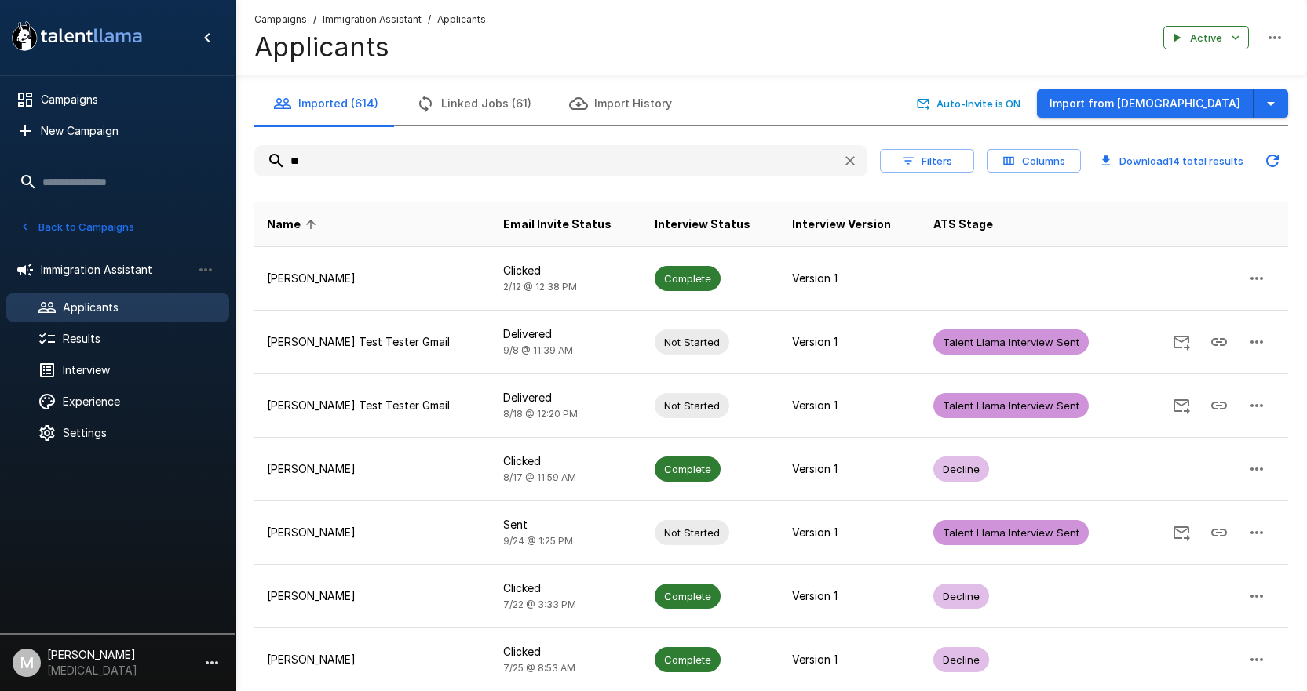
type input "*"
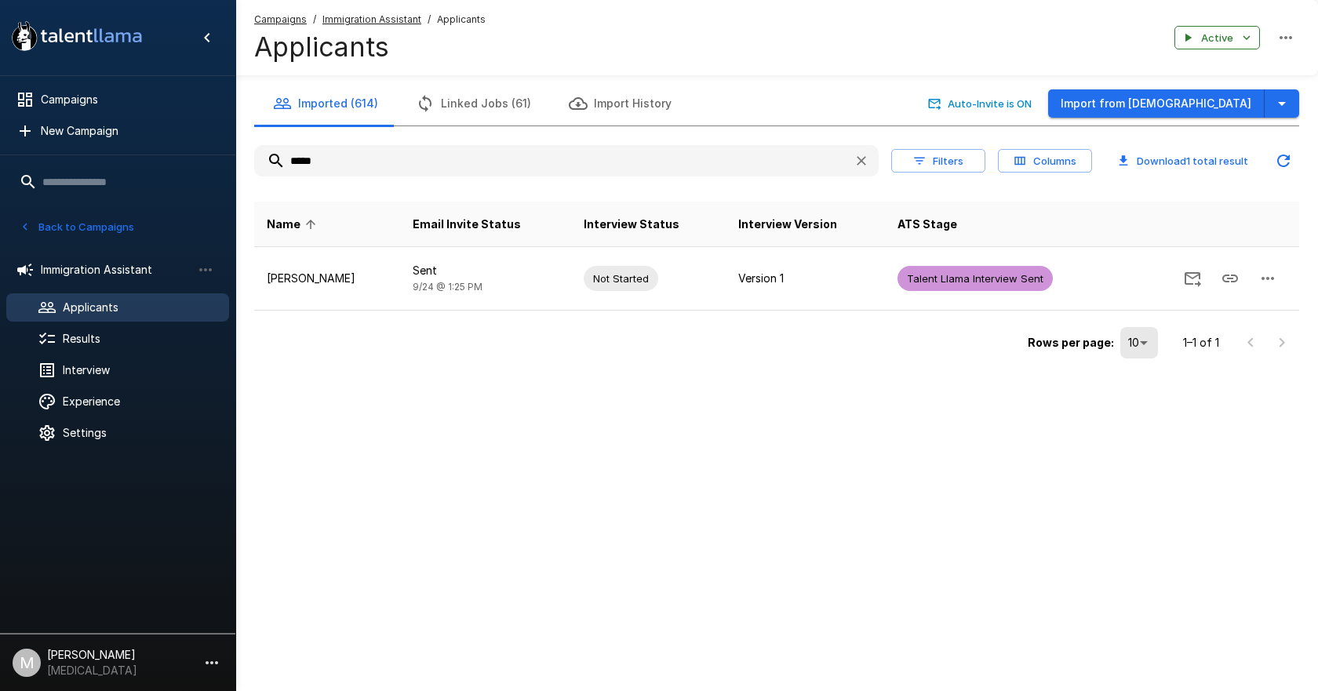
drag, startPoint x: 479, startPoint y: 175, endPoint x: 4, endPoint y: 167, distance: 475.6
click at [235, 166] on div ".st0{fill:#FFFFFF;} .st1{fill:#76a4ed;} Campaigns New Campaign Active 6 Adminis…" at bounding box center [776, 213] width 1083 height 426
click at [391, 151] on input "****" at bounding box center [547, 161] width 587 height 28
drag, startPoint x: 369, startPoint y: 160, endPoint x: 64, endPoint y: 144, distance: 304.9
click at [235, 147] on div ".st0{fill:#FFFFFF;} .st1{fill:#76a4ed;} Campaigns New Campaign Active 6 Adminis…" at bounding box center [776, 213] width 1083 height 426
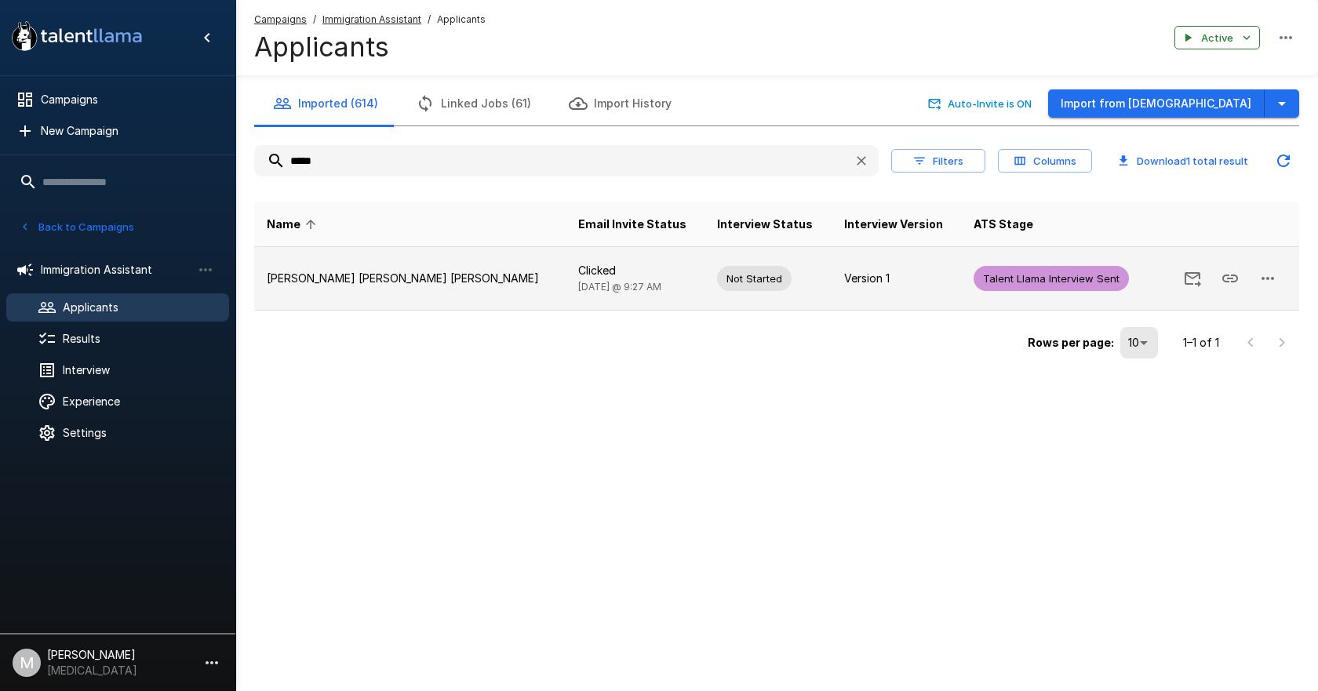
type input "*****"
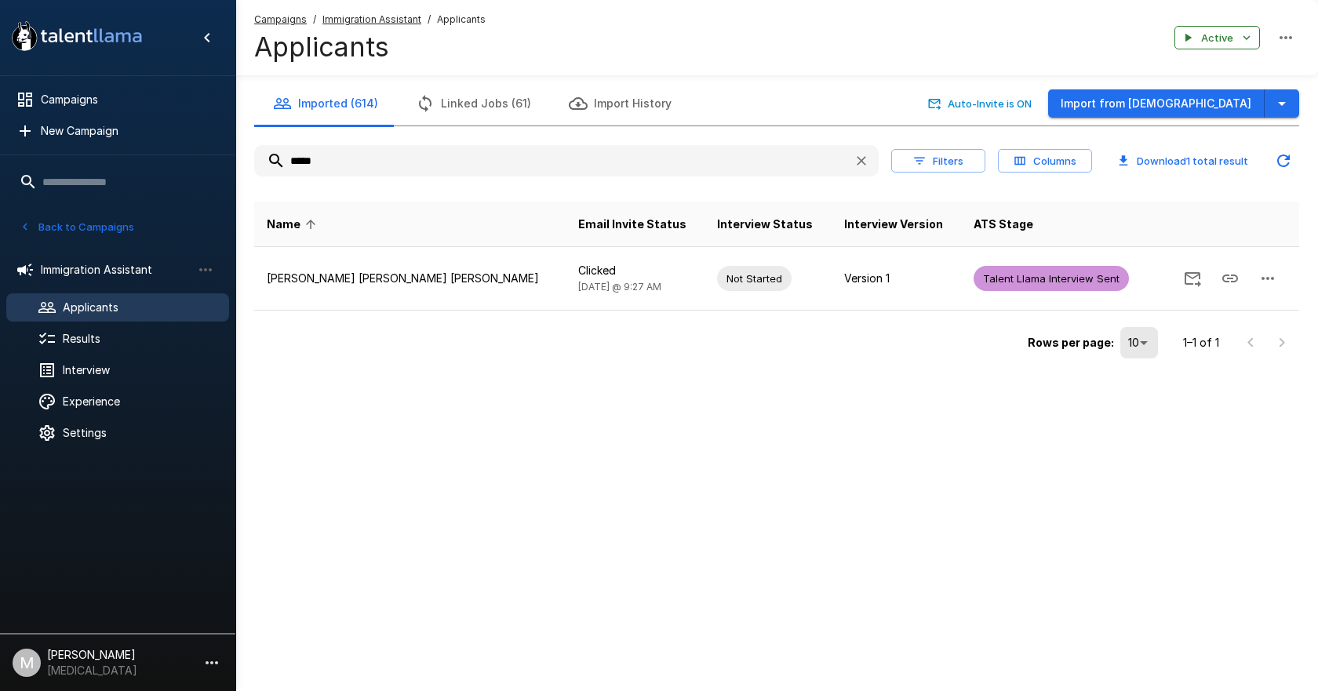
drag, startPoint x: 398, startPoint y: 283, endPoint x: 279, endPoint y: 410, distance: 173.8
click at [322, 427] on div ".st0{fill:#FFFFFF;} .st1{fill:#76a4ed;} Campaigns New Campaign Active 6 Adminis…" at bounding box center [659, 345] width 1318 height 691
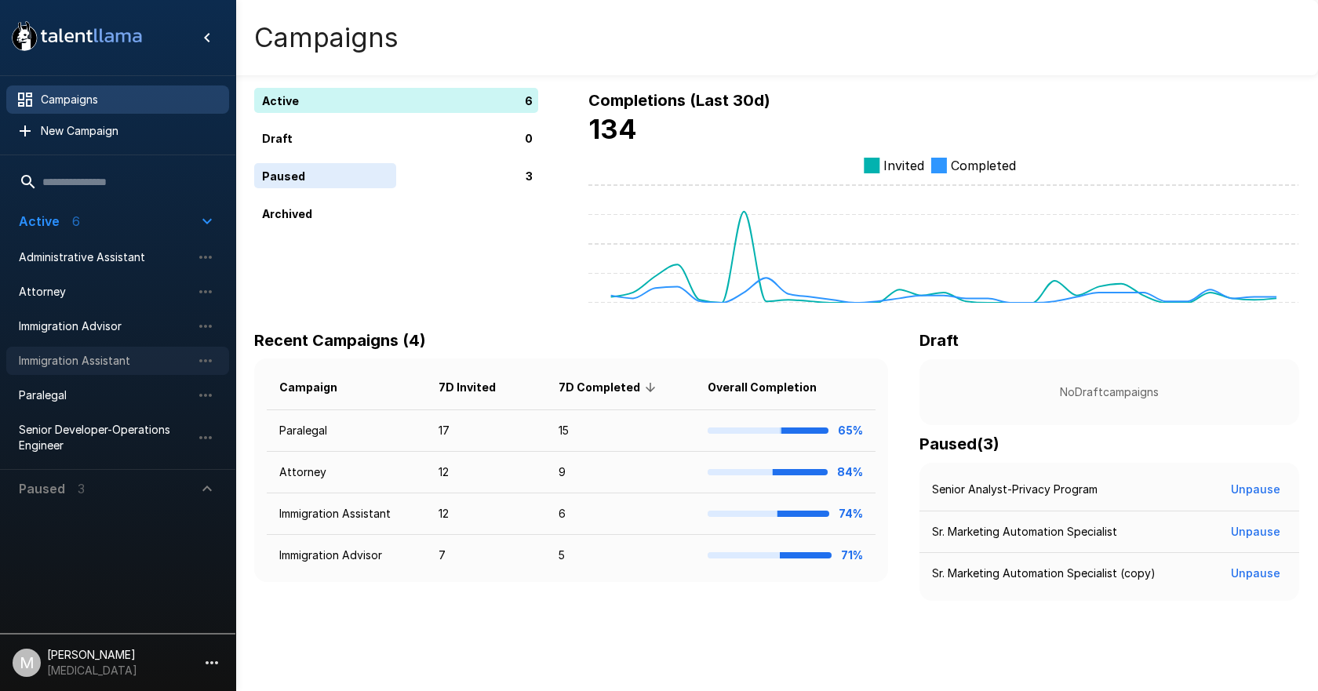
click at [57, 367] on span "Immigration Assistant" at bounding box center [105, 361] width 173 height 16
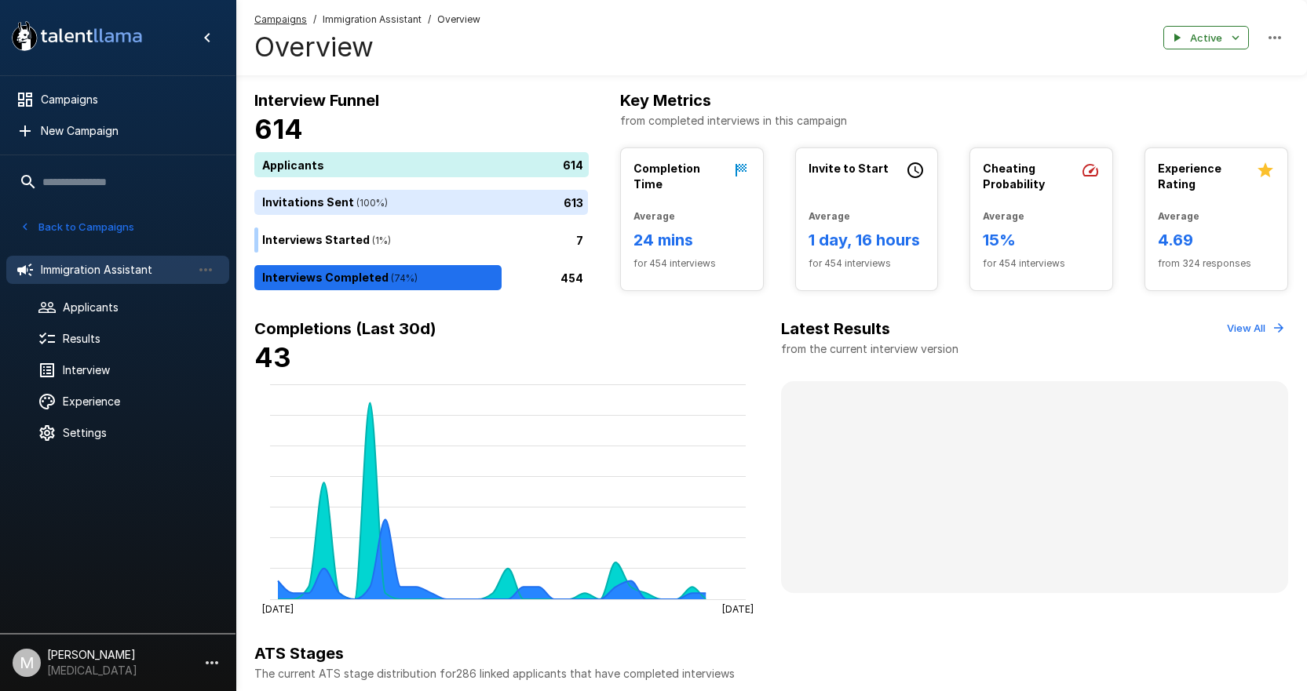
click at [386, 31] on h4 "Overview" at bounding box center [367, 47] width 226 height 33
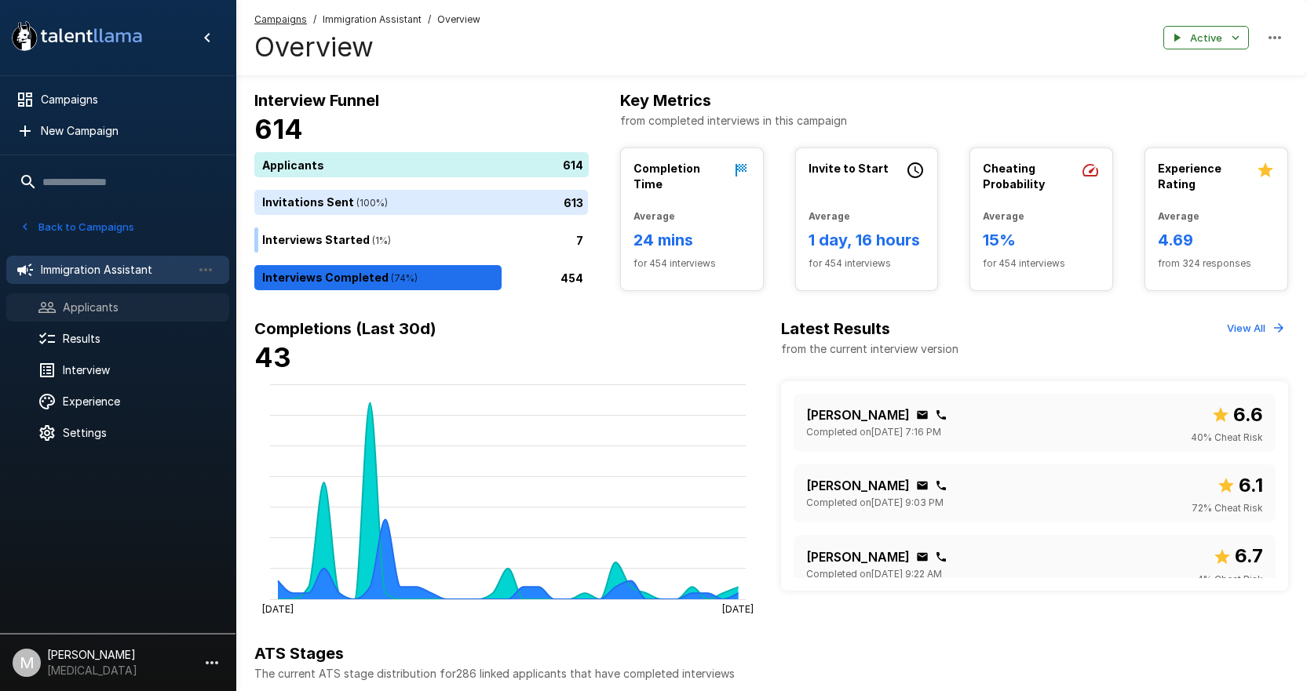
click at [125, 301] on span "Applicants" at bounding box center [140, 308] width 154 height 16
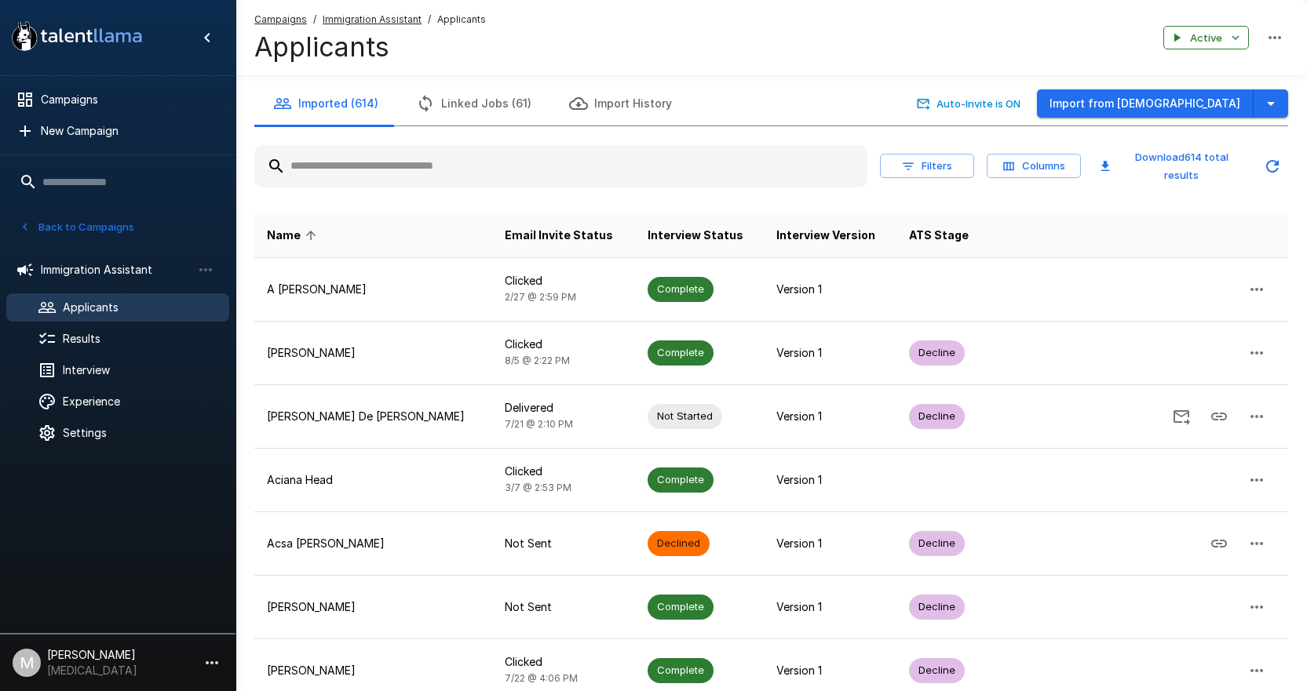
click at [553, 188] on div "Filters Columns Download 614 total results" at bounding box center [770, 166] width 1033 height 55
click at [566, 178] on input "text" at bounding box center [560, 166] width 613 height 28
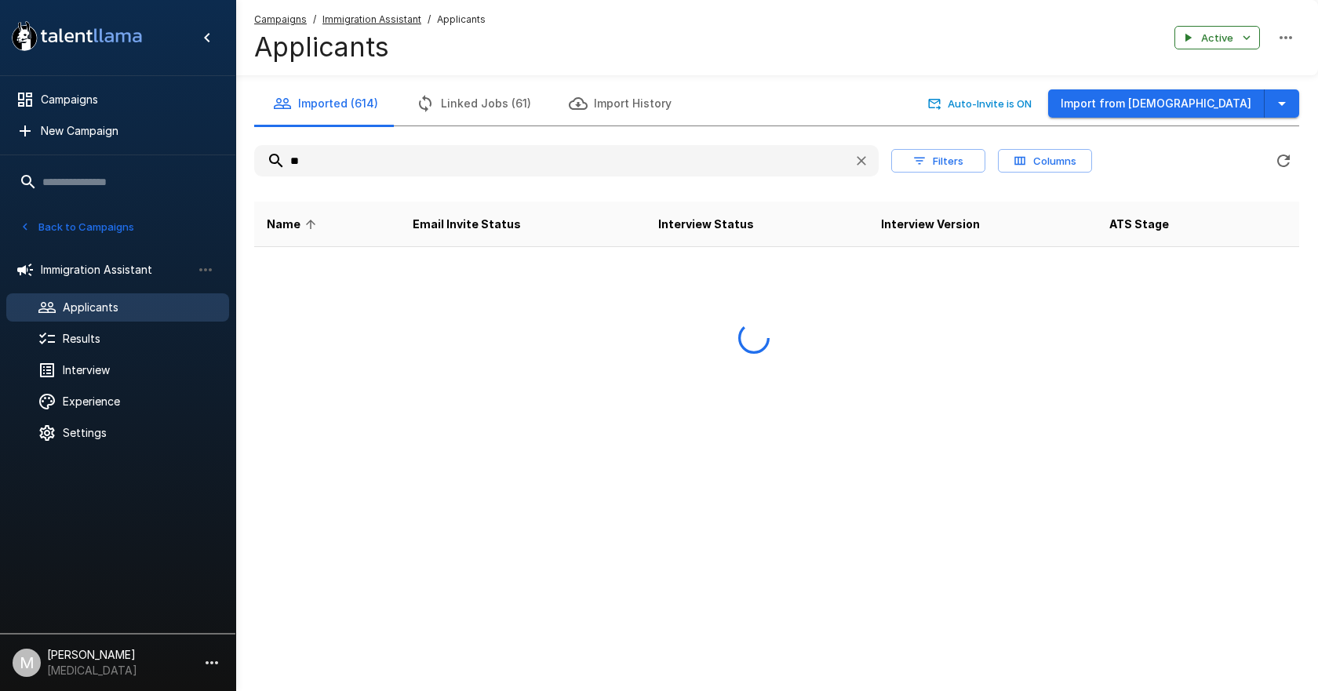
type input "*"
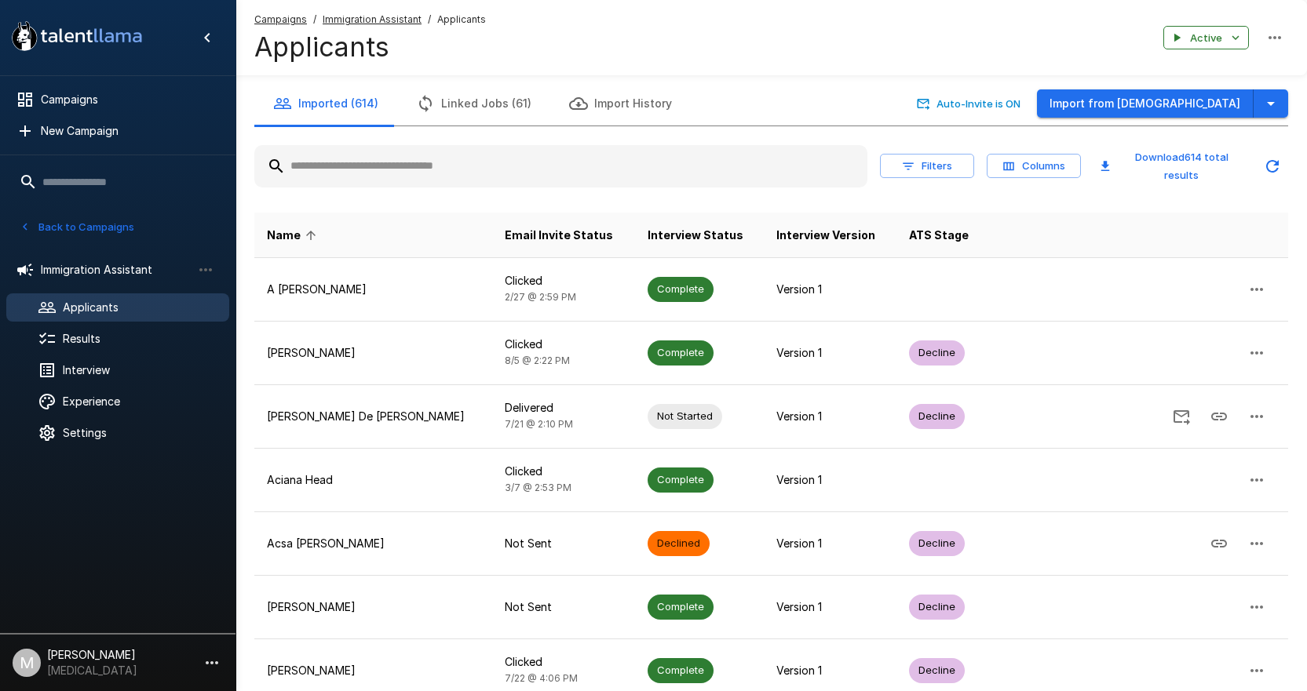
type input "*"
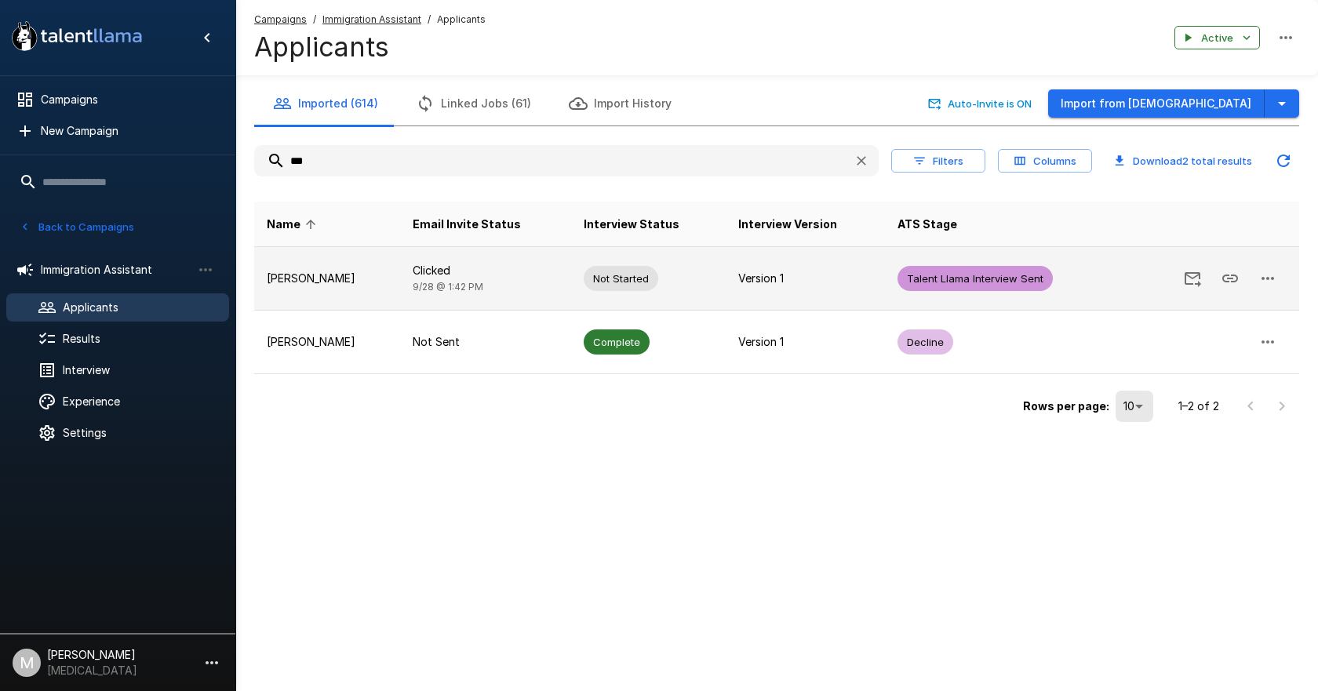
type input "***"
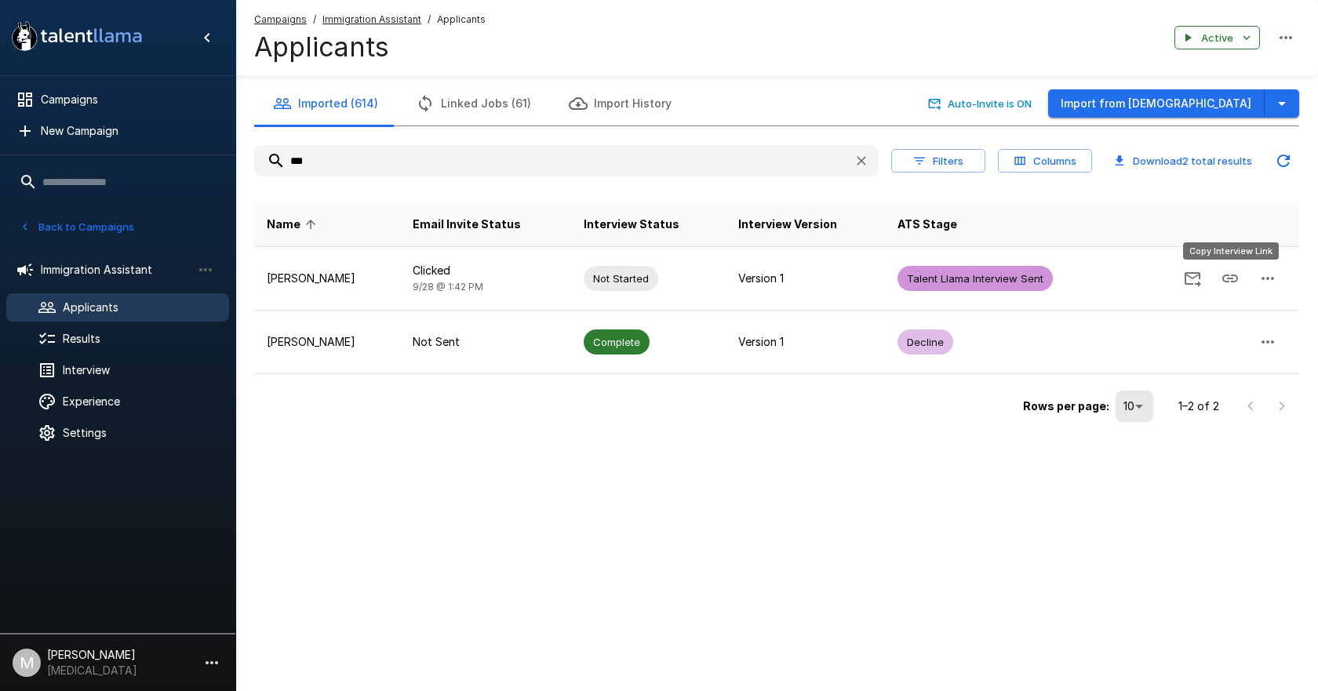
click at [1234, 269] on div "Copy Interview Link" at bounding box center [1231, 256] width 99 height 30
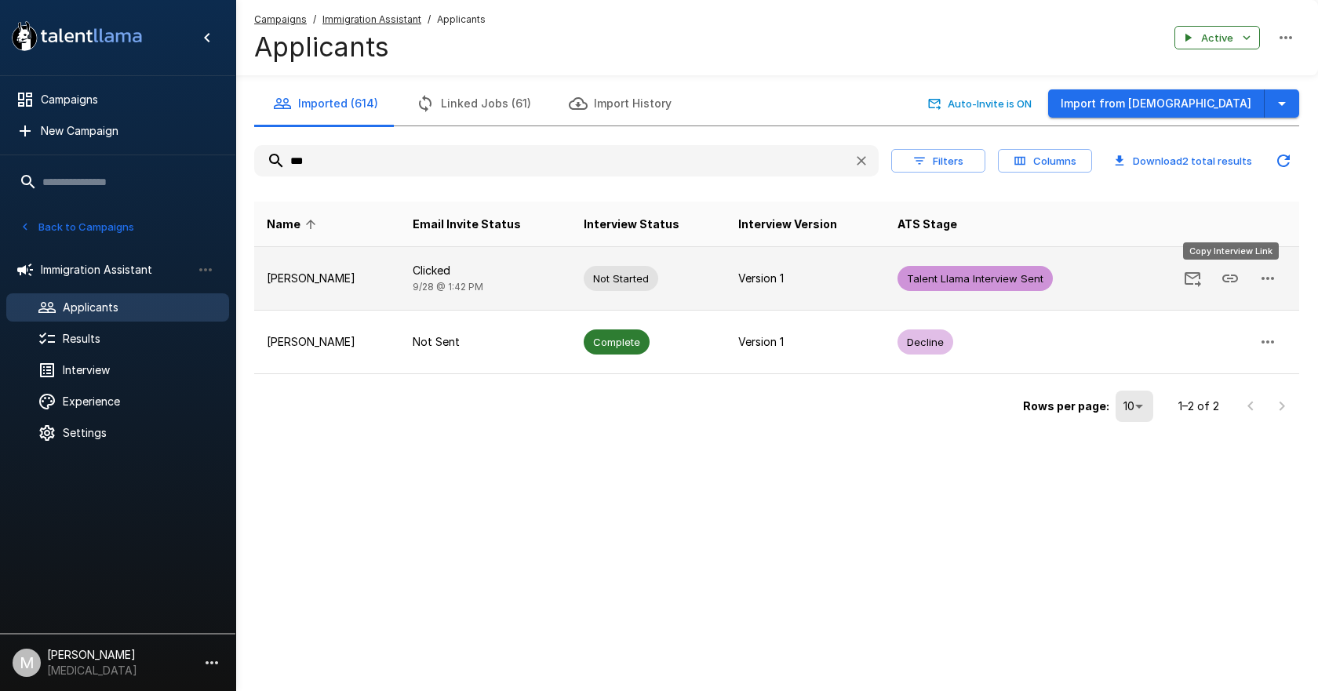
click at [1230, 279] on icon "Copy Interview Link" at bounding box center [1231, 279] width 16 height 8
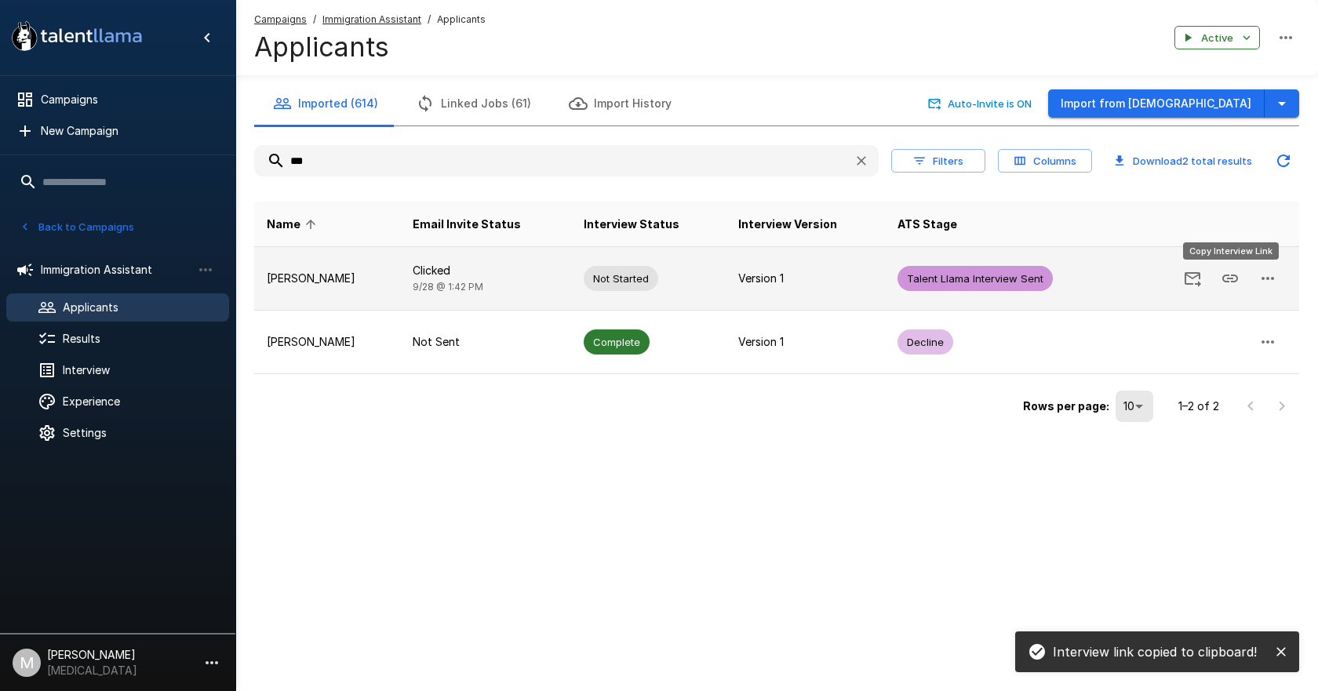
click at [1230, 279] on icon "Copy Interview Link" at bounding box center [1231, 279] width 16 height 8
